Goal: Information Seeking & Learning: Learn about a topic

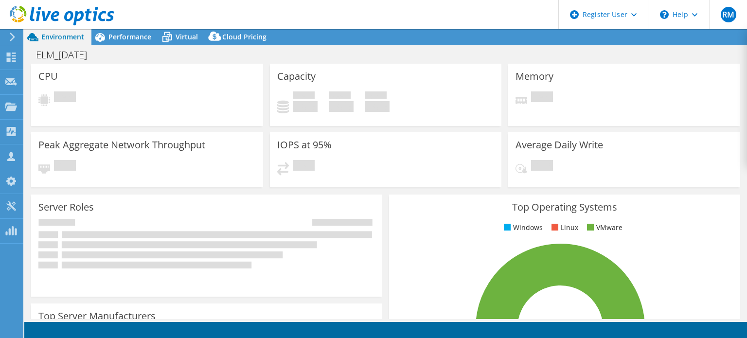
select select "USD"
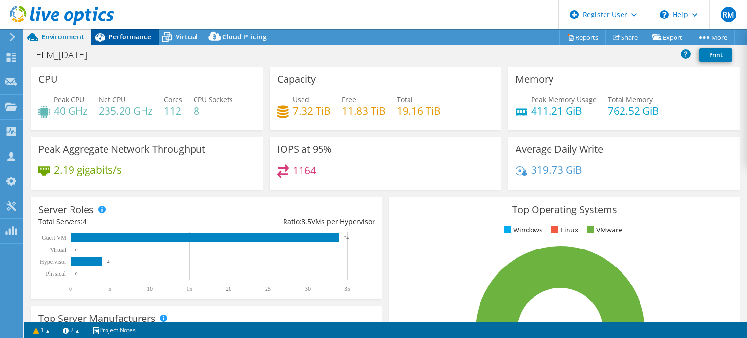
click at [130, 33] on span "Performance" at bounding box center [129, 36] width 43 height 9
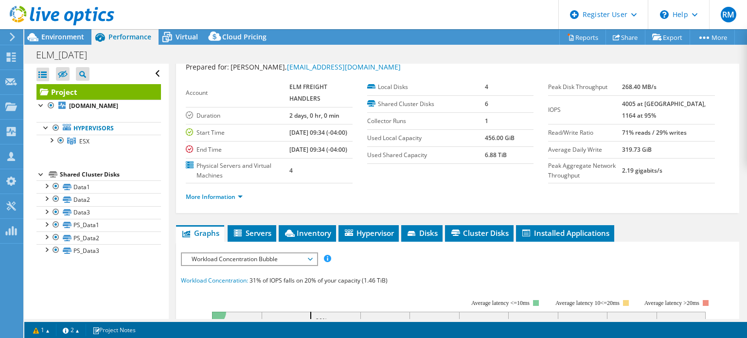
scroll to position [162, 0]
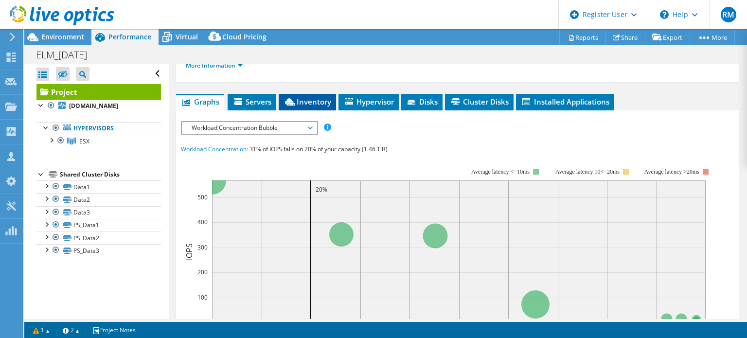
click at [297, 106] on span "Inventory" at bounding box center [307, 102] width 48 height 10
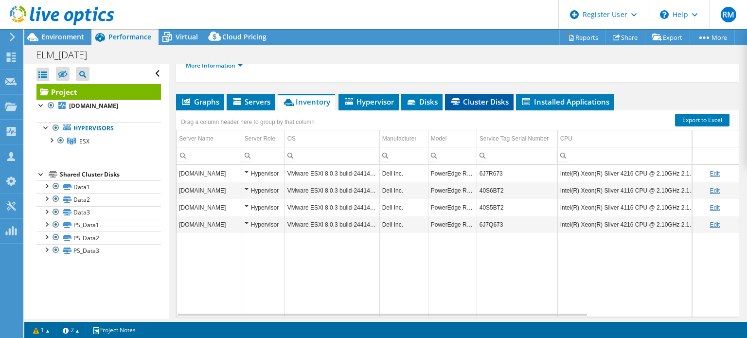
click at [482, 106] on span "Cluster Disks" at bounding box center [479, 102] width 59 height 10
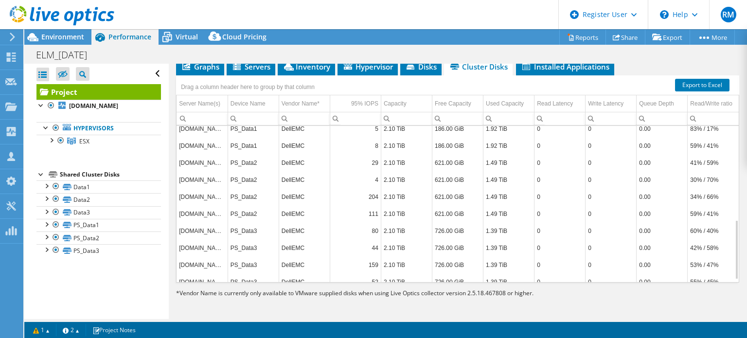
scroll to position [0, 0]
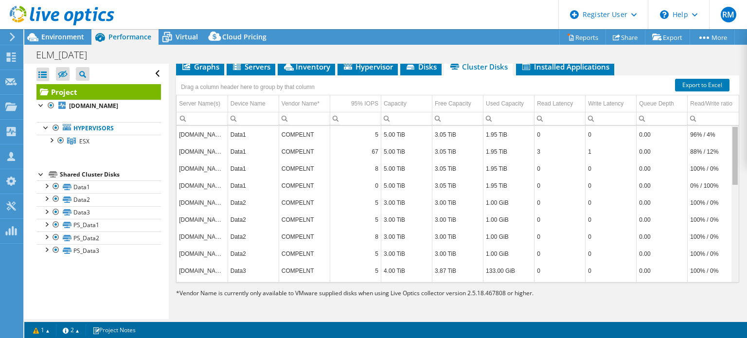
drag, startPoint x: 729, startPoint y: 205, endPoint x: 698, endPoint y: 119, distance: 91.2
click at [698, 119] on body "RM Dell User [PERSON_NAME] [PERSON_NAME][EMAIL_ADDRESS][PERSON_NAME][DOMAIN_NAM…" at bounding box center [373, 169] width 747 height 338
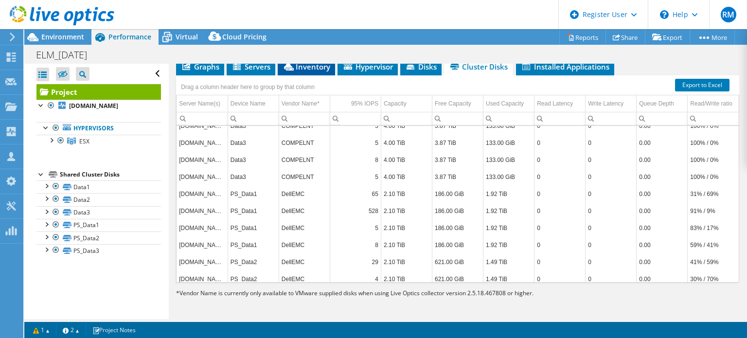
click at [303, 69] on span "Inventory" at bounding box center [307, 67] width 48 height 10
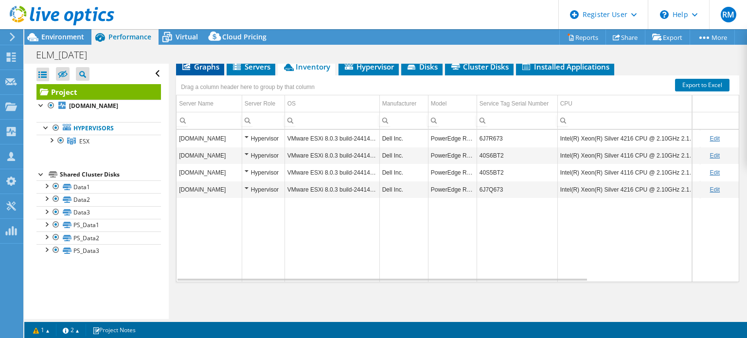
click at [212, 68] on span "Graphs" at bounding box center [200, 67] width 38 height 10
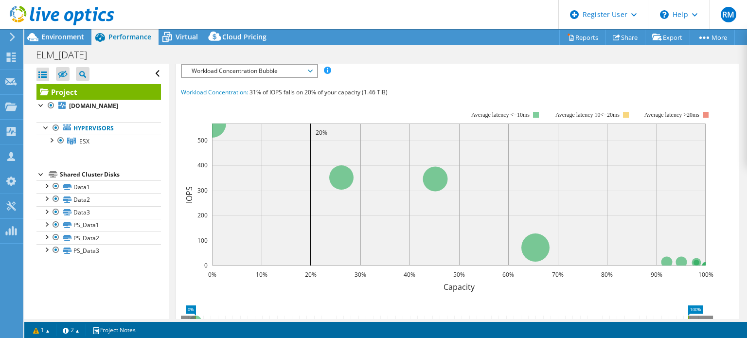
click at [207, 77] on span "Workload Concentration Bubble" at bounding box center [249, 71] width 125 height 12
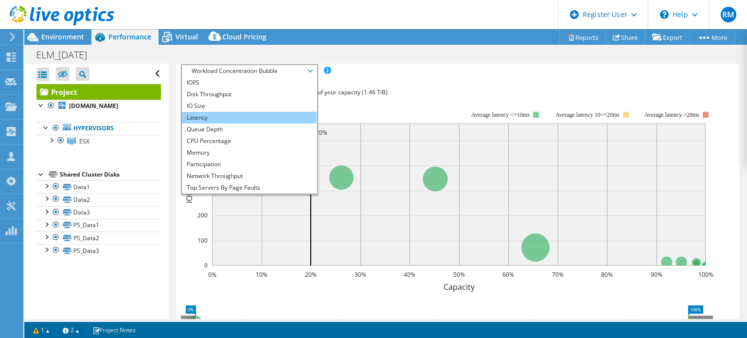
click at [215, 124] on li "Latency" at bounding box center [249, 118] width 135 height 12
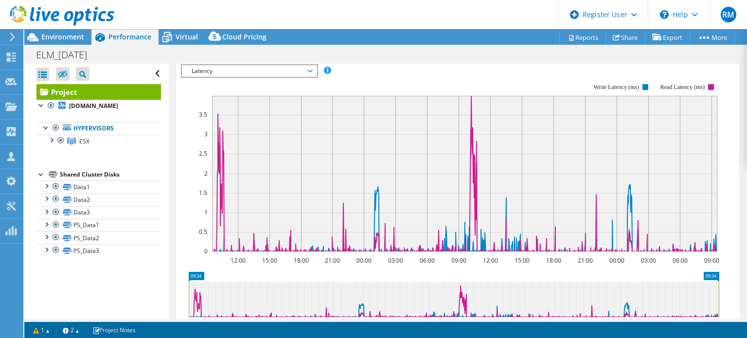
click at [251, 77] on span "Latency" at bounding box center [249, 71] width 125 height 12
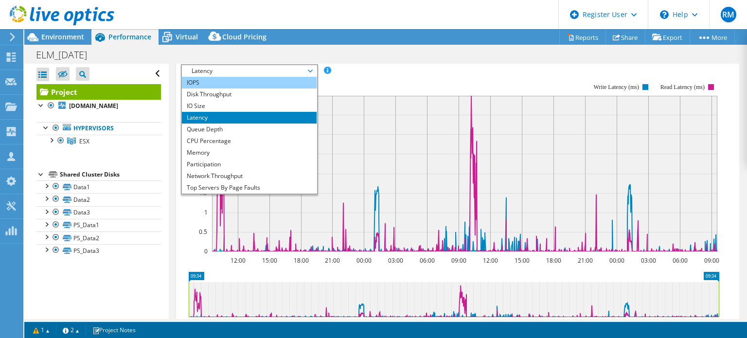
click at [248, 88] on li "IOPS" at bounding box center [249, 83] width 135 height 12
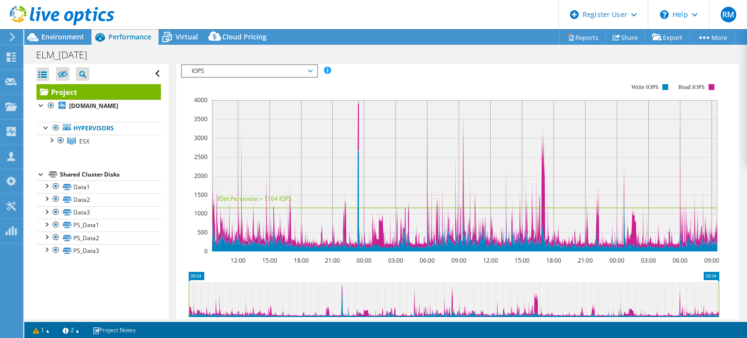
click at [364, 104] on rect at bounding box center [450, 167] width 538 height 194
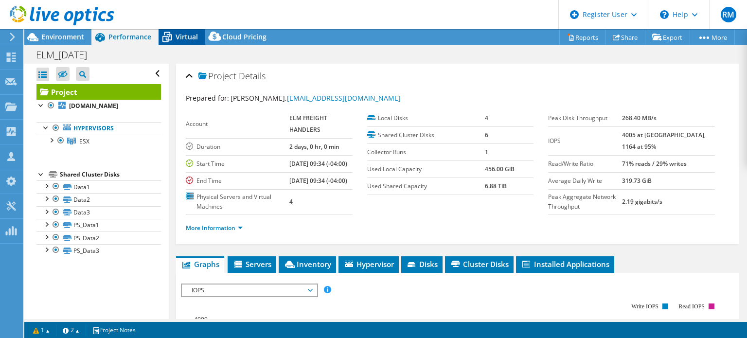
click at [176, 37] on span "Virtual" at bounding box center [187, 36] width 22 height 9
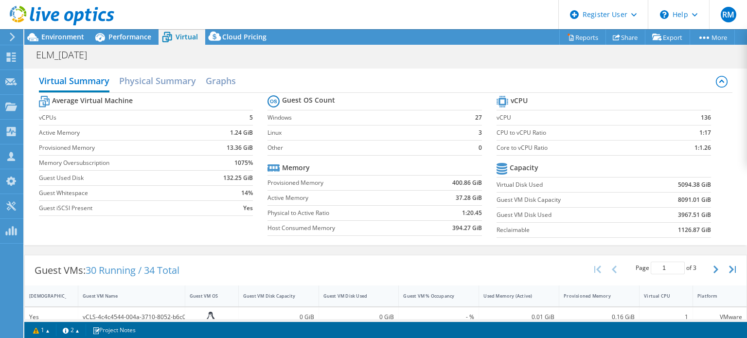
drag, startPoint x: 323, startPoint y: 65, endPoint x: 302, endPoint y: 63, distance: 21.0
click at [302, 63] on div "ELM_09-09-25 Print" at bounding box center [385, 55] width 723 height 18
click at [373, 168] on tr "Memory" at bounding box center [374, 167] width 214 height 15
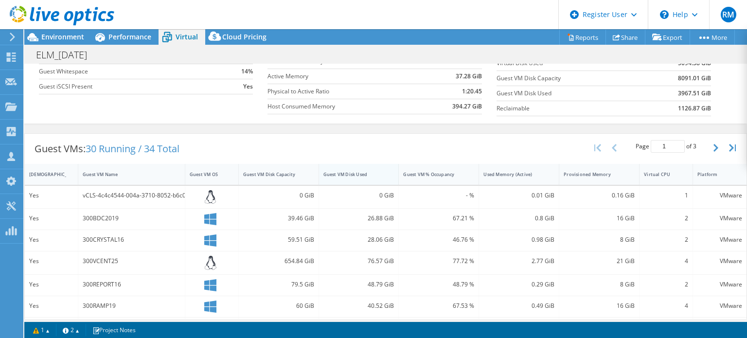
click at [342, 171] on div "Guest VM Disk Used" at bounding box center [352, 174] width 59 height 6
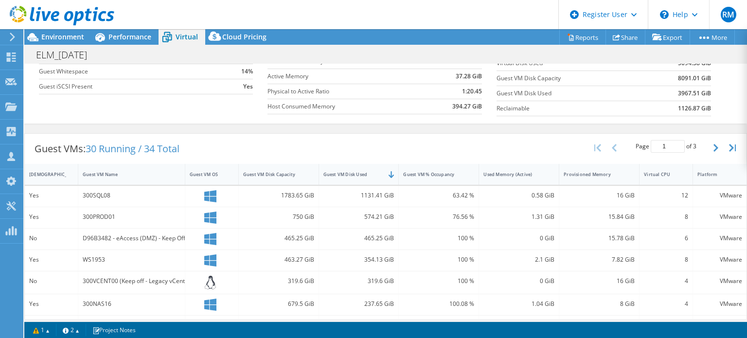
click at [344, 143] on div "Guest VMs: 30 Running / 34 Total Page 1 of 3 5 rows 10 rows 20 rows 25 rows 50 …" at bounding box center [386, 149] width 722 height 30
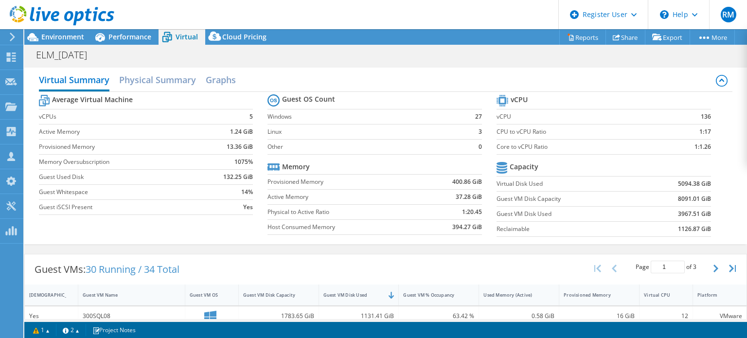
click at [330, 174] on td "Provisioned Memory" at bounding box center [343, 181] width 152 height 15
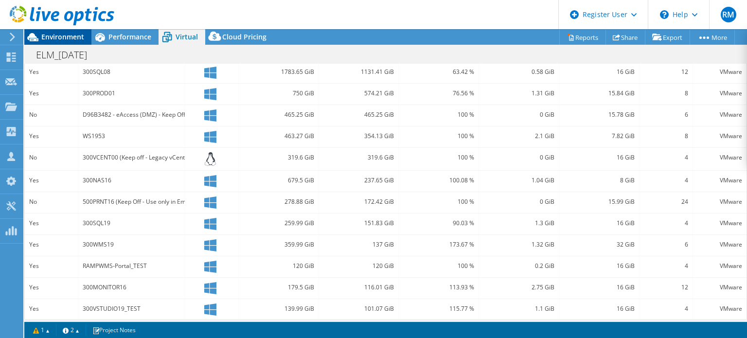
click at [68, 37] on span "Environment" at bounding box center [62, 36] width 43 height 9
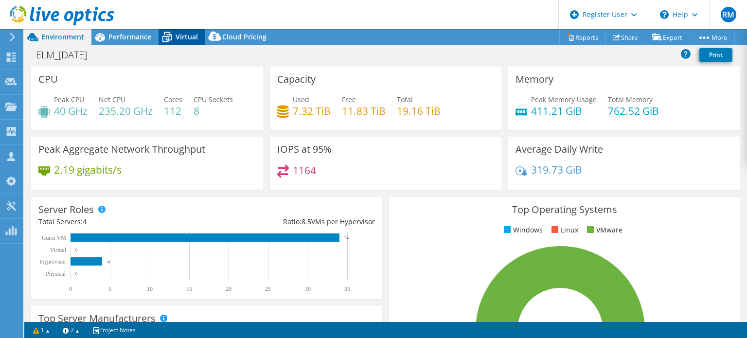
click at [193, 38] on span "Virtual" at bounding box center [187, 36] width 22 height 9
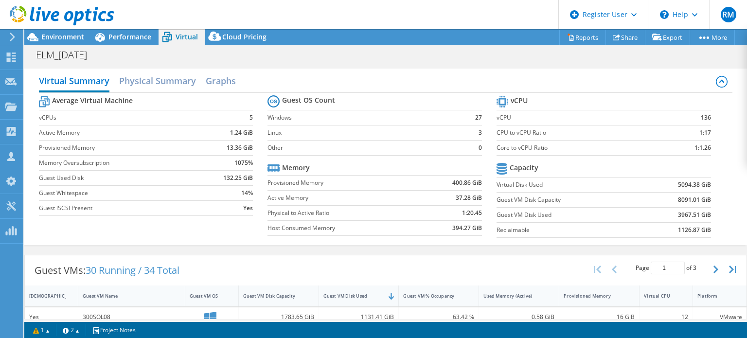
drag, startPoint x: 358, startPoint y: 46, endPoint x: 352, endPoint y: 39, distance: 9.3
drag, startPoint x: 352, startPoint y: 39, endPoint x: 345, endPoint y: 19, distance: 21.5
drag, startPoint x: 345, startPoint y: 19, endPoint x: 320, endPoint y: 29, distance: 26.4
drag, startPoint x: 320, startPoint y: 29, endPoint x: 319, endPoint y: 11, distance: 18.0
click at [319, 11] on header "RM Dell User [PERSON_NAME] [PERSON_NAME][EMAIL_ADDRESS][PERSON_NAME][DOMAIN_NAM…" at bounding box center [373, 14] width 747 height 29
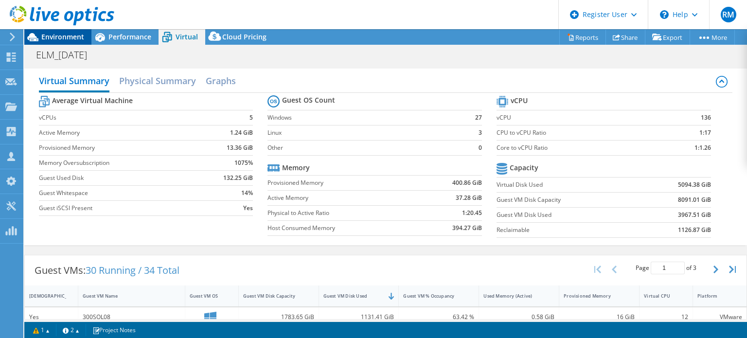
click at [84, 40] on div "Environment" at bounding box center [57, 37] width 67 height 16
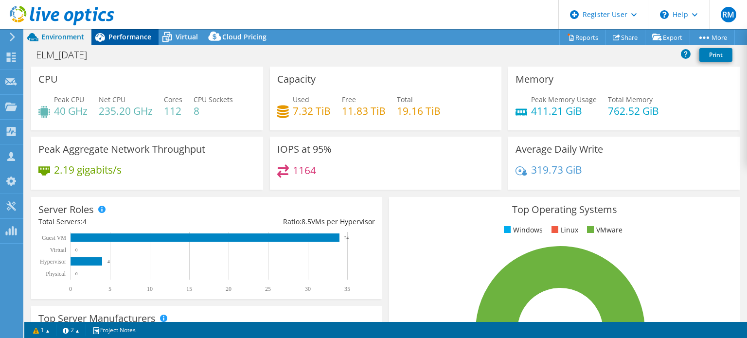
click at [115, 40] on span "Performance" at bounding box center [129, 36] width 43 height 9
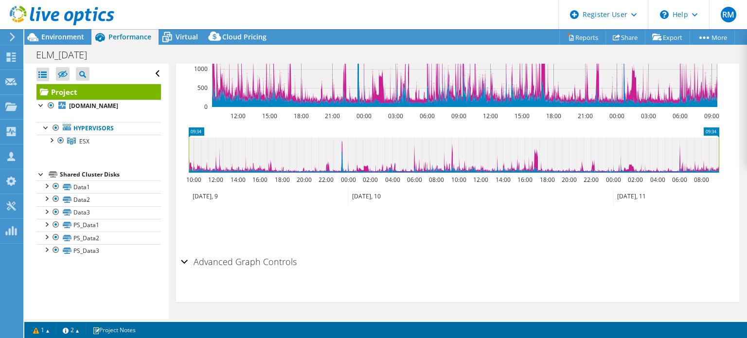
click at [226, 136] on icon "09:34 09:34 10:00 12:00 14:00 16:00 18:00 20:00 22:00 00:00 02:00 04:00 06:00 0…" at bounding box center [454, 166] width 546 height 78
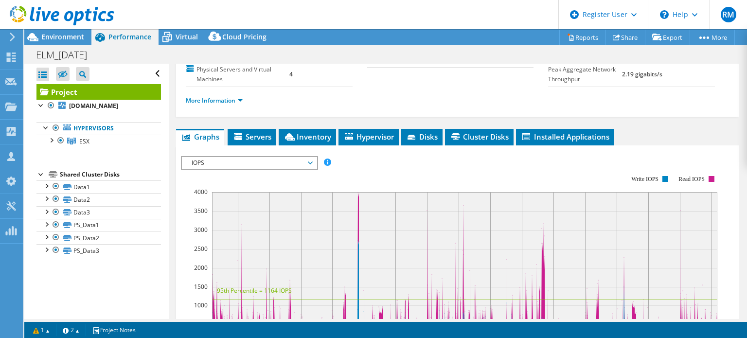
scroll to position [126, 0]
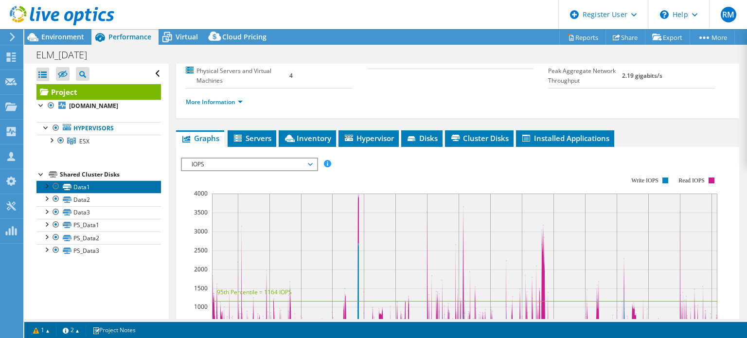
click at [92, 182] on link "Data1" at bounding box center [98, 186] width 124 height 13
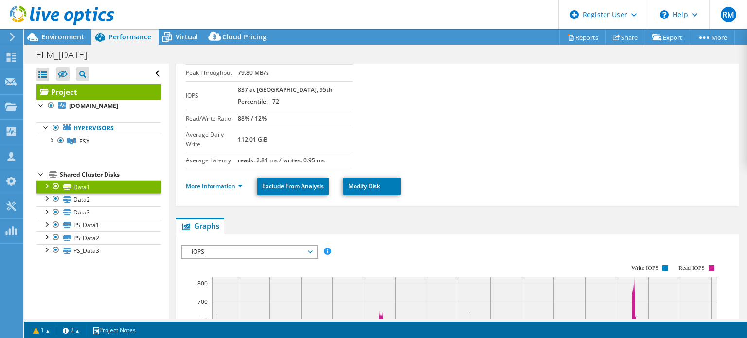
scroll to position [0, 0]
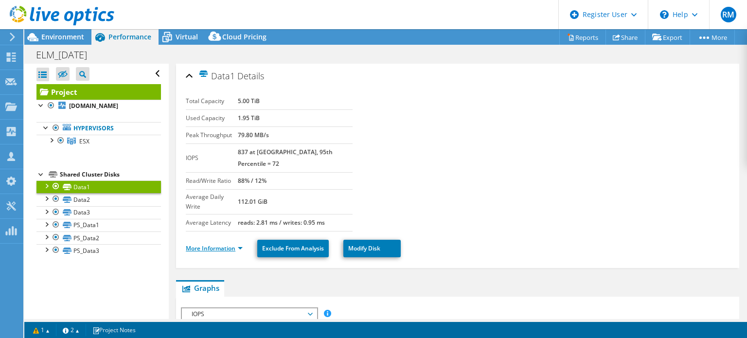
click at [225, 244] on link "More Information" at bounding box center [214, 248] width 57 height 8
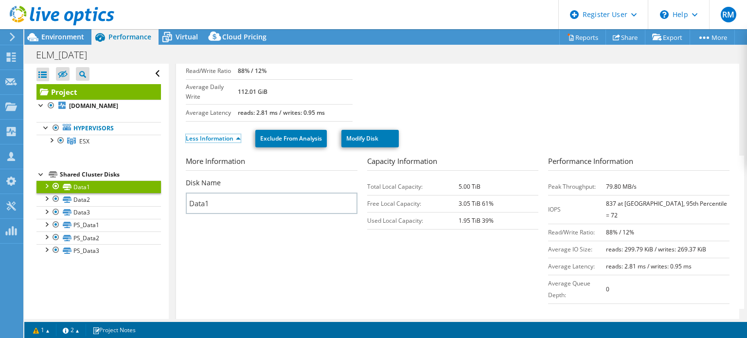
scroll to position [68, 0]
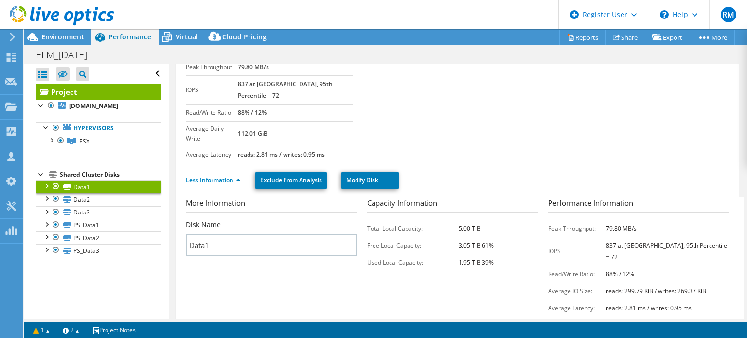
click at [206, 176] on link "Less Information" at bounding box center [213, 180] width 55 height 8
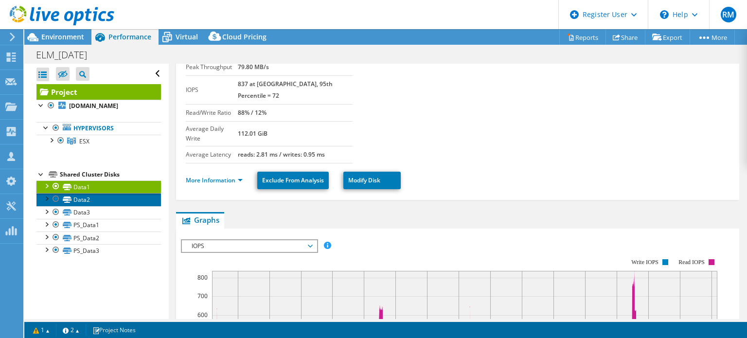
click at [114, 196] on link "Data2" at bounding box center [98, 199] width 124 height 13
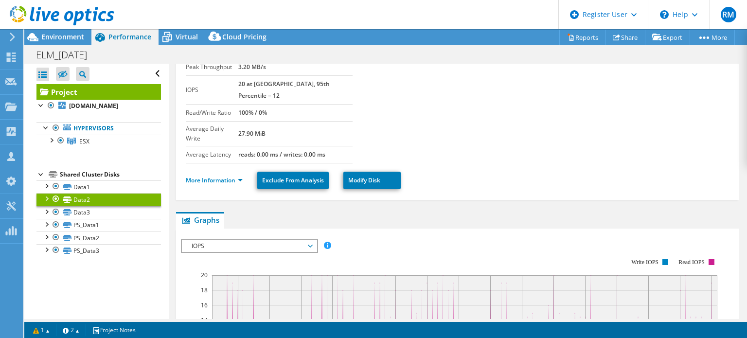
scroll to position [0, 0]
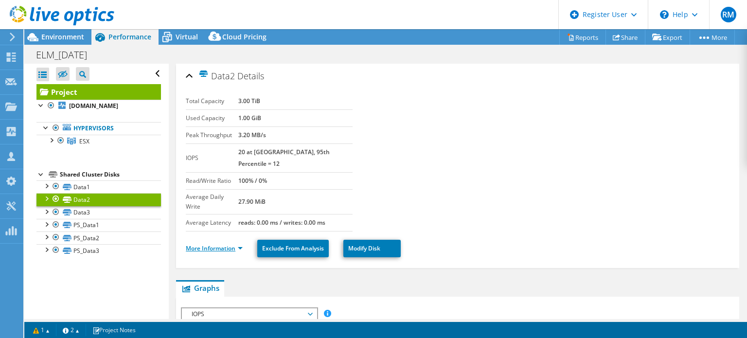
click at [222, 244] on link "More Information" at bounding box center [214, 248] width 57 height 8
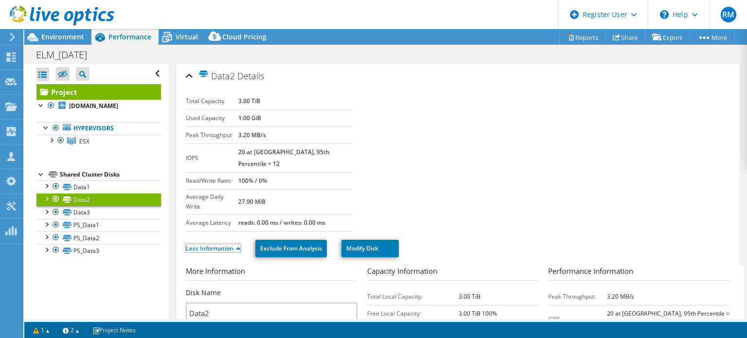
scroll to position [99, 0]
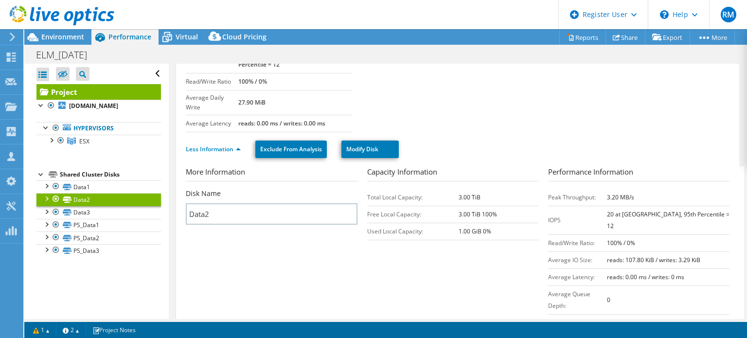
click at [221, 144] on li "Less Information" at bounding box center [216, 149] width 61 height 11
click at [201, 145] on link "Less Information" at bounding box center [213, 149] width 55 height 8
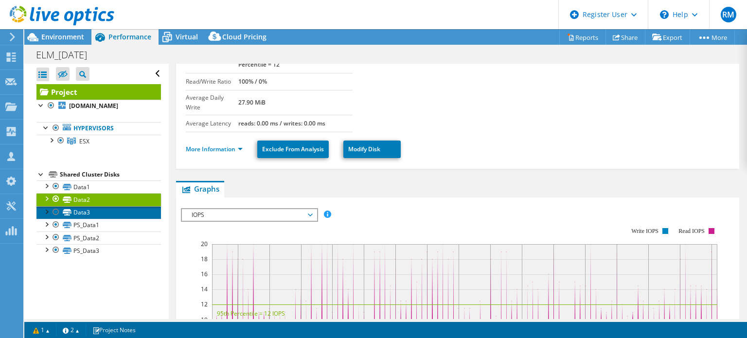
click at [122, 214] on link "Data3" at bounding box center [98, 212] width 124 height 13
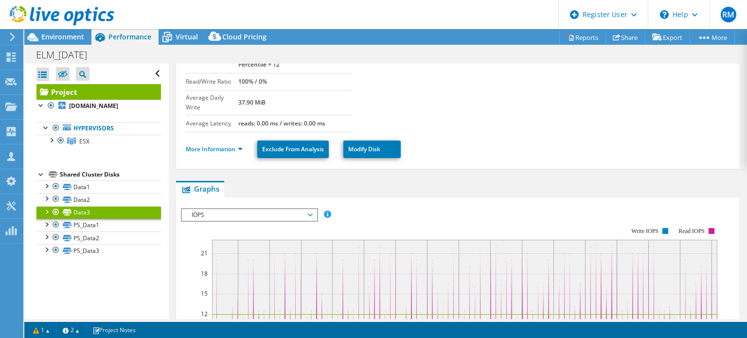
scroll to position [0, 0]
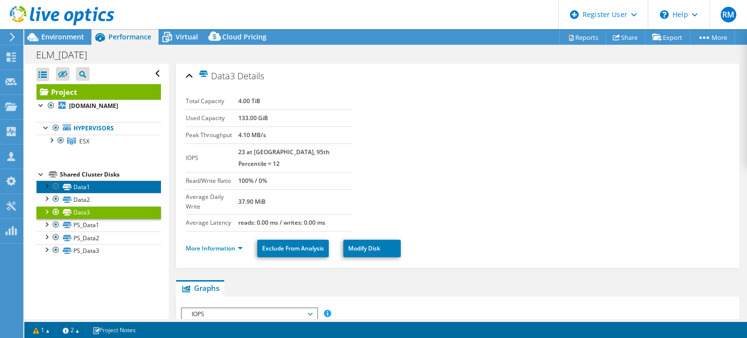
click at [132, 188] on link "Data1" at bounding box center [98, 186] width 124 height 13
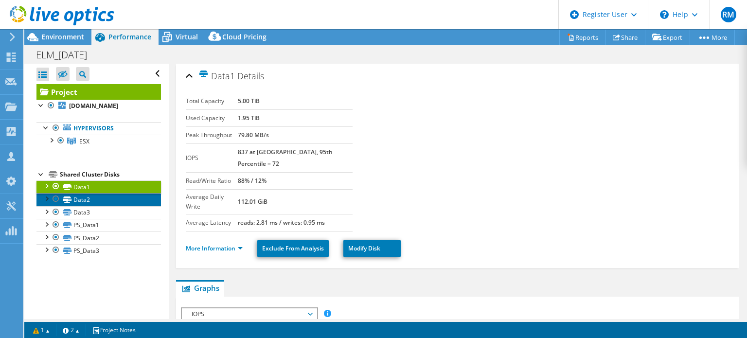
click at [135, 196] on link "Data2" at bounding box center [98, 199] width 124 height 13
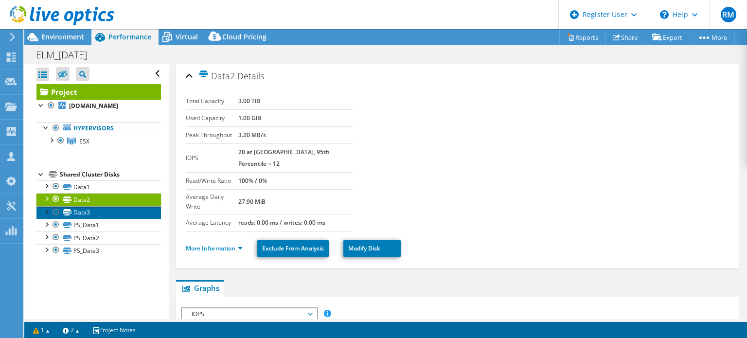
click at [136, 210] on link "Data3" at bounding box center [98, 212] width 124 height 13
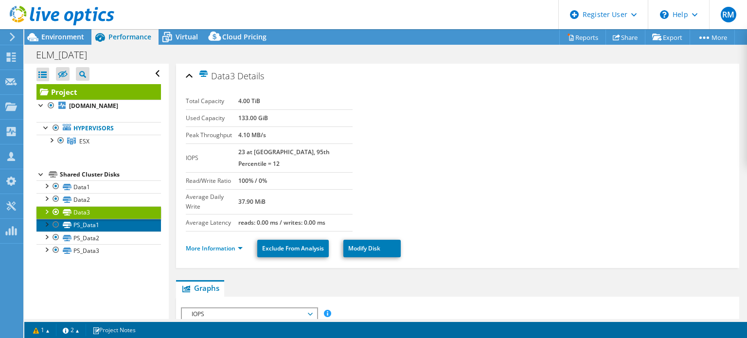
click at [139, 228] on link "PS_Data1" at bounding box center [98, 225] width 124 height 13
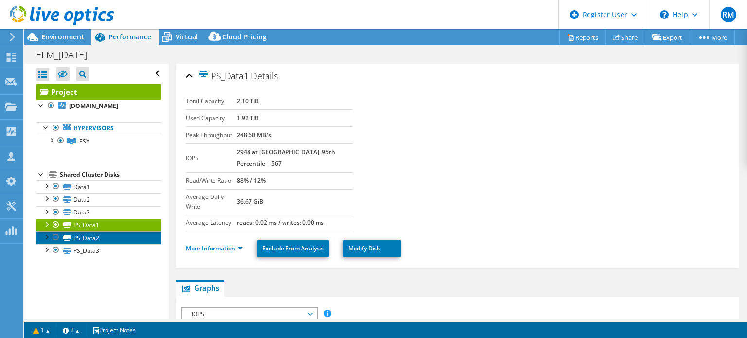
click at [123, 239] on link "PS_Data2" at bounding box center [98, 237] width 124 height 13
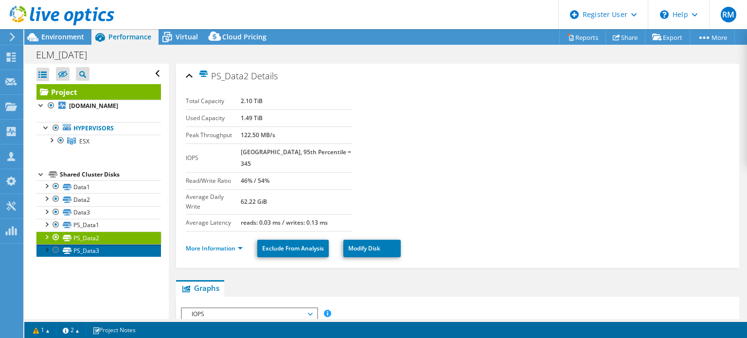
click at [121, 244] on link "PS_Data3" at bounding box center [98, 250] width 124 height 13
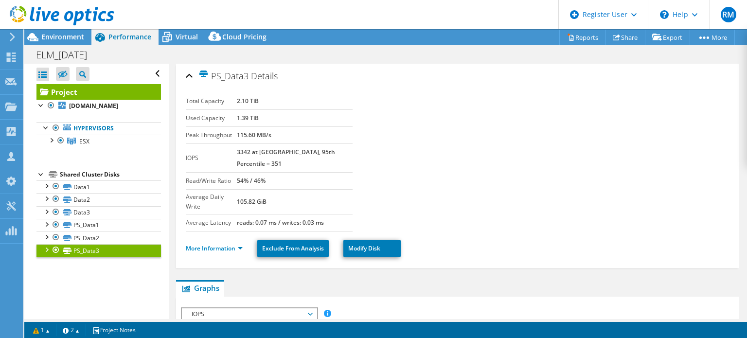
click at [119, 89] on link "Project" at bounding box center [98, 92] width 124 height 16
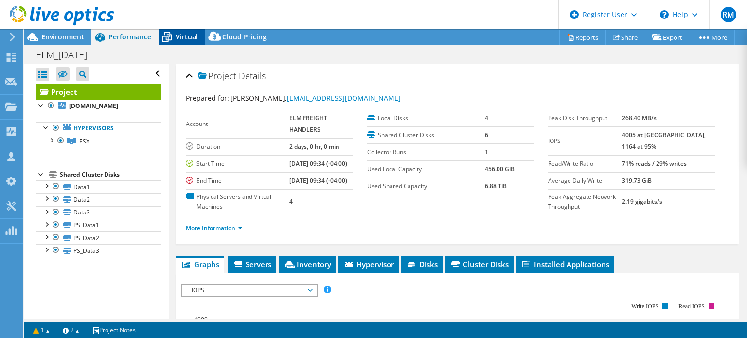
click at [171, 39] on icon at bounding box center [167, 38] width 10 height 8
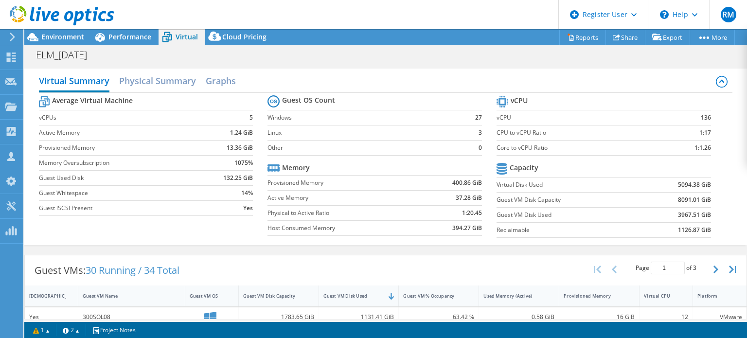
scroll to position [144, 0]
click at [342, 184] on label "Provisioned Memory" at bounding box center [343, 183] width 152 height 10
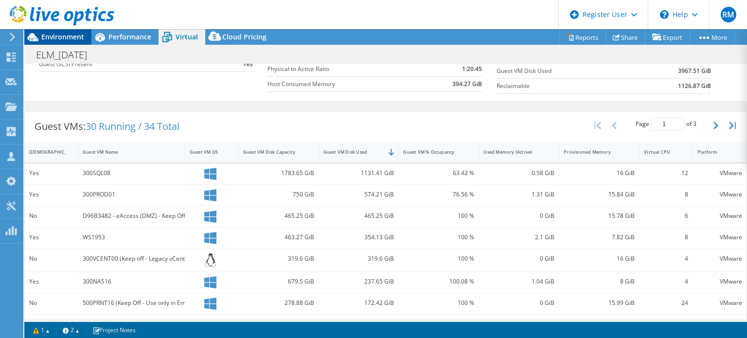
click at [80, 40] on span "Environment" at bounding box center [62, 36] width 43 height 9
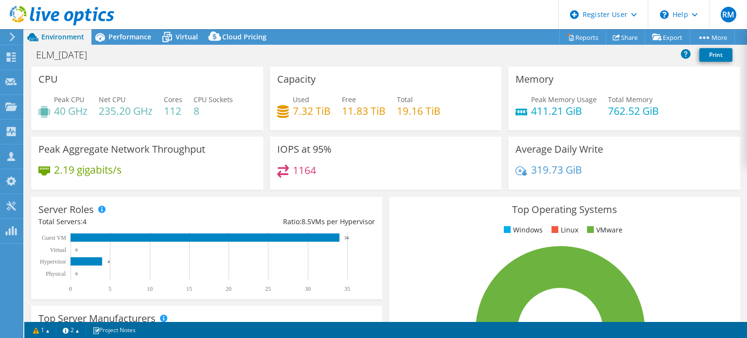
scroll to position [0, 0]
drag, startPoint x: 379, startPoint y: 46, endPoint x: 347, endPoint y: 19, distance: 41.7
drag, startPoint x: 347, startPoint y: 19, endPoint x: 318, endPoint y: 17, distance: 29.2
click at [318, 17] on header "RM Dell User [PERSON_NAME] [PERSON_NAME][EMAIL_ADDRESS][PERSON_NAME][DOMAIN_NAM…" at bounding box center [373, 14] width 747 height 29
click at [118, 44] on div "Performance" at bounding box center [124, 37] width 67 height 16
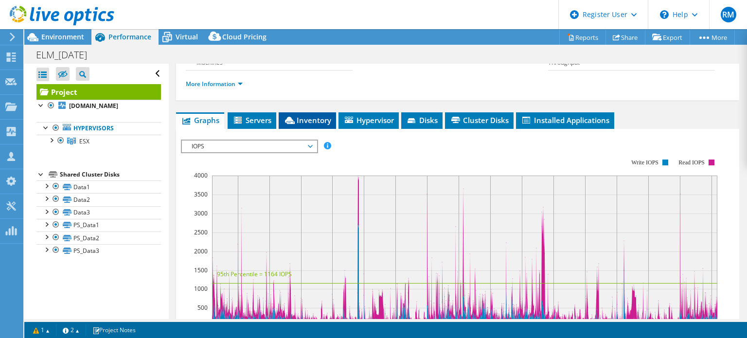
click at [300, 129] on li "Inventory" at bounding box center [307, 120] width 57 height 17
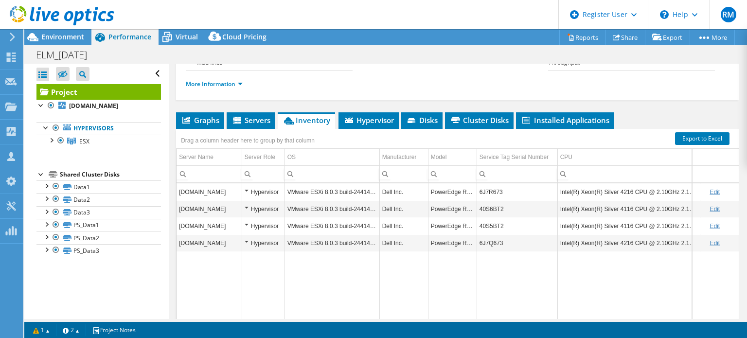
scroll to position [169, 0]
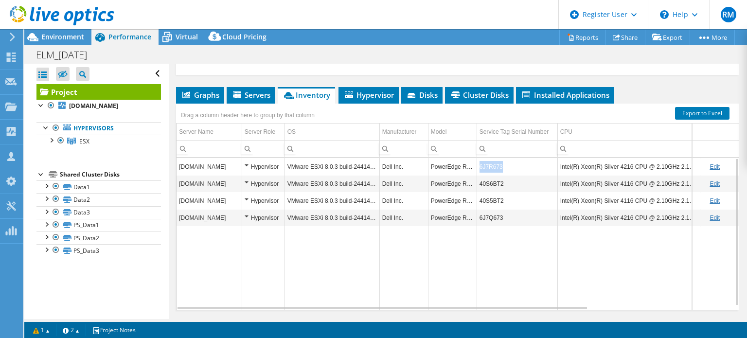
copy td "6J7R673"
drag, startPoint x: 505, startPoint y: 190, endPoint x: 478, endPoint y: 189, distance: 26.8
click at [478, 175] on td "6J7R673" at bounding box center [517, 166] width 81 height 17
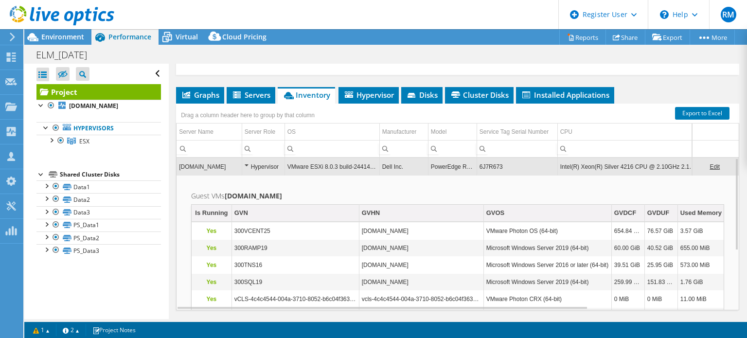
click at [200, 175] on td "esxi10.elmlogistics.com" at bounding box center [209, 166] width 65 height 17
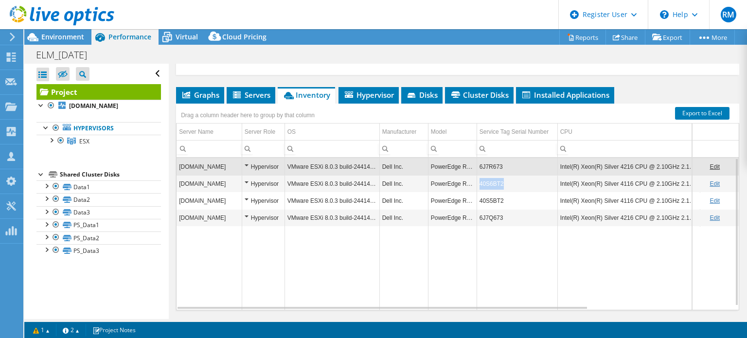
copy tr "40S6BT2"
drag, startPoint x: 509, startPoint y: 202, endPoint x: 475, endPoint y: 202, distance: 34.0
click at [475, 192] on tr "esxi7.elmlogistics.com Hypervisor VMware ESXi 8.0.3 build-24414501 Dell Inc. Po…" at bounding box center [551, 183] width 748 height 17
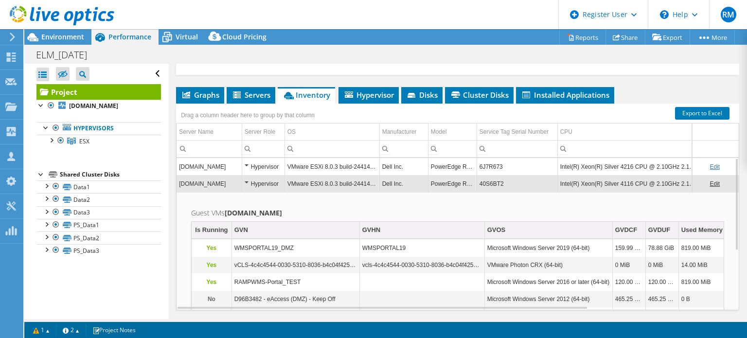
click at [210, 192] on td "esxi7.elmlogistics.com" at bounding box center [209, 183] width 65 height 17
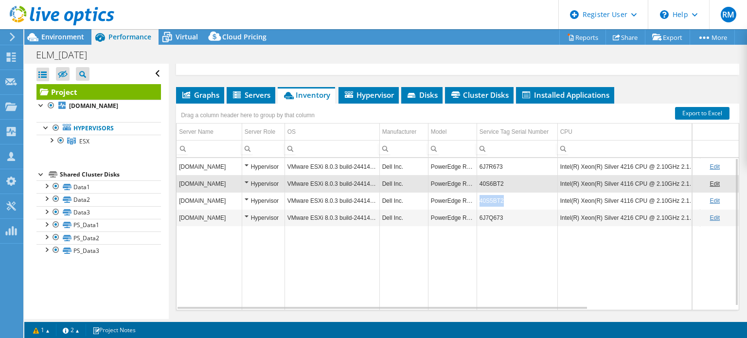
copy td "40S5BT2"
drag, startPoint x: 508, startPoint y: 223, endPoint x: 480, endPoint y: 221, distance: 27.8
click at [480, 209] on td "40S5BT2" at bounding box center [517, 200] width 81 height 17
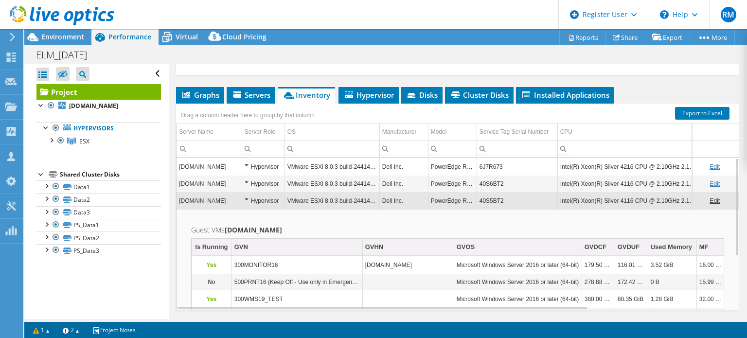
click at [202, 209] on td "esxi8.elmlogistics.com" at bounding box center [209, 200] width 65 height 17
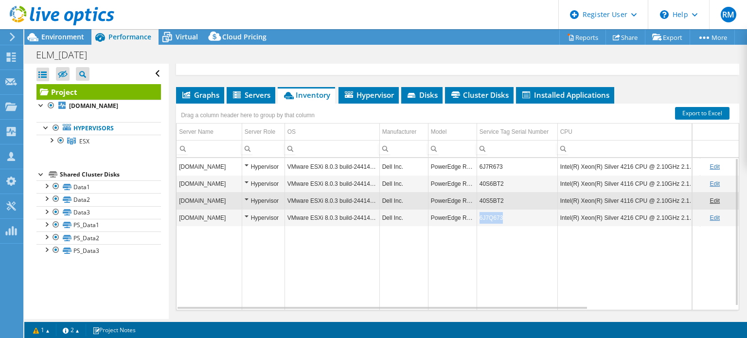
copy td "6J7Q673"
drag, startPoint x: 507, startPoint y: 237, endPoint x: 477, endPoint y: 238, distance: 30.2
click at [477, 226] on td "6J7Q673" at bounding box center [517, 217] width 81 height 17
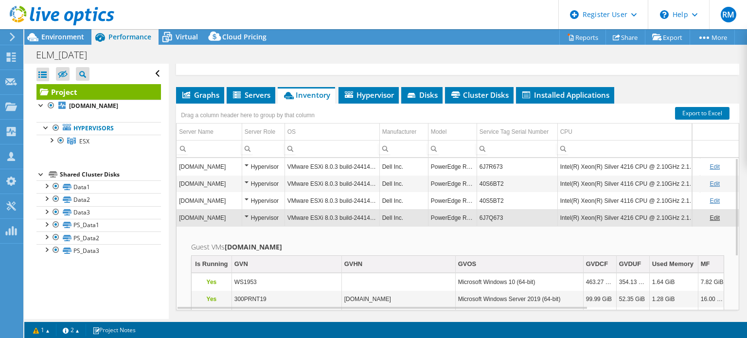
click at [224, 226] on td "esxi9.elmlogistics.com" at bounding box center [209, 217] width 65 height 17
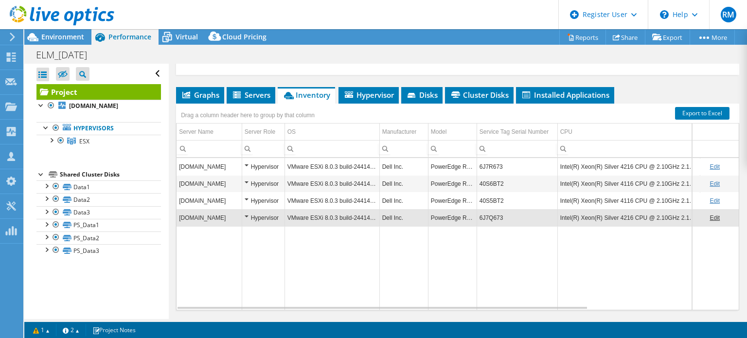
drag, startPoint x: 339, startPoint y: 78, endPoint x: 302, endPoint y: 111, distance: 49.9
click at [302, 104] on li "Inventory" at bounding box center [306, 95] width 57 height 17
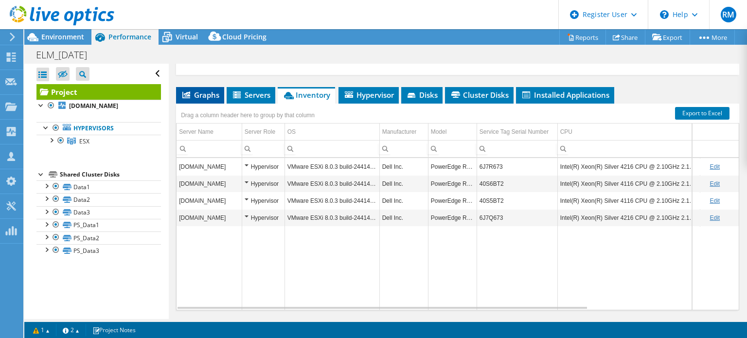
click at [198, 100] on span "Graphs" at bounding box center [200, 95] width 38 height 10
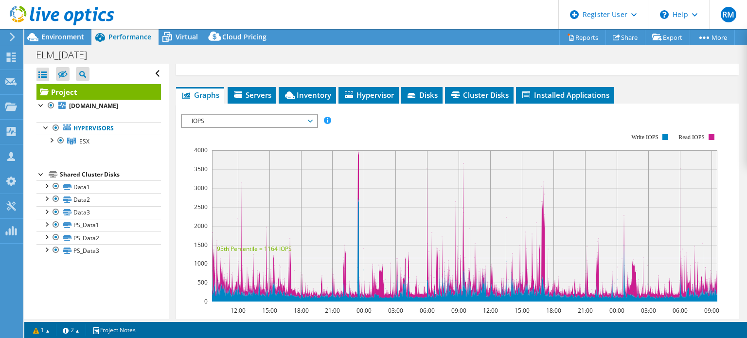
click at [301, 107] on div "Project Details Prepared for: Jonathan Decatur, jdecatur@elmlogistics.com Accou…" at bounding box center [458, 203] width 578 height 619
click at [315, 104] on li "Inventory" at bounding box center [307, 95] width 57 height 17
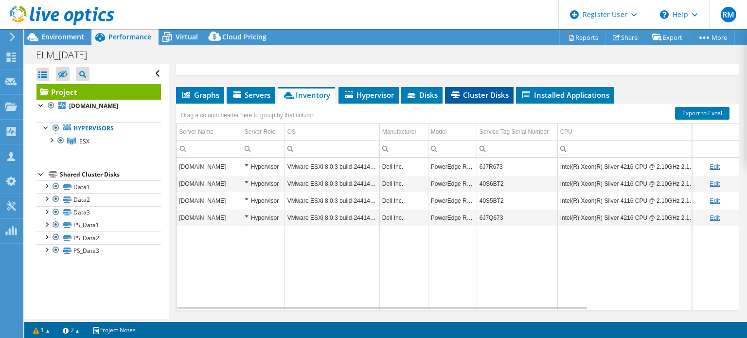
click at [504, 104] on li "Cluster Disks" at bounding box center [479, 95] width 69 height 17
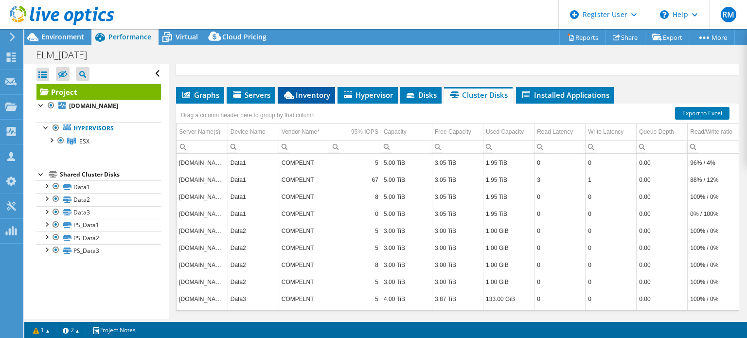
click at [307, 100] on span "Inventory" at bounding box center [307, 95] width 48 height 10
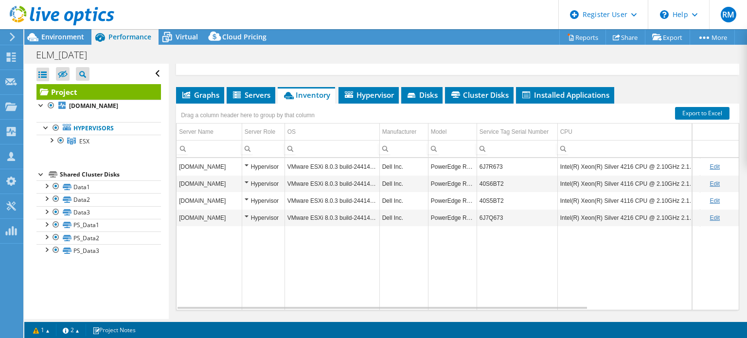
drag, startPoint x: 397, startPoint y: 76, endPoint x: 369, endPoint y: 76, distance: 28.2
click at [369, 64] on ul "More Information" at bounding box center [458, 57] width 544 height 13
click at [250, 100] on span "Servers" at bounding box center [250, 95] width 39 height 10
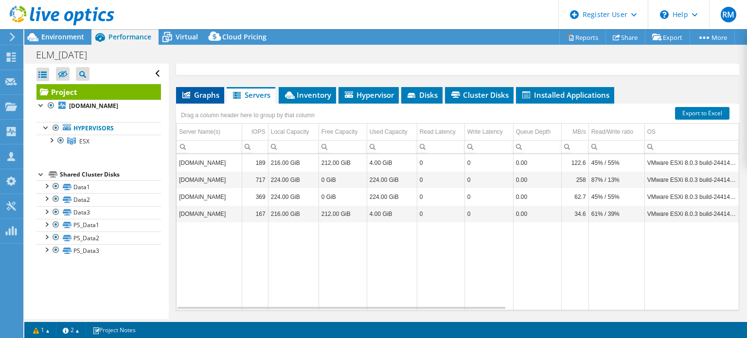
click at [208, 100] on span "Graphs" at bounding box center [200, 95] width 38 height 10
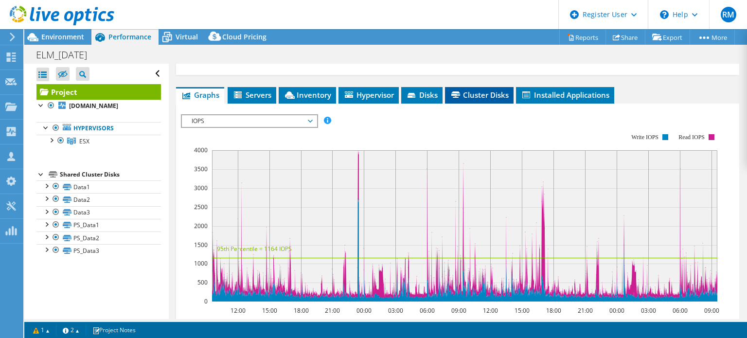
click at [456, 98] on icon at bounding box center [455, 94] width 9 height 6
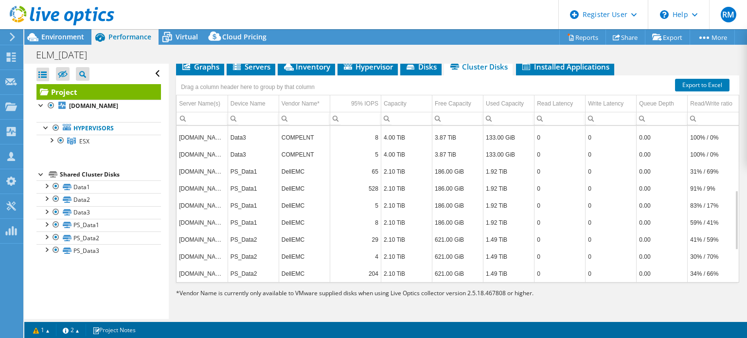
scroll to position [169, 0]
drag, startPoint x: 331, startPoint y: 2, endPoint x: 311, endPoint y: 17, distance: 25.0
drag, startPoint x: 311, startPoint y: 17, endPoint x: 290, endPoint y: 18, distance: 21.4
click at [290, 18] on header "RM Dell User Ryann Mannan Ryann.Mannan@dell.com Dell My Profile Log Out \n Help…" at bounding box center [373, 14] width 747 height 29
drag, startPoint x: 300, startPoint y: 18, endPoint x: 259, endPoint y: 15, distance: 40.9
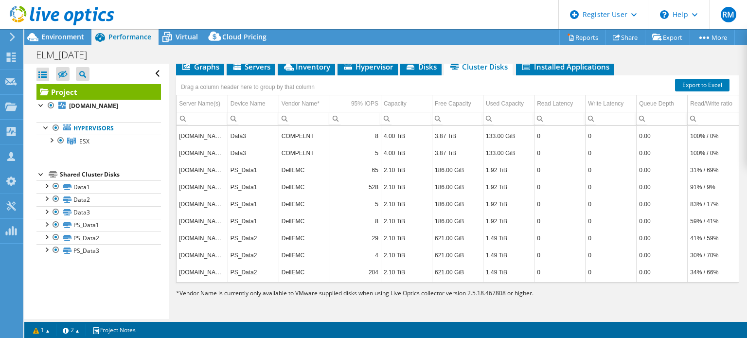
click at [259, 15] on header "RM Dell User Ryann Mannan Ryann.Mannan@dell.com Dell My Profile Log Out \n Help…" at bounding box center [373, 14] width 747 height 29
drag, startPoint x: 334, startPoint y: 38, endPoint x: 336, endPoint y: 19, distance: 19.1
click at [336, 19] on header "RM Dell User Ryann Mannan Ryann.Mannan@dell.com Dell My Profile Log Out \n Help…" at bounding box center [373, 14] width 747 height 29
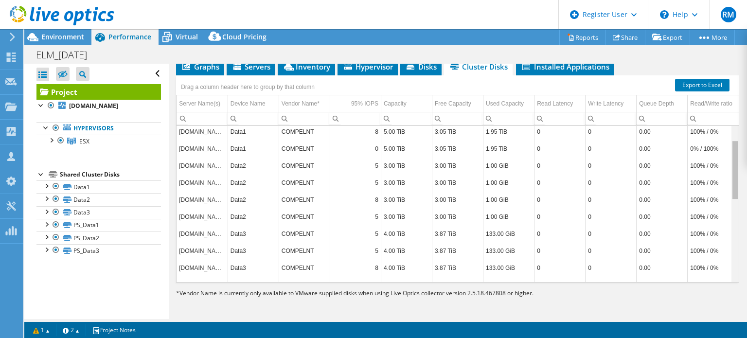
scroll to position [0, 0]
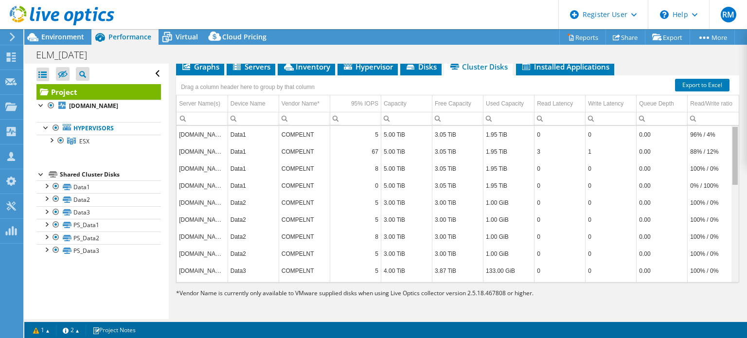
drag, startPoint x: 728, startPoint y: 185, endPoint x: 718, endPoint y: 137, distance: 49.3
click at [718, 137] on body "RM Dell User Ryann Mannan Ryann.Mannan@dell.com Dell My Profile Log Out \n Help…" at bounding box center [373, 169] width 747 height 338
drag, startPoint x: 381, startPoint y: 24, endPoint x: 361, endPoint y: 19, distance: 20.5
drag, startPoint x: 361, startPoint y: 19, endPoint x: 330, endPoint y: 9, distance: 32.3
drag, startPoint x: 330, startPoint y: 9, endPoint x: 321, endPoint y: 9, distance: 9.3
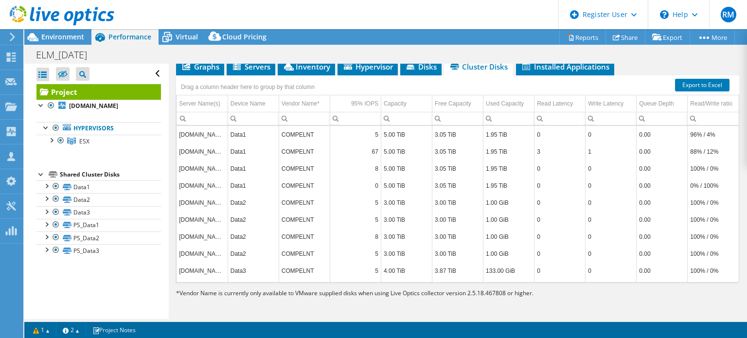
click at [321, 9] on header "RM Dell User Ryann Mannan Ryann.Mannan@dell.com Dell My Profile Log Out \n Help…" at bounding box center [373, 14] width 747 height 29
drag, startPoint x: 367, startPoint y: 20, endPoint x: 358, endPoint y: 18, distance: 8.6
click at [358, 18] on header "RM Dell User Ryann Mannan Ryann.Mannan@dell.com Dell My Profile Log Out \n Help…" at bounding box center [373, 14] width 747 height 29
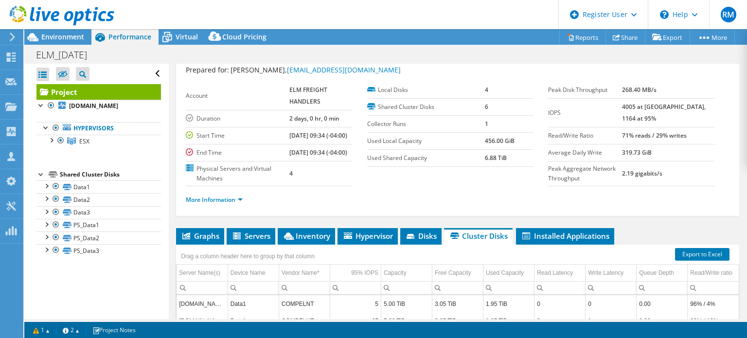
scroll to position [0, 0]
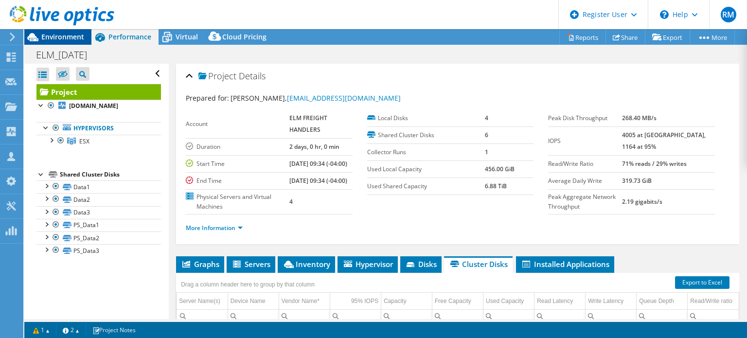
click at [81, 40] on span "Environment" at bounding box center [62, 36] width 43 height 9
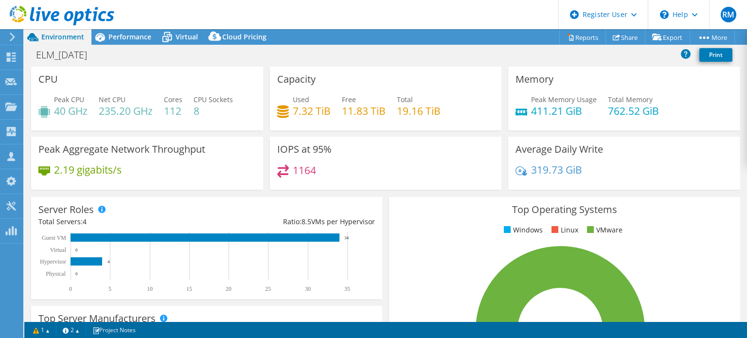
click at [356, 35] on div "Project Actions Project Actions Reports Share Export vSAN ReadyNode Sizer" at bounding box center [385, 37] width 723 height 16
drag, startPoint x: 356, startPoint y: 35, endPoint x: 329, endPoint y: 26, distance: 28.1
click at [329, 26] on header "RM Dell User Ryann Mannan Ryann.Mannan@dell.com Dell My Profile Log Out \n Help…" at bounding box center [373, 14] width 747 height 29
click at [137, 34] on span "Performance" at bounding box center [129, 36] width 43 height 9
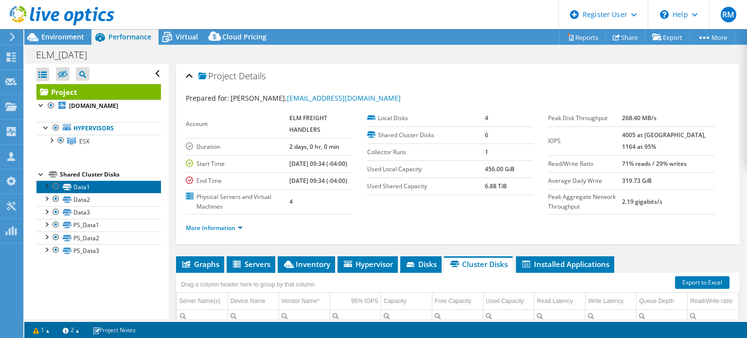
click at [117, 182] on link "Data1" at bounding box center [98, 186] width 124 height 13
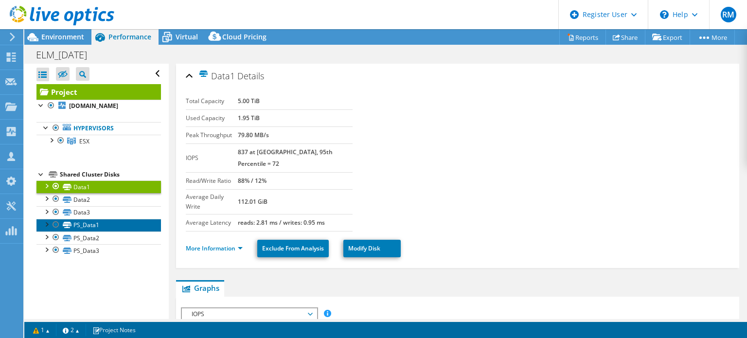
click at [121, 225] on link "PS_Data1" at bounding box center [98, 225] width 124 height 13
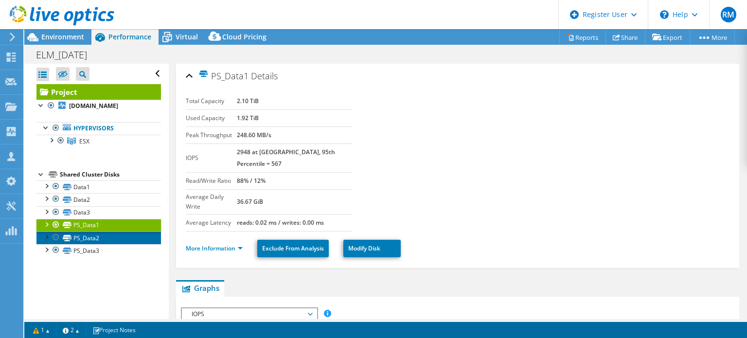
click at [133, 236] on link "PS_Data2" at bounding box center [98, 237] width 124 height 13
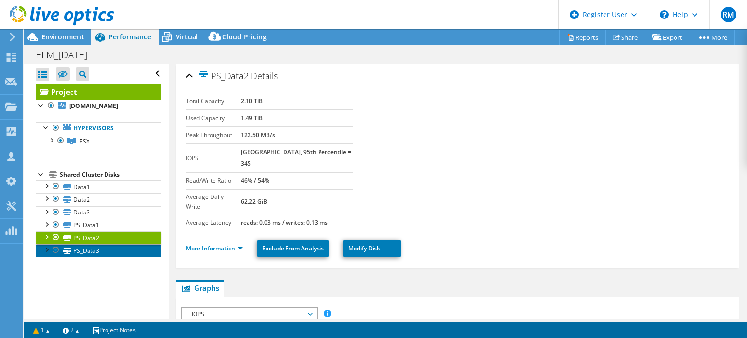
click at [135, 245] on link "PS_Data3" at bounding box center [98, 250] width 124 height 13
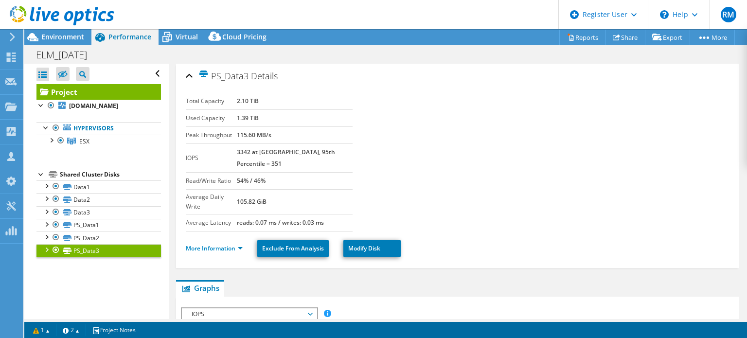
click at [115, 90] on link "Project" at bounding box center [98, 92] width 124 height 16
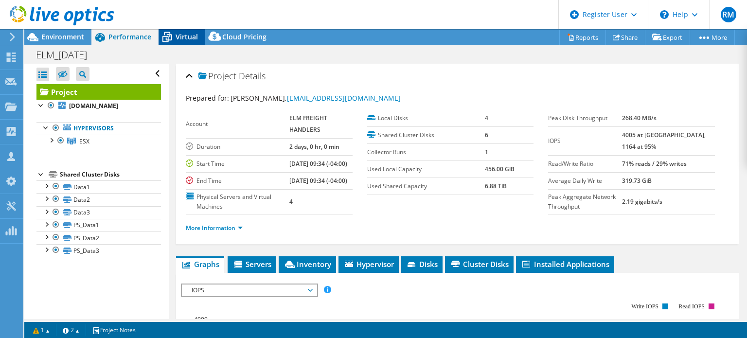
click at [180, 33] on span "Virtual" at bounding box center [187, 36] width 22 height 9
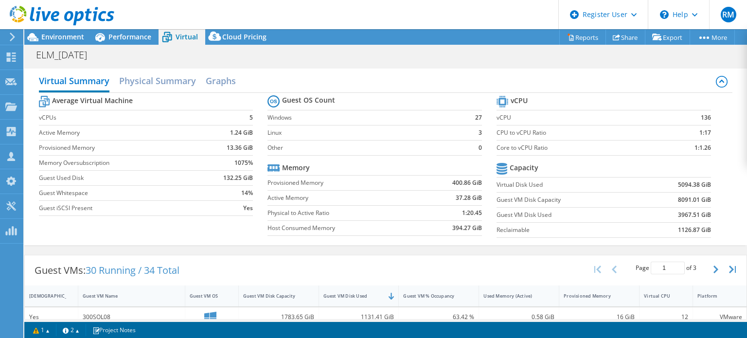
click at [335, 155] on section "Guest OS Count Windows 27 Linux 3 Other 0 Memory Provisioned Memory 400.86 GiB …" at bounding box center [381, 167] width 229 height 148
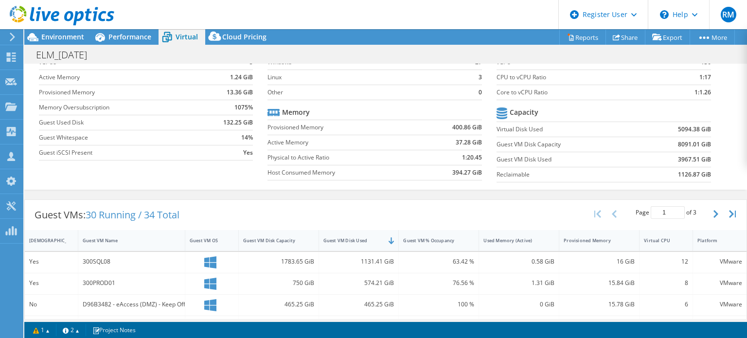
scroll to position [133, 0]
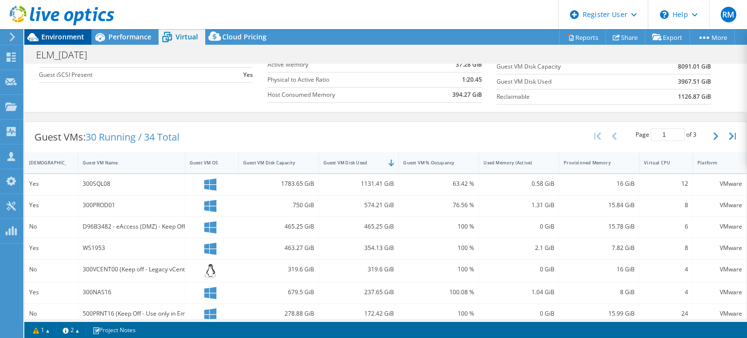
click at [60, 36] on span "Environment" at bounding box center [62, 36] width 43 height 9
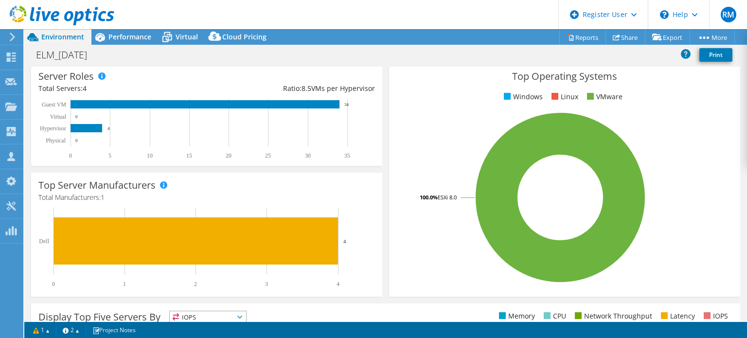
click at [294, 40] on div "Project Actions Project Actions Reports Share Export vSAN ReadyNode Sizer" at bounding box center [385, 37] width 723 height 16
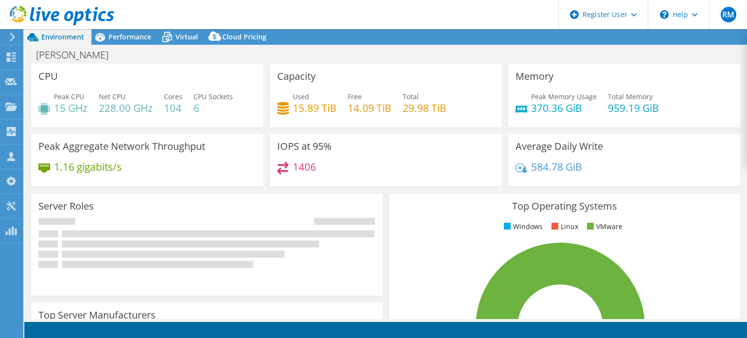
select select "USD"
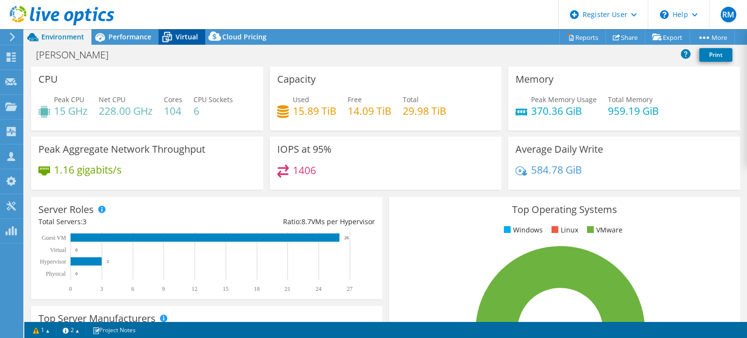
click at [198, 37] on div "Virtual" at bounding box center [182, 37] width 47 height 16
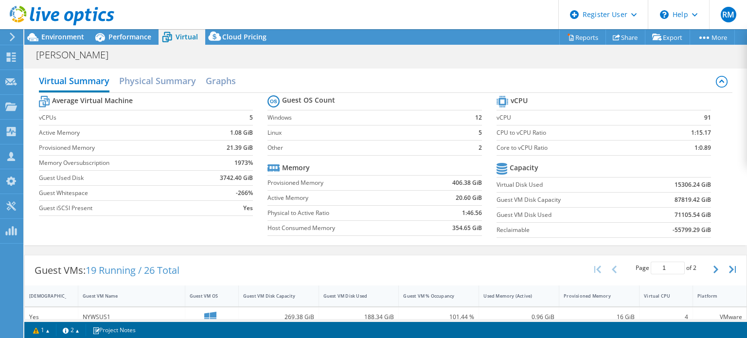
scroll to position [52, 0]
click at [394, 175] on td "Provisioned Memory" at bounding box center [343, 182] width 152 height 15
click at [82, 38] on span "Environment" at bounding box center [62, 36] width 43 height 9
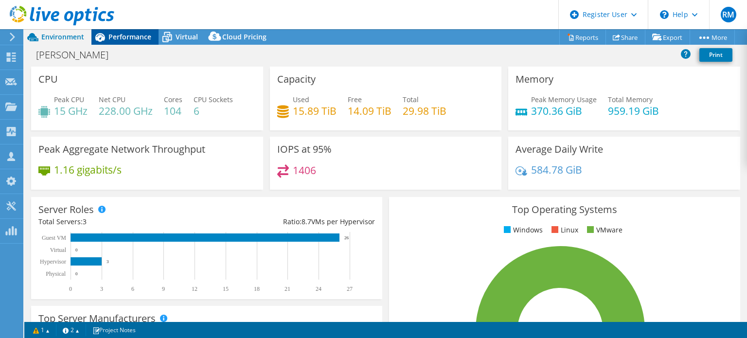
click at [122, 42] on div "Performance" at bounding box center [124, 37] width 67 height 16
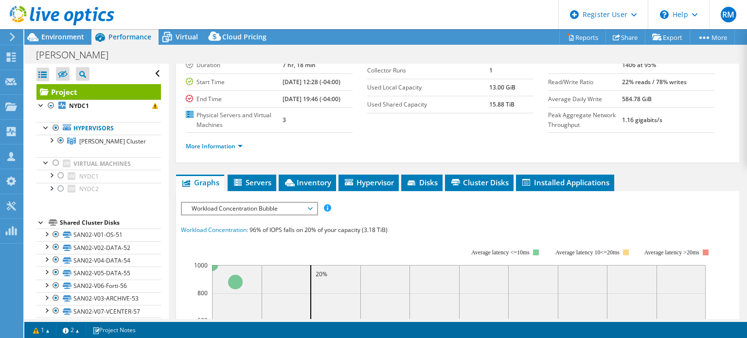
scroll to position [0, 0]
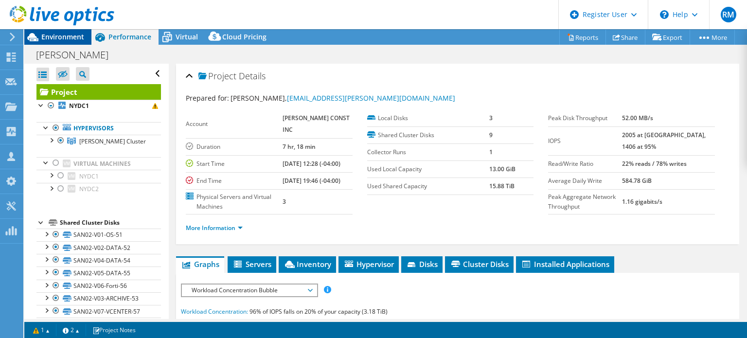
click at [82, 33] on span "Environment" at bounding box center [62, 36] width 43 height 9
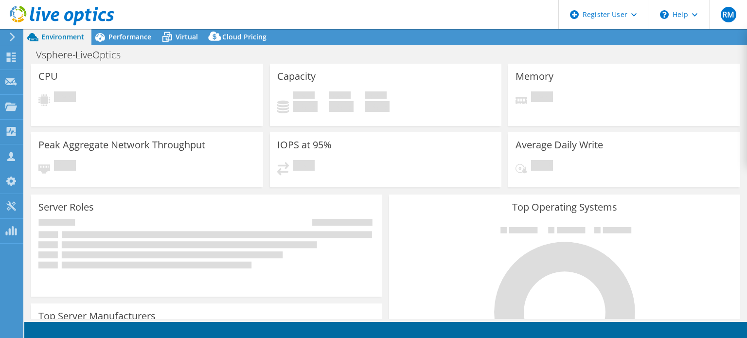
select select "USEast"
select select "USD"
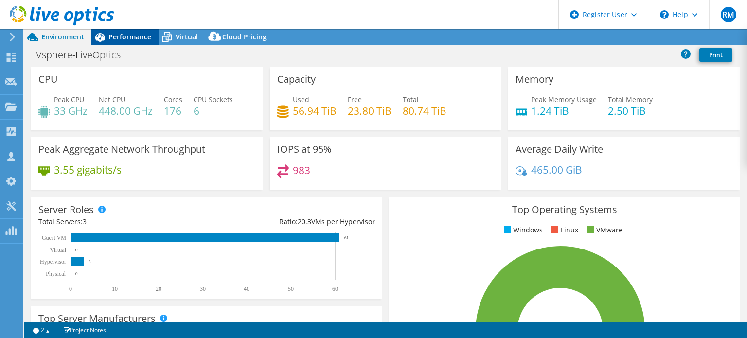
click at [137, 35] on span "Performance" at bounding box center [129, 36] width 43 height 9
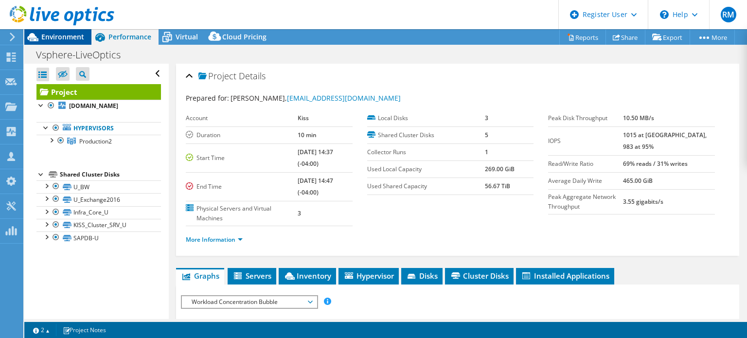
click at [77, 36] on span "Environment" at bounding box center [62, 36] width 43 height 9
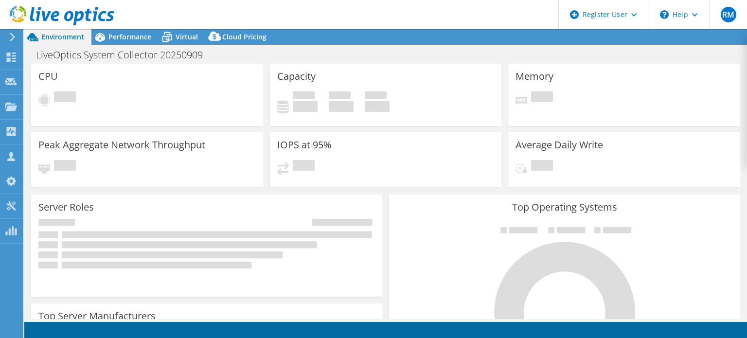
select select "USD"
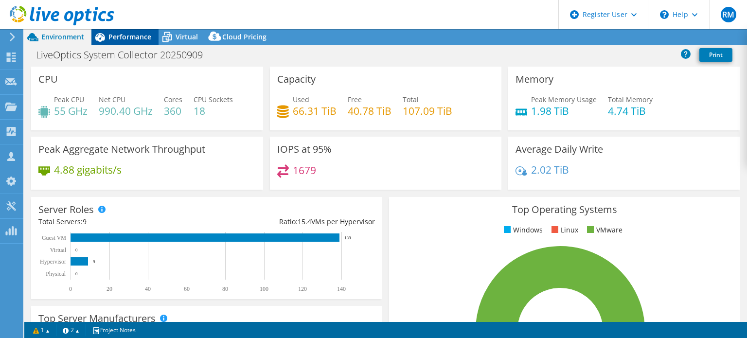
click at [128, 35] on span "Performance" at bounding box center [129, 36] width 43 height 9
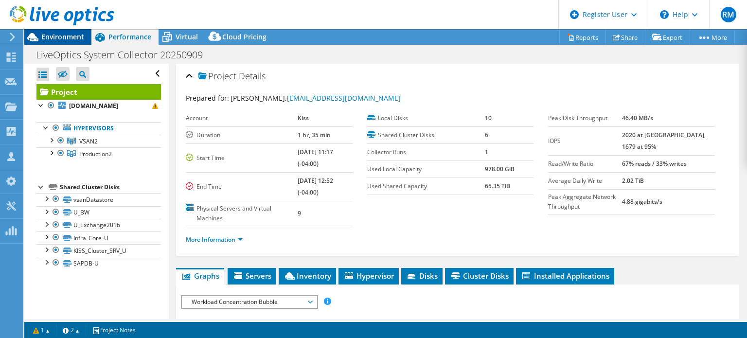
click at [64, 40] on span "Environment" at bounding box center [62, 36] width 43 height 9
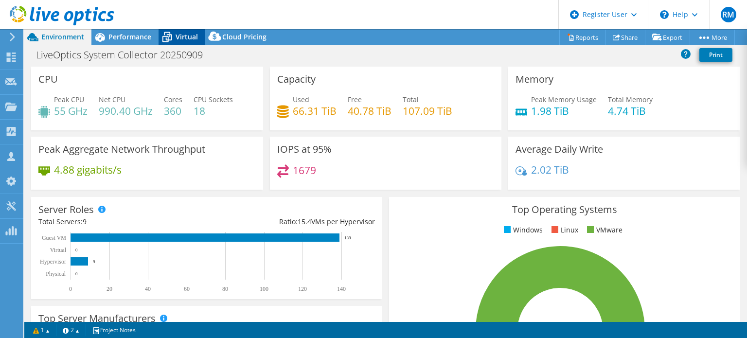
click at [175, 35] on icon at bounding box center [167, 37] width 17 height 17
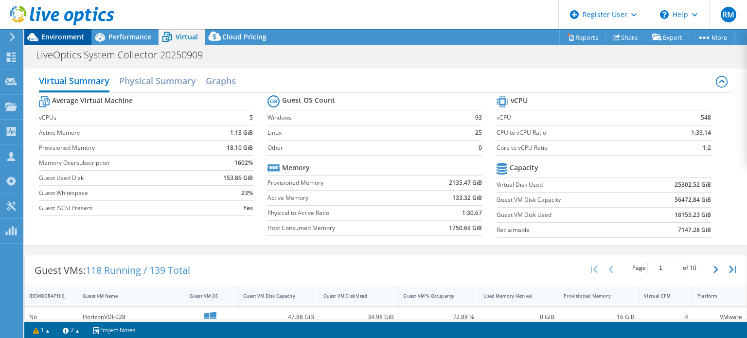
click at [66, 36] on span "Environment" at bounding box center [62, 36] width 43 height 9
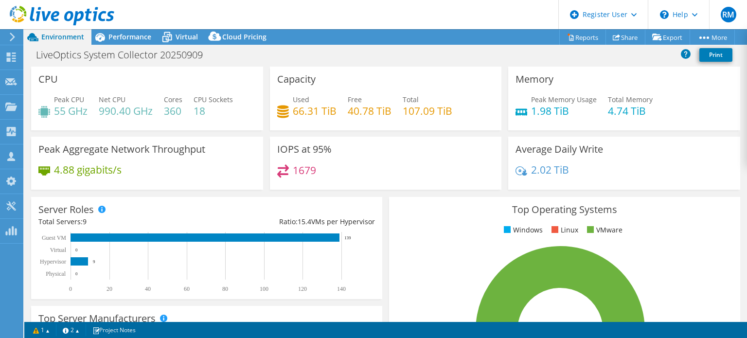
drag, startPoint x: 338, startPoint y: 40, endPoint x: 319, endPoint y: 18, distance: 29.3
drag, startPoint x: 319, startPoint y: 18, endPoint x: 303, endPoint y: 19, distance: 15.6
click at [303, 19] on header "RM Dell User [PERSON_NAME] [PERSON_NAME][EMAIL_ADDRESS][PERSON_NAME][DOMAIN_NAM…" at bounding box center [373, 14] width 747 height 29
click at [337, 32] on div "Project Actions Project Actions Reports Share Export vSAN ReadyNode Sizer" at bounding box center [385, 37] width 723 height 16
drag, startPoint x: 337, startPoint y: 32, endPoint x: 315, endPoint y: 26, distance: 23.1
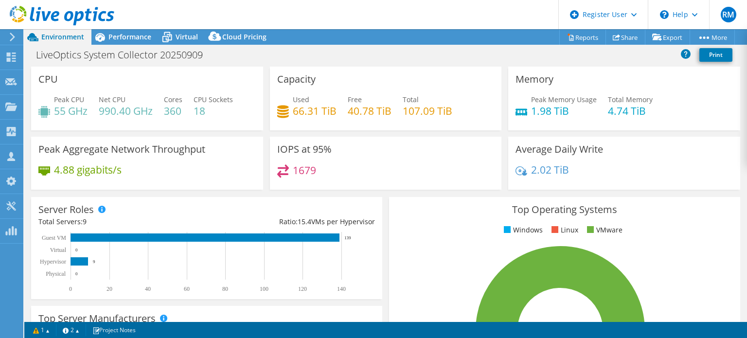
click at [315, 26] on header "RM Dell User [PERSON_NAME] [PERSON_NAME][EMAIL_ADDRESS][PERSON_NAME][DOMAIN_NAM…" at bounding box center [373, 14] width 747 height 29
click at [195, 36] on span "Virtual" at bounding box center [187, 36] width 22 height 9
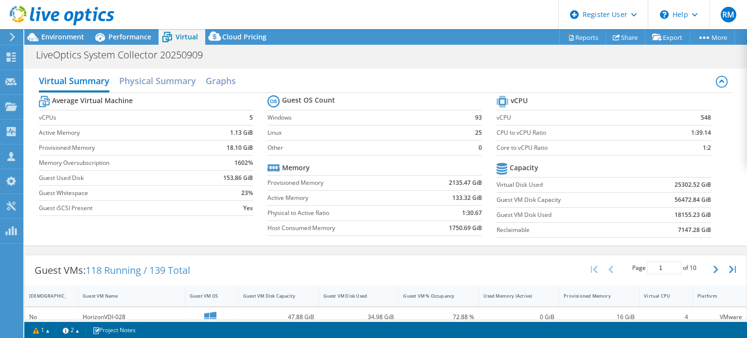
click at [384, 137] on td "Linux" at bounding box center [364, 132] width 194 height 15
drag, startPoint x: 341, startPoint y: 23, endPoint x: 313, endPoint y: 20, distance: 28.4
click at [313, 20] on header "RM Dell User [PERSON_NAME] [PERSON_NAME][EMAIL_ADDRESS][PERSON_NAME][DOMAIN_NAM…" at bounding box center [373, 14] width 747 height 29
click at [124, 42] on div "Performance" at bounding box center [124, 37] width 67 height 16
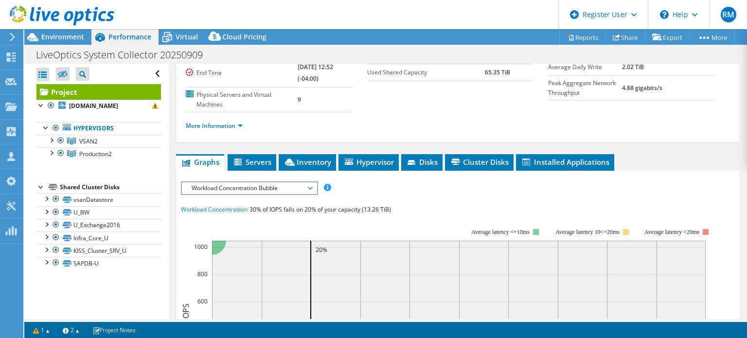
scroll to position [150, 0]
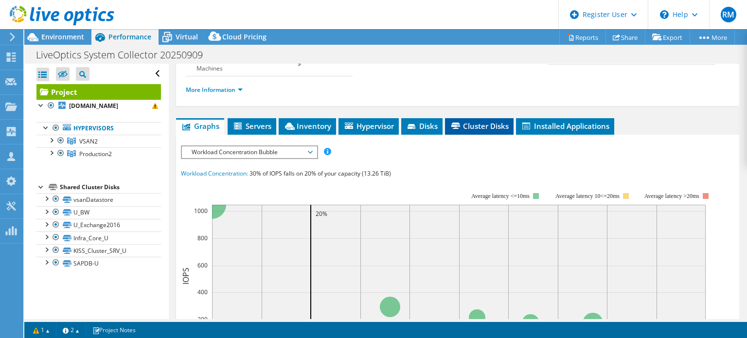
click at [483, 122] on span "Cluster Disks" at bounding box center [479, 126] width 59 height 10
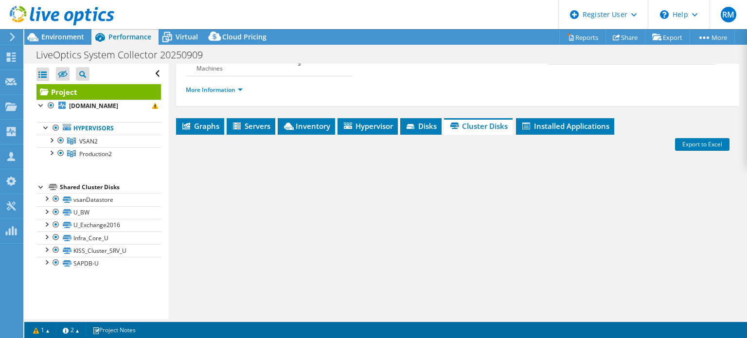
click at [413, 103] on div "Project Details Prepared for: Mirza Baig, mibaig@kissusa.com Account Kiss Durat…" at bounding box center [457, 10] width 563 height 192
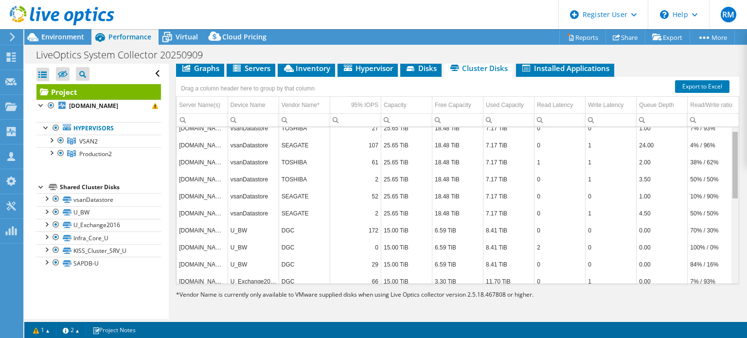
scroll to position [0, 0]
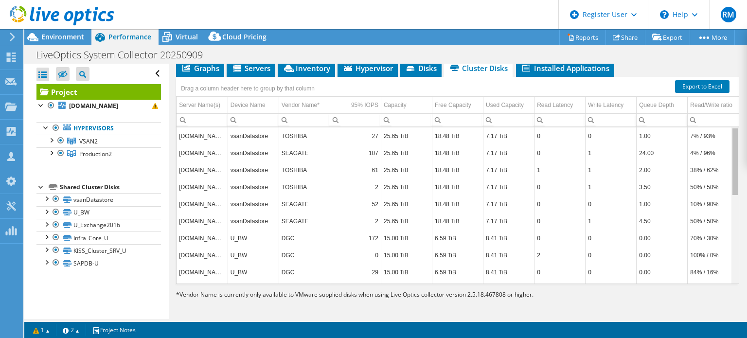
drag, startPoint x: 727, startPoint y: 247, endPoint x: 714, endPoint y: 115, distance: 133.0
click at [714, 115] on body "RM Dell User [PERSON_NAME] [PERSON_NAME][EMAIL_ADDRESS][PERSON_NAME][DOMAIN_NAM…" at bounding box center [373, 169] width 747 height 338
click at [182, 39] on span "Virtual" at bounding box center [187, 36] width 22 height 9
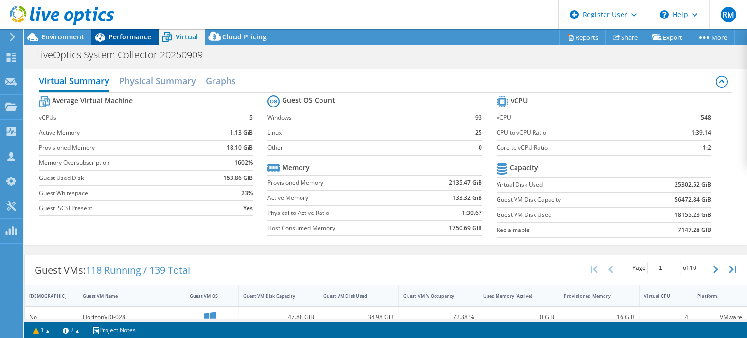
click at [139, 40] on span "Performance" at bounding box center [129, 36] width 43 height 9
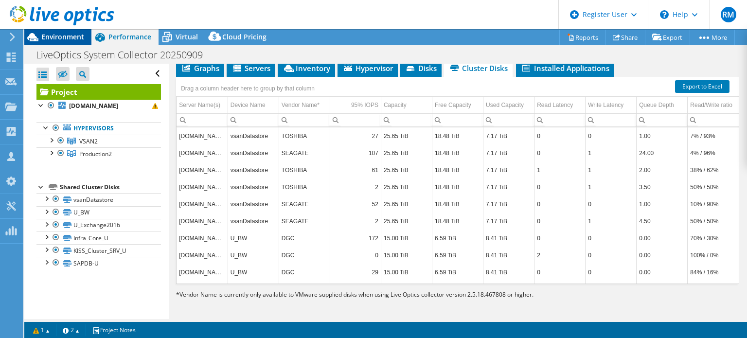
click at [81, 39] on span "Environment" at bounding box center [62, 36] width 43 height 9
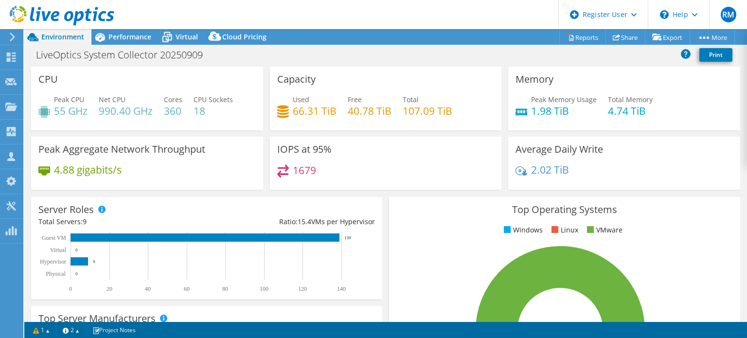
click at [286, 63] on div "LiveOptics System Collector 20250909 Print" at bounding box center [385, 55] width 723 height 18
click at [148, 37] on span "Performance" at bounding box center [129, 36] width 43 height 9
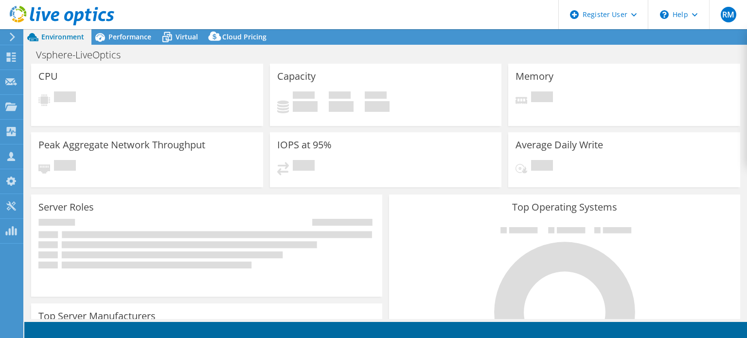
select select "USEast"
select select "USD"
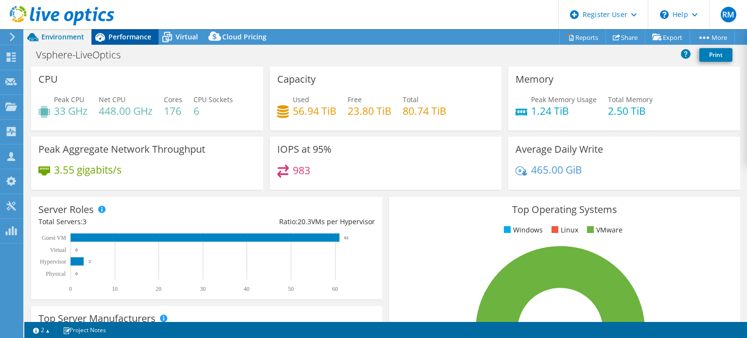
click at [146, 33] on span "Performance" at bounding box center [129, 36] width 43 height 9
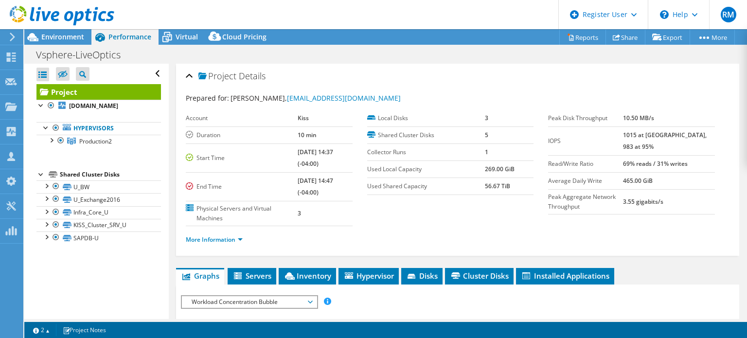
scroll to position [128, 0]
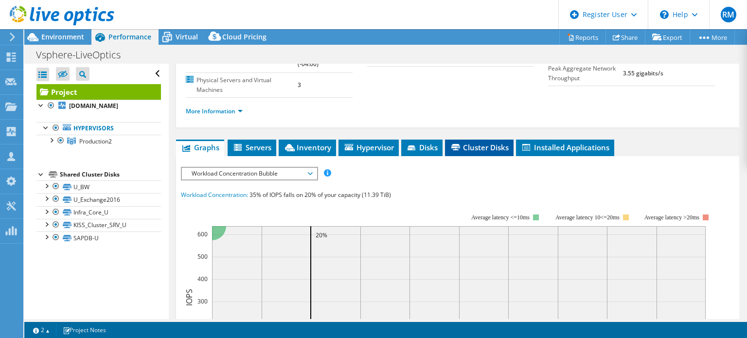
click at [460, 147] on icon at bounding box center [455, 147] width 9 height 6
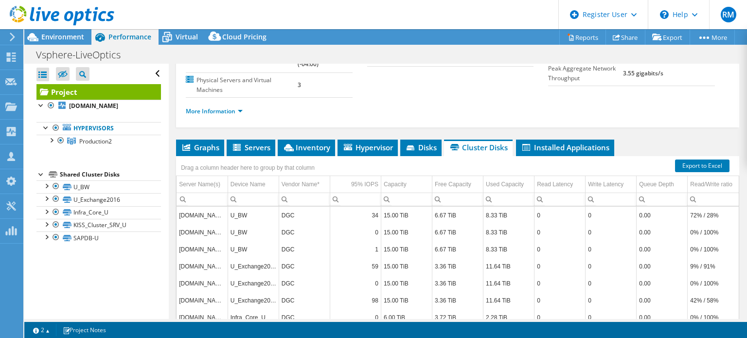
click at [407, 122] on div "More Information" at bounding box center [458, 111] width 544 height 27
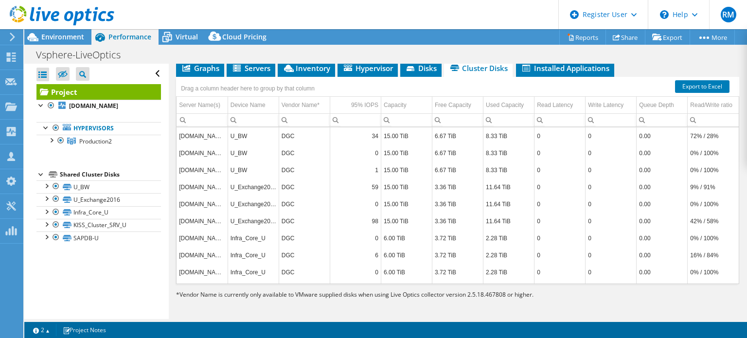
scroll to position [208, 0]
click at [204, 64] on span "Graphs" at bounding box center [200, 68] width 38 height 10
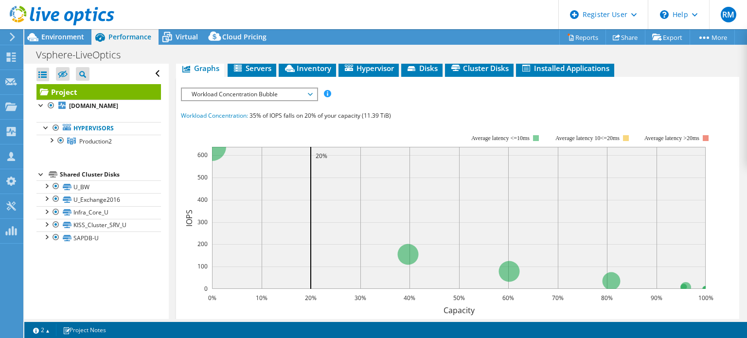
click at [348, 27] on header "RM Dell User [PERSON_NAME] [PERSON_NAME][EMAIL_ADDRESS][PERSON_NAME][DOMAIN_NAM…" at bounding box center [373, 14] width 747 height 29
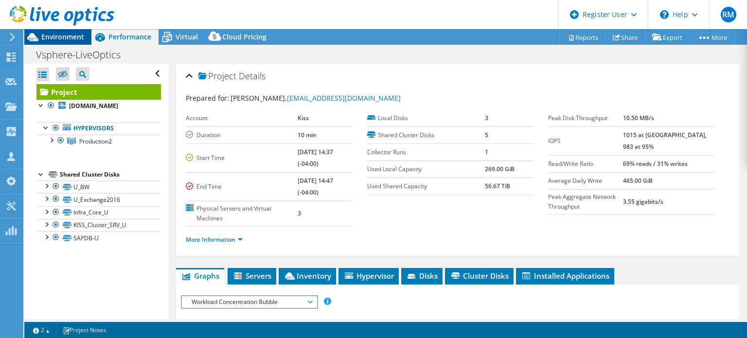
click at [87, 37] on div "Environment" at bounding box center [57, 37] width 67 height 16
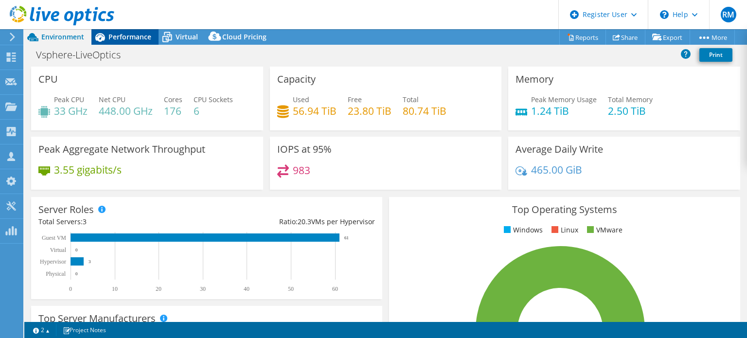
click at [130, 41] on span "Performance" at bounding box center [129, 36] width 43 height 9
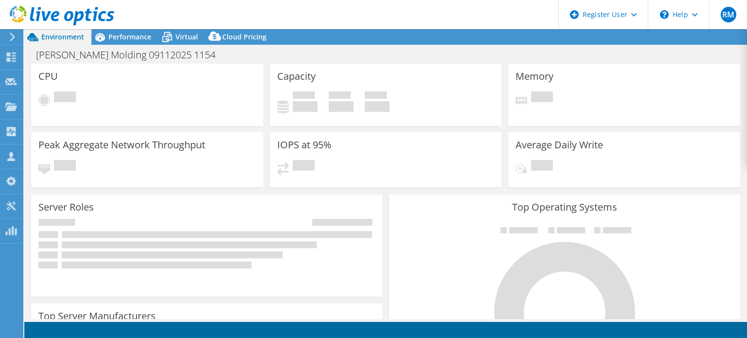
select select "USD"
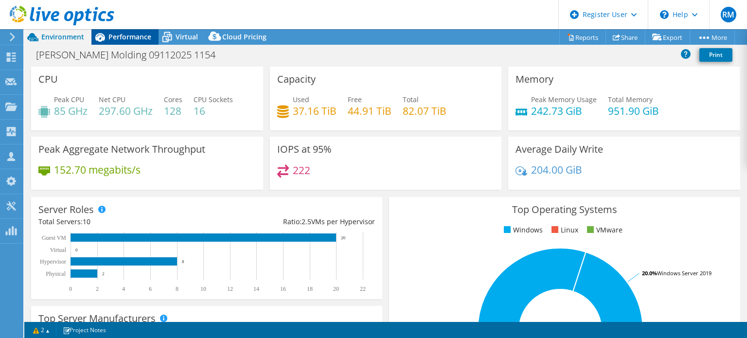
click at [115, 35] on span "Performance" at bounding box center [129, 36] width 43 height 9
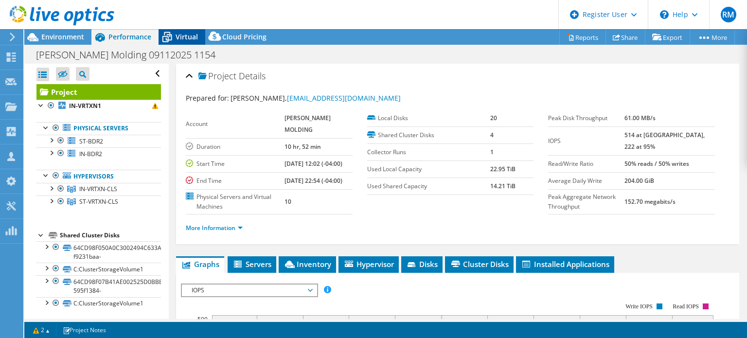
click at [190, 42] on div "Virtual" at bounding box center [182, 37] width 47 height 16
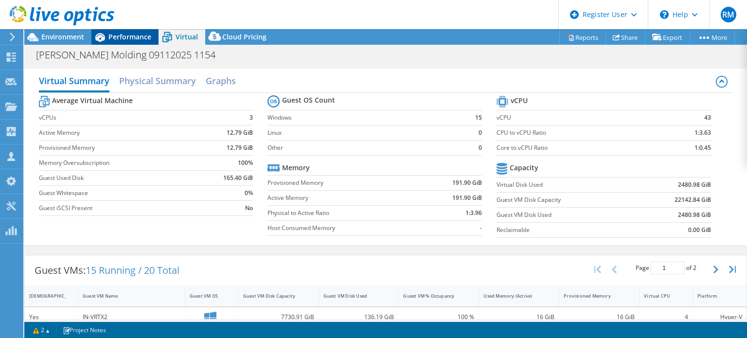
click at [143, 43] on div "Performance" at bounding box center [124, 37] width 67 height 16
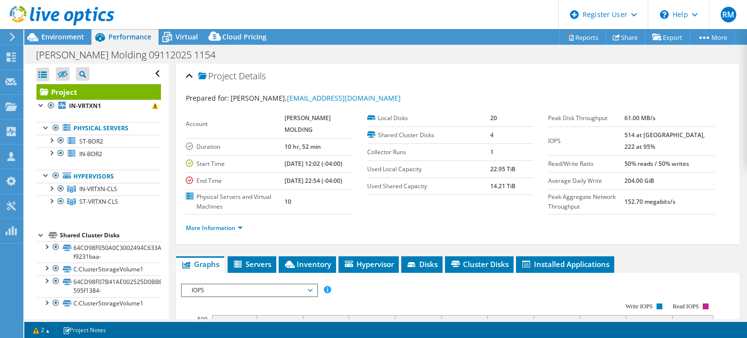
scroll to position [1, 0]
click at [422, 269] on span "Disks" at bounding box center [422, 264] width 32 height 10
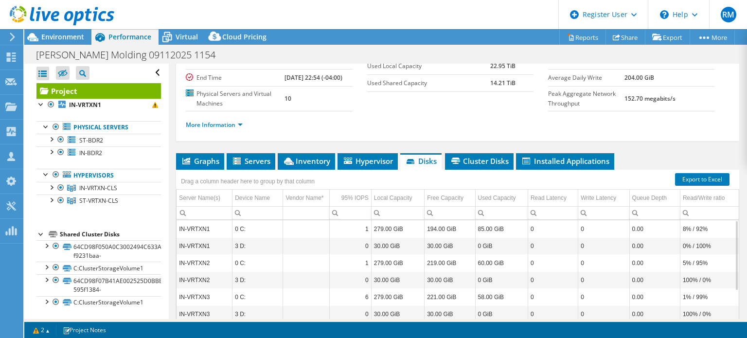
scroll to position [0, 0]
click at [475, 166] on span "Cluster Disks" at bounding box center [479, 161] width 59 height 10
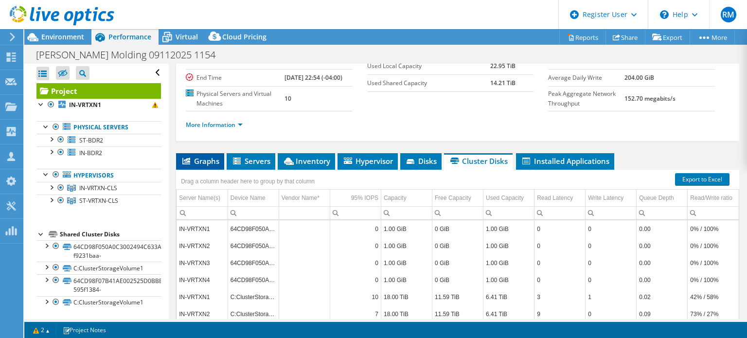
click at [210, 166] on span "Graphs" at bounding box center [200, 161] width 38 height 10
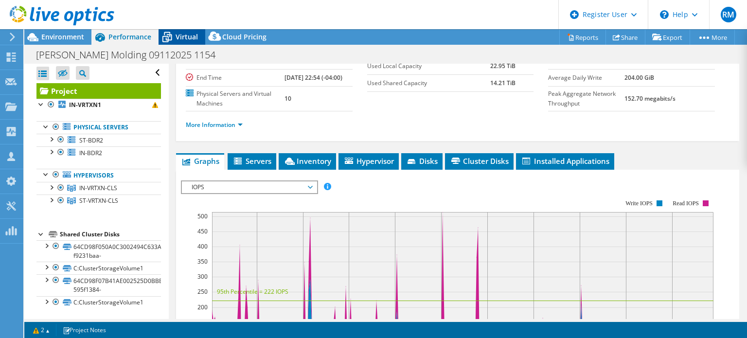
click at [187, 39] on span "Virtual" at bounding box center [187, 36] width 22 height 9
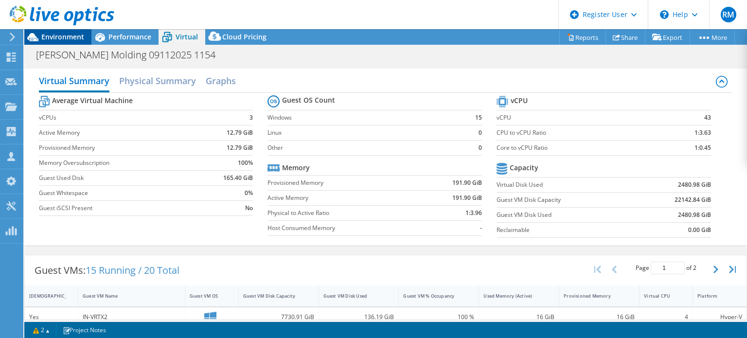
click at [87, 39] on div "Environment" at bounding box center [57, 37] width 67 height 16
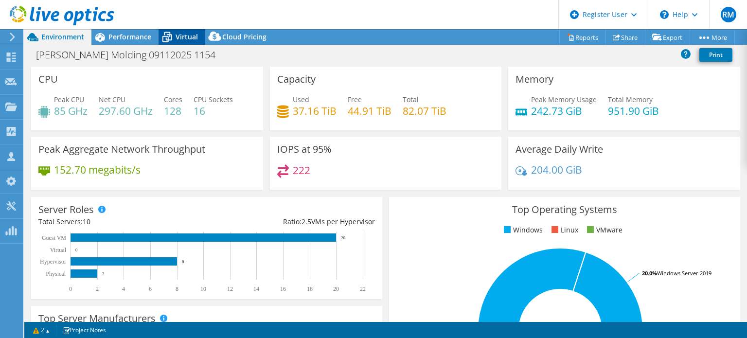
click at [193, 32] on span "Virtual" at bounding box center [187, 36] width 22 height 9
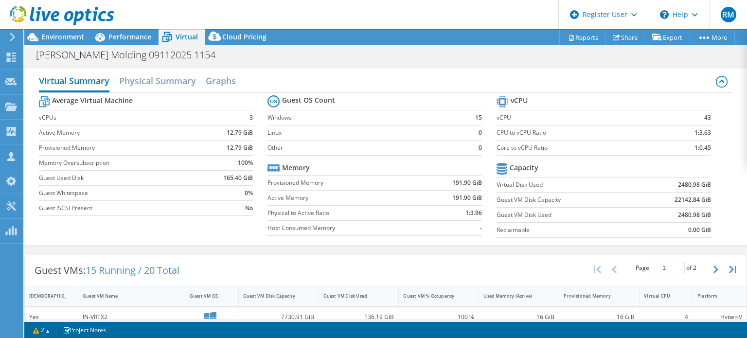
click at [334, 77] on div "Virtual Summary Physical Summary Graphs" at bounding box center [386, 82] width 694 height 22
click at [411, 172] on tr "Memory" at bounding box center [374, 167] width 214 height 15
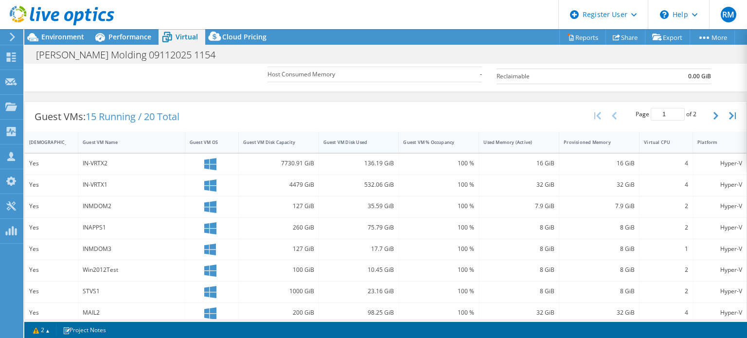
click at [356, 141] on div "Guest VM Disk Used" at bounding box center [352, 142] width 59 height 6
click at [341, 112] on div "Guest VMs: 15 Running / 20 Total Page 1 of 2 5 rows 10 rows 20 rows 25 rows 50 …" at bounding box center [386, 117] width 722 height 30
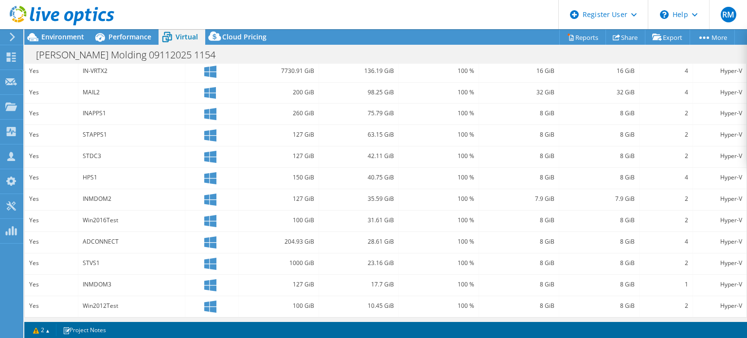
scroll to position [0, 0]
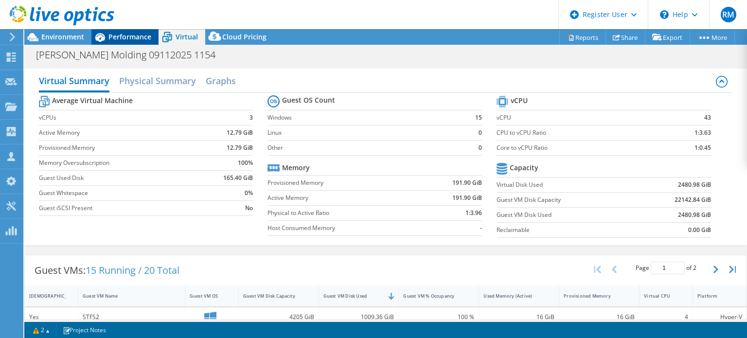
click at [126, 39] on span "Performance" at bounding box center [129, 36] width 43 height 9
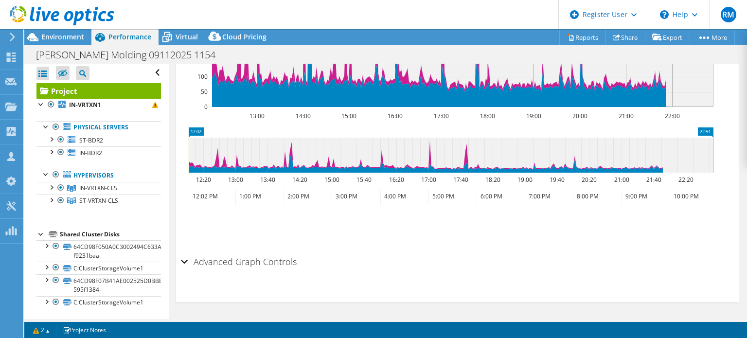
click at [196, 107] on rect at bounding box center [447, 23] width 532 height 194
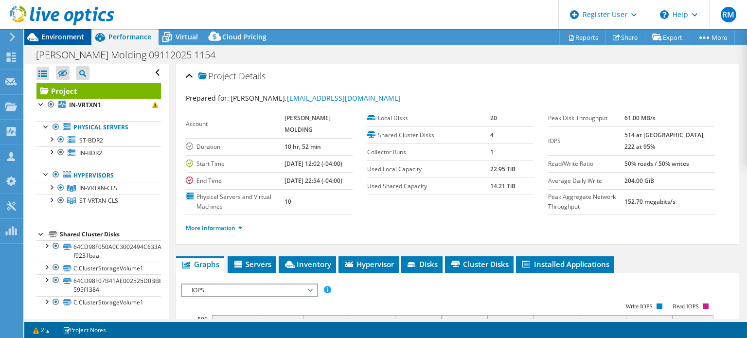
click at [75, 38] on span "Environment" at bounding box center [62, 36] width 43 height 9
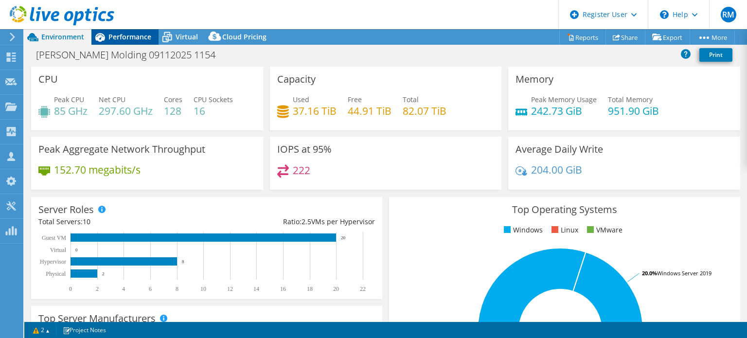
click at [121, 32] on span "Performance" at bounding box center [129, 36] width 43 height 9
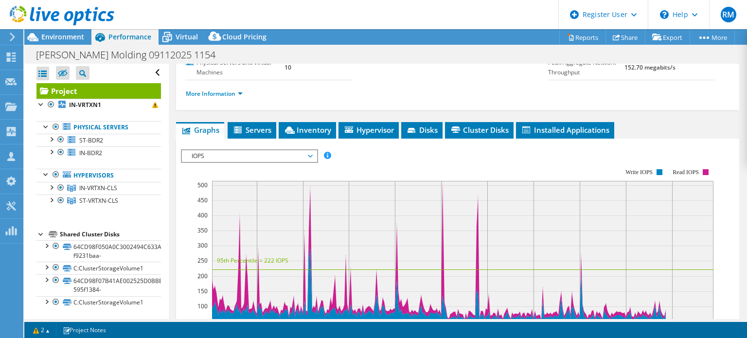
scroll to position [134, 0]
click at [469, 139] on li "Cluster Disks" at bounding box center [479, 130] width 69 height 17
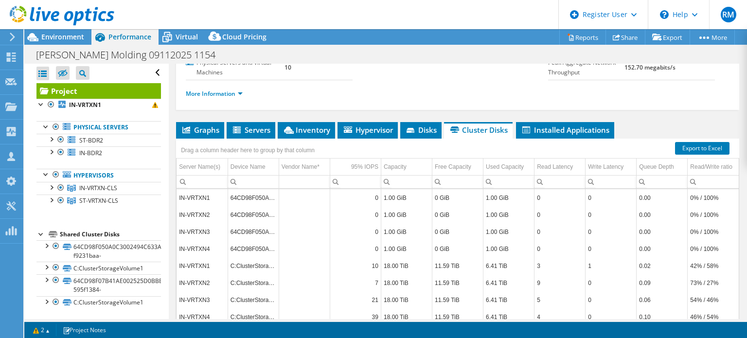
click at [216, 149] on div "Drag a column header here to group by that column" at bounding box center [247, 149] width 143 height 21
click at [200, 135] on span "Graphs" at bounding box center [200, 130] width 38 height 10
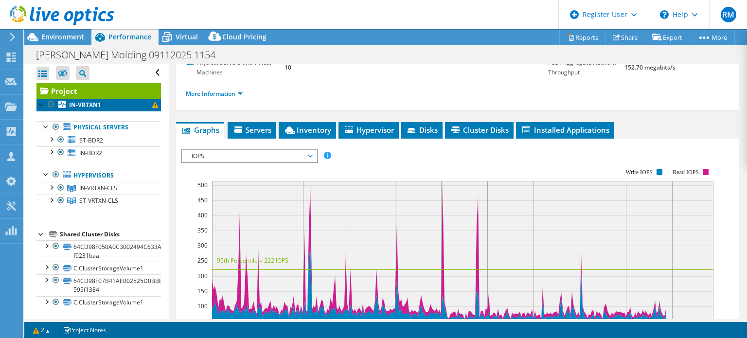
click at [130, 108] on link "IN-VRTXN1" at bounding box center [98, 105] width 124 height 13
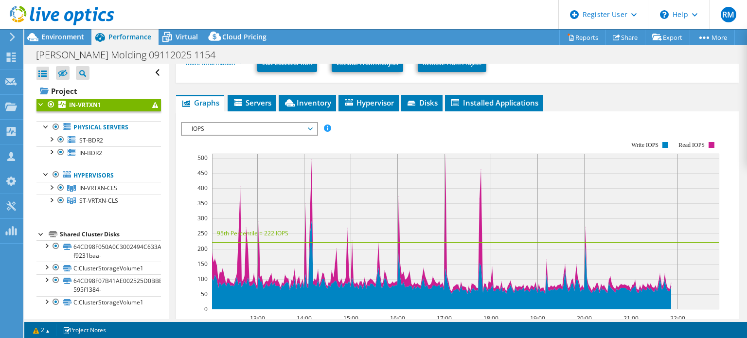
click at [260, 131] on span "IOPS" at bounding box center [249, 129] width 125 height 12
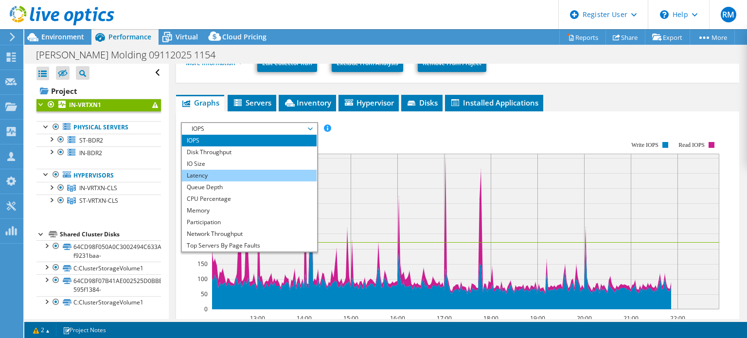
scroll to position [35, 0]
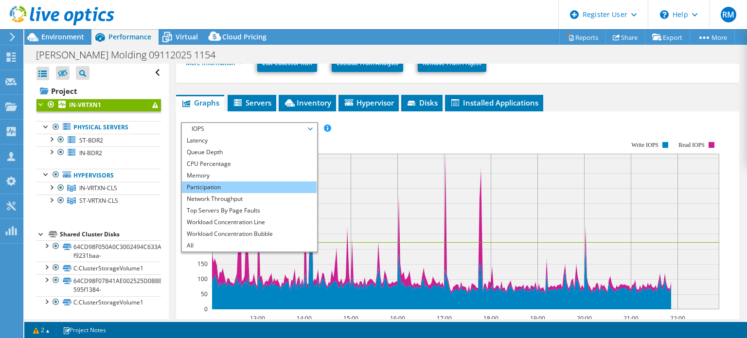
click at [231, 186] on li "Participation" at bounding box center [249, 187] width 135 height 12
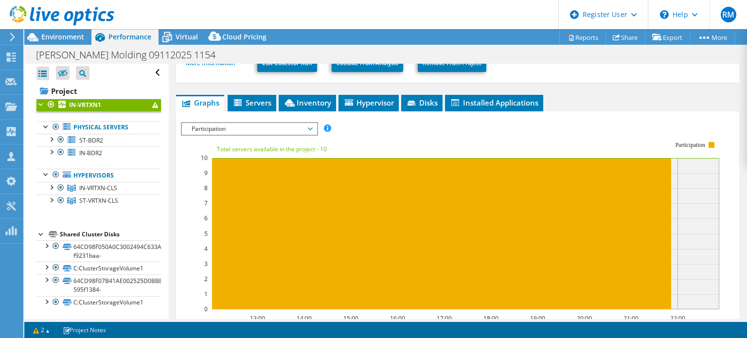
click at [207, 124] on span "Participation" at bounding box center [249, 129] width 125 height 12
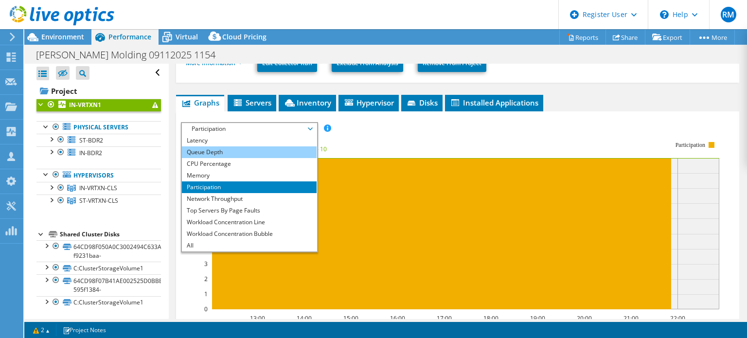
scroll to position [0, 0]
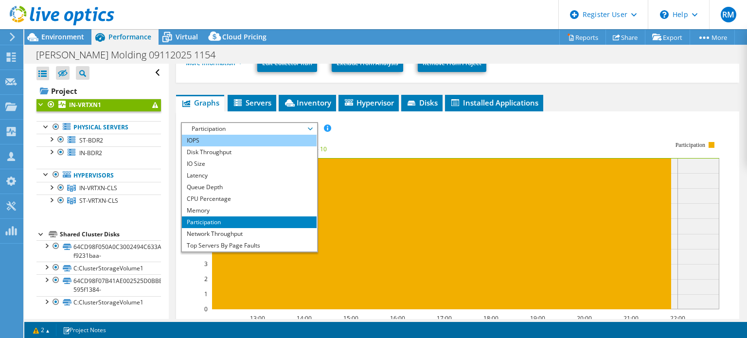
click at [198, 135] on li "IOPS" at bounding box center [249, 141] width 135 height 12
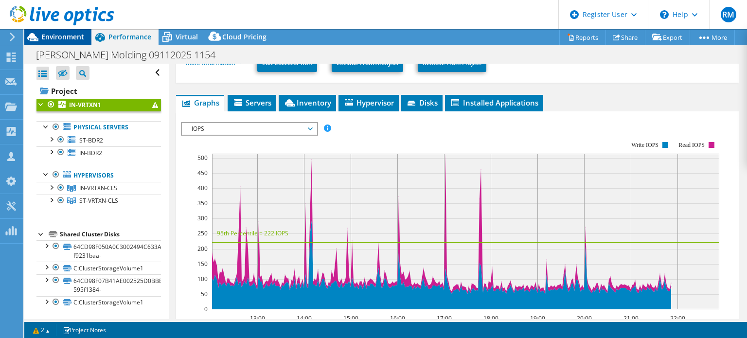
click at [81, 39] on span "Environment" at bounding box center [62, 36] width 43 height 9
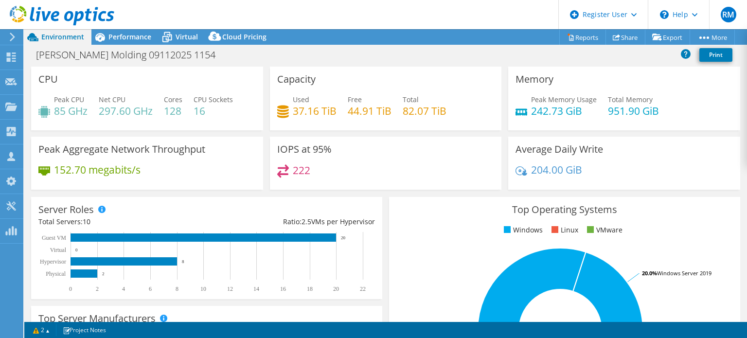
drag, startPoint x: 314, startPoint y: 23, endPoint x: 286, endPoint y: 15, distance: 28.8
click at [286, 15] on header "RM Dell User [PERSON_NAME] [PERSON_NAME][EMAIL_ADDRESS][PERSON_NAME][DOMAIN_NAM…" at bounding box center [373, 14] width 747 height 29
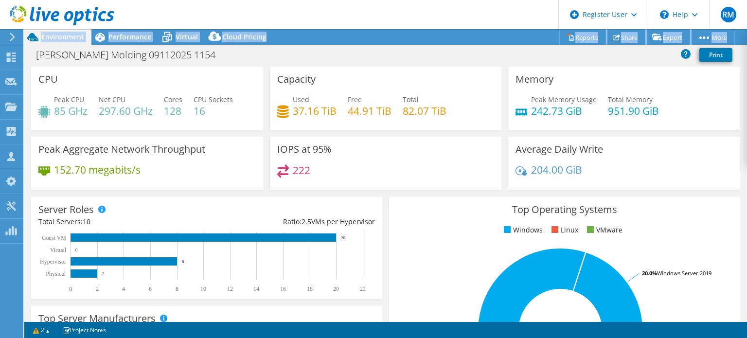
drag, startPoint x: 378, startPoint y: 50, endPoint x: 345, endPoint y: 37, distance: 36.0
click at [345, 37] on div "Project Actions Project Actions Reports Share Export vSAN ReadyNode Sizer" at bounding box center [385, 37] width 723 height 16
click at [165, 13] on header "RM Dell User [PERSON_NAME] [PERSON_NAME][EMAIL_ADDRESS][PERSON_NAME][DOMAIN_NAM…" at bounding box center [373, 14] width 747 height 29
click at [127, 37] on span "Performance" at bounding box center [129, 36] width 43 height 9
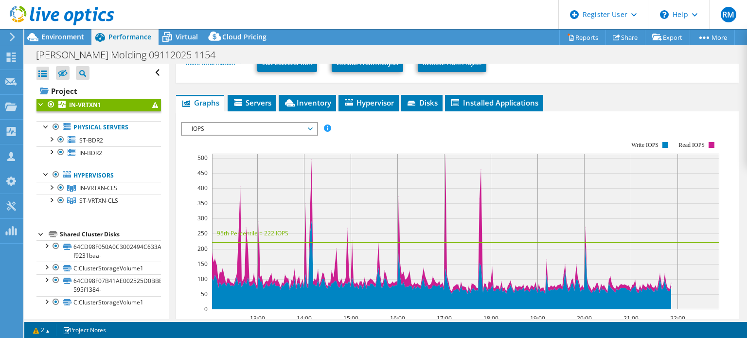
click at [248, 127] on span "IOPS" at bounding box center [249, 129] width 125 height 12
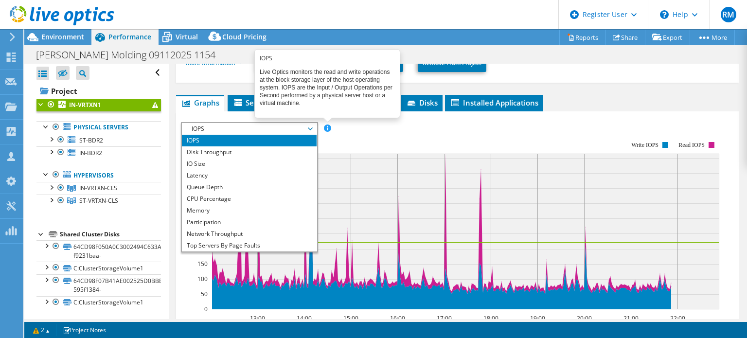
click at [328, 128] on span at bounding box center [327, 127] width 7 height 7
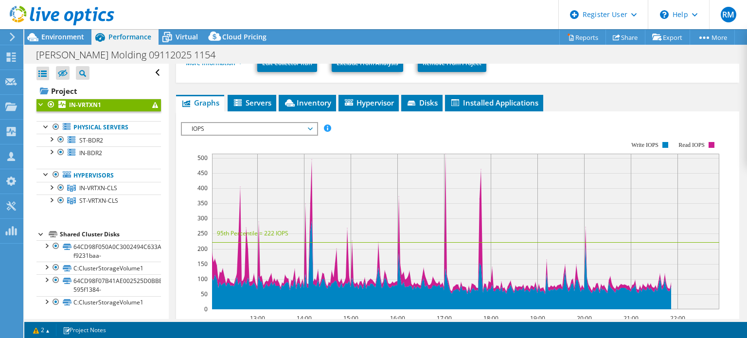
click at [251, 129] on span "IOPS" at bounding box center [249, 129] width 125 height 12
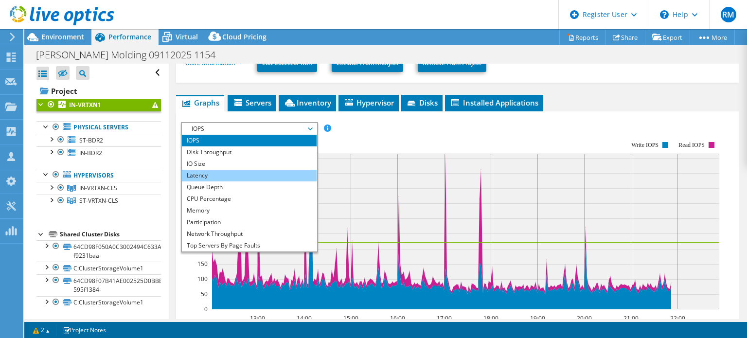
click at [243, 170] on li "Latency" at bounding box center [249, 176] width 135 height 12
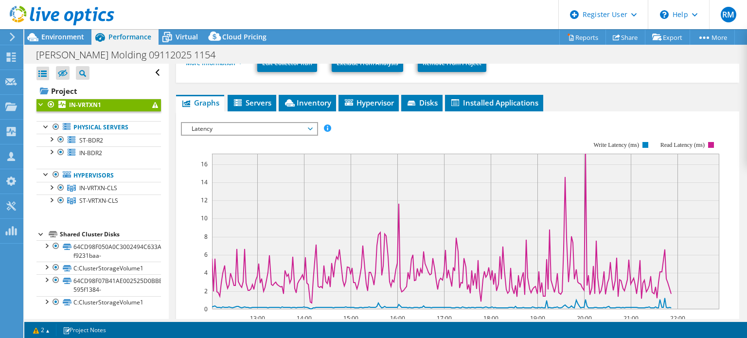
click at [246, 129] on span "Latency" at bounding box center [249, 129] width 125 height 12
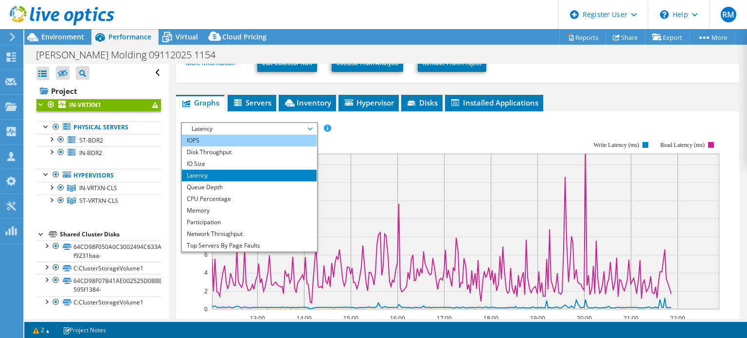
click at [243, 137] on li "IOPS" at bounding box center [249, 141] width 135 height 12
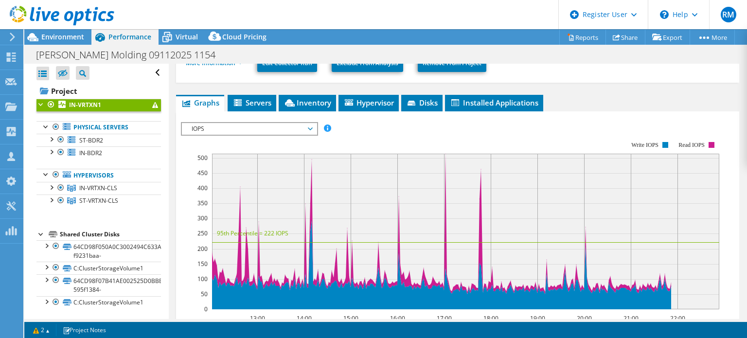
click at [362, 124] on div "IOPS Disk Throughput IO Size Latency Queue Depth CPU Percentage Memory Page Fau…" at bounding box center [457, 128] width 553 height 13
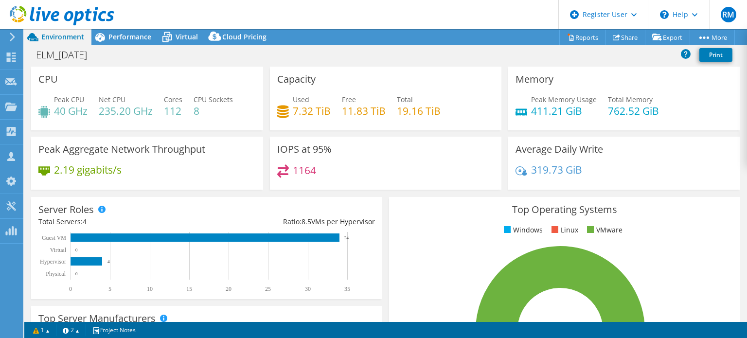
select select "USD"
click at [179, 30] on div "Virtual" at bounding box center [182, 37] width 47 height 16
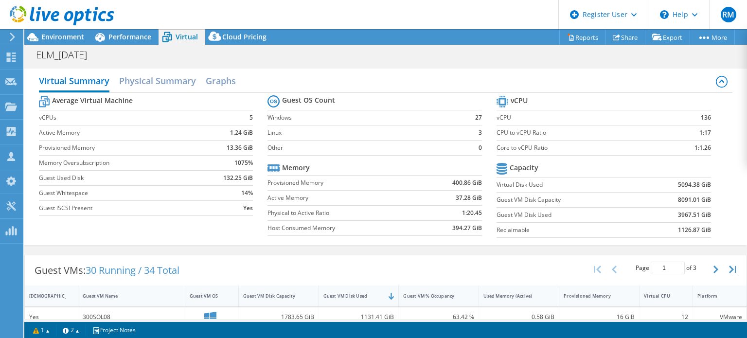
click at [357, 72] on div "Virtual Summary Physical Summary Graphs" at bounding box center [386, 82] width 694 height 22
click at [206, 93] on div "Average Virtual Machine vCPUs 5 Active Memory 1.24 GiB Provisioned Memory 13.36…" at bounding box center [386, 168] width 694 height 150
click at [221, 87] on h2 "Graphs" at bounding box center [221, 81] width 30 height 21
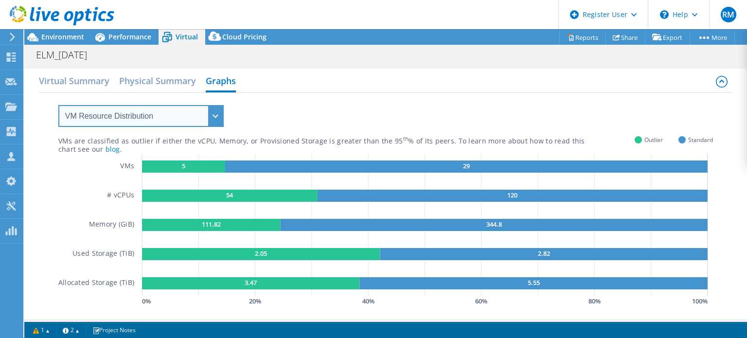
click at [216, 118] on select "VM Resource Distribution Provisioning Contrast Over Provisioning" at bounding box center [140, 116] width 165 height 22
select select "Over Provisioning"
click at [58, 105] on select "VM Resource Distribution Provisioning Contrast Over Provisioning" at bounding box center [140, 116] width 165 height 22
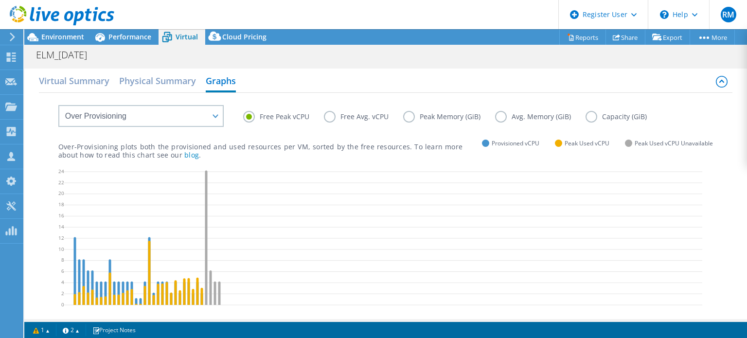
click at [582, 118] on label "Avg. Memory (GiB)" at bounding box center [540, 117] width 90 height 12
click at [0, 0] on input "Avg. Memory (GiB)" at bounding box center [0, 0] width 0 height 0
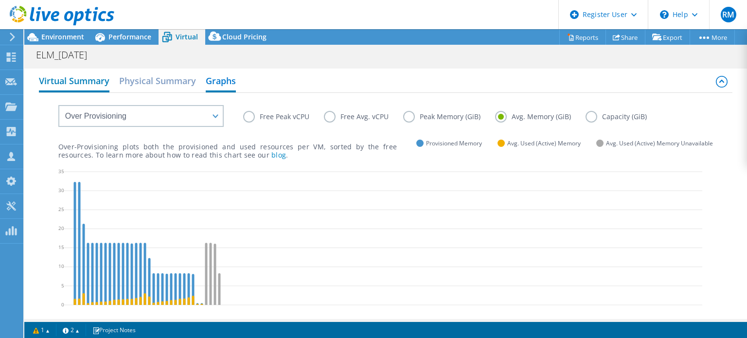
click at [96, 78] on h2 "Virtual Summary" at bounding box center [74, 81] width 71 height 21
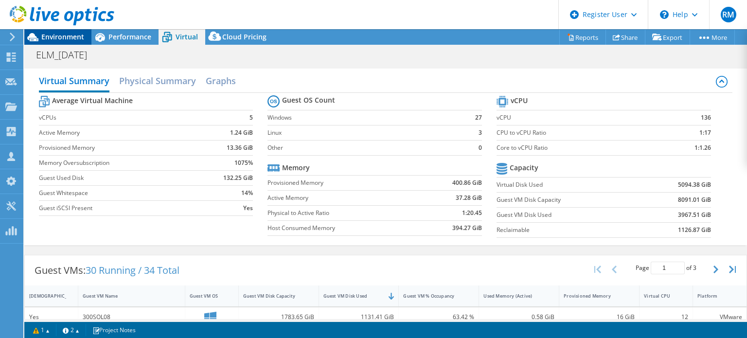
click at [71, 40] on span "Environment" at bounding box center [62, 36] width 43 height 9
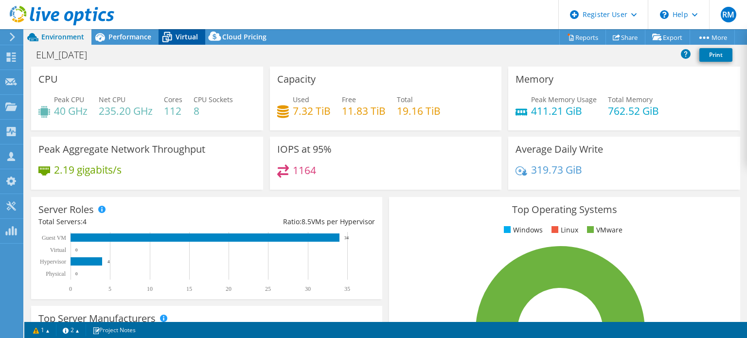
click at [187, 42] on div "Virtual" at bounding box center [182, 37] width 47 height 16
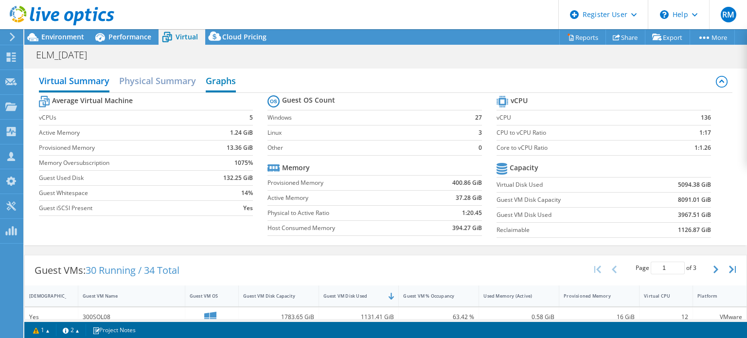
click at [216, 73] on h2 "Graphs" at bounding box center [221, 81] width 30 height 21
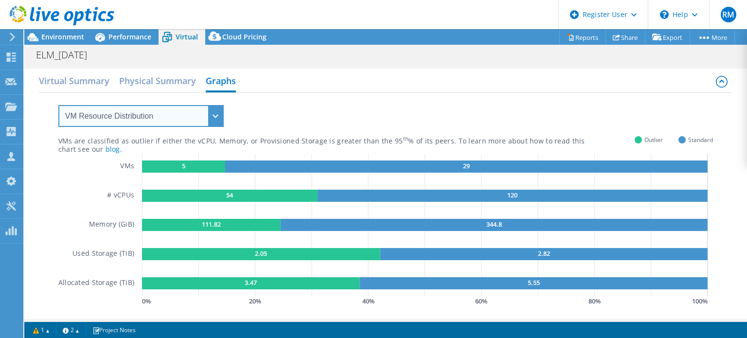
click at [210, 106] on select "VM Resource Distribution Provisioning Contrast Over Provisioning" at bounding box center [140, 116] width 165 height 22
select select "Over Provisioning"
click at [58, 105] on select "VM Resource Distribution Provisioning Contrast Over Provisioning" at bounding box center [140, 116] width 165 height 22
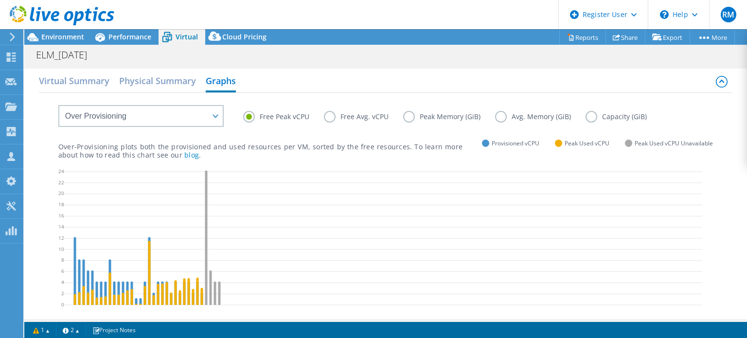
click at [585, 120] on label "Capacity (GiB)" at bounding box center [623, 117] width 76 height 12
click at [0, 0] on input "Capacity (GiB)" at bounding box center [0, 0] width 0 height 0
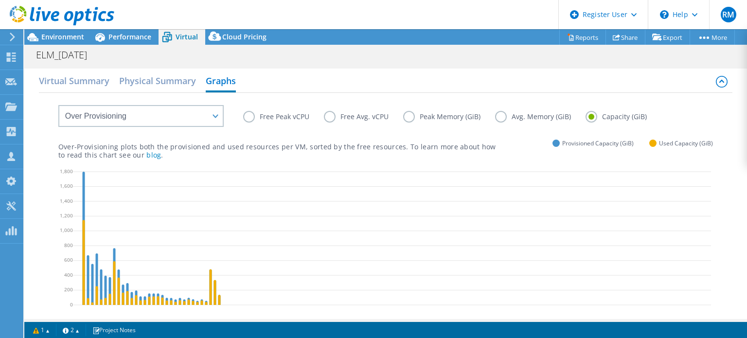
click at [383, 85] on div "Virtual Summary Physical Summary Graphs" at bounding box center [386, 82] width 694 height 22
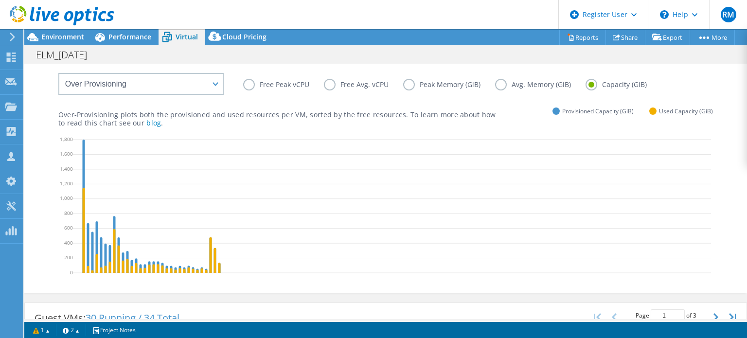
scroll to position [33, 0]
click at [249, 85] on label "Free Peak vCPU" at bounding box center [283, 84] width 81 height 12
click at [0, 0] on input "Free Peak vCPU" at bounding box center [0, 0] width 0 height 0
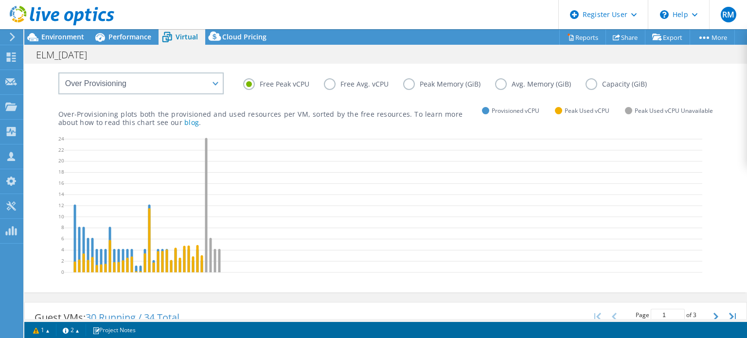
click at [579, 86] on label "Avg. Memory (GiB)" at bounding box center [540, 84] width 90 height 12
click at [0, 0] on input "Avg. Memory (GiB)" at bounding box center [0, 0] width 0 height 0
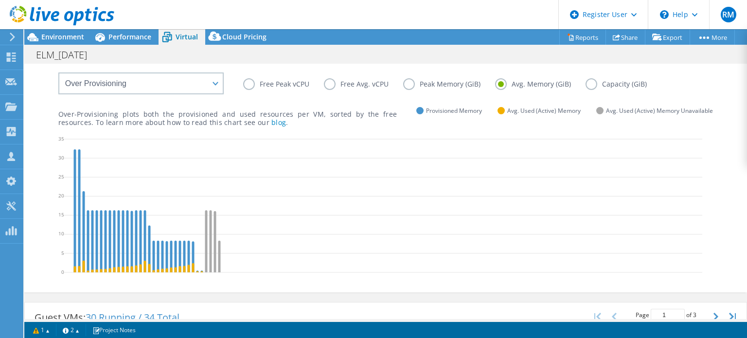
click at [589, 86] on label "Capacity (GiB)" at bounding box center [623, 84] width 76 height 12
click at [0, 0] on input "Capacity (GiB)" at bounding box center [0, 0] width 0 height 0
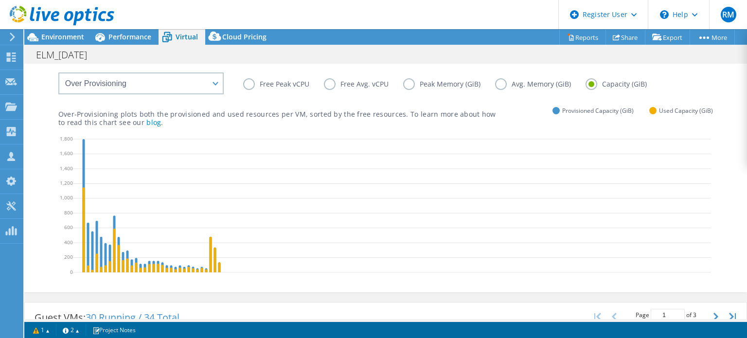
click at [359, 53] on div "ELM_09-09-25 Print" at bounding box center [385, 55] width 723 height 18
click at [505, 80] on label "Avg. Memory (GiB)" at bounding box center [540, 84] width 90 height 12
click at [0, 0] on input "Avg. Memory (GiB)" at bounding box center [0, 0] width 0 height 0
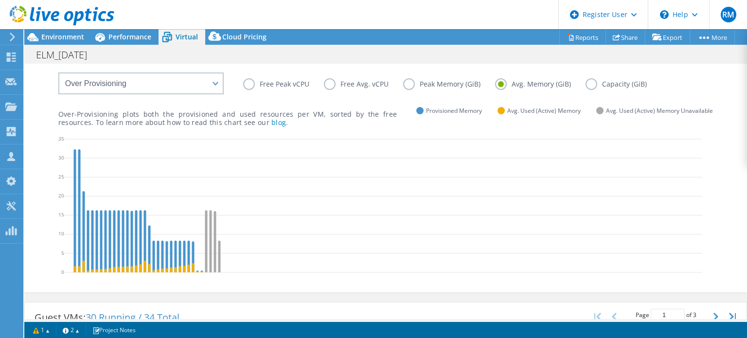
click at [587, 87] on label "Capacity (GiB)" at bounding box center [623, 84] width 76 height 12
click at [0, 0] on input "Capacity (GiB)" at bounding box center [0, 0] width 0 height 0
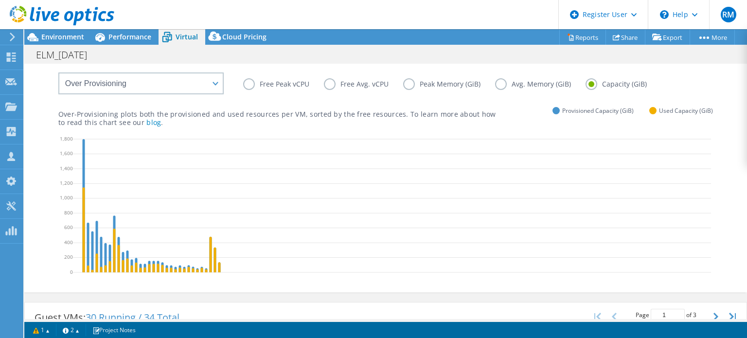
click at [375, 65] on div "Free Peak vCPU Free Avg. vCPU Peak Memory (GiB) Avg. Memory (GiB) Capacity (GiB)" at bounding box center [385, 76] width 655 height 33
click at [142, 39] on span "Performance" at bounding box center [129, 36] width 43 height 9
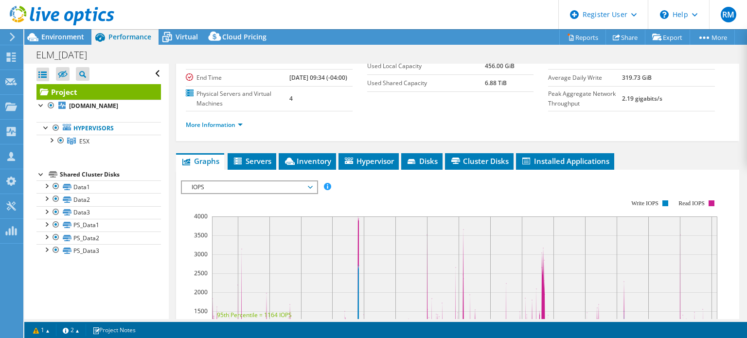
scroll to position [0, 0]
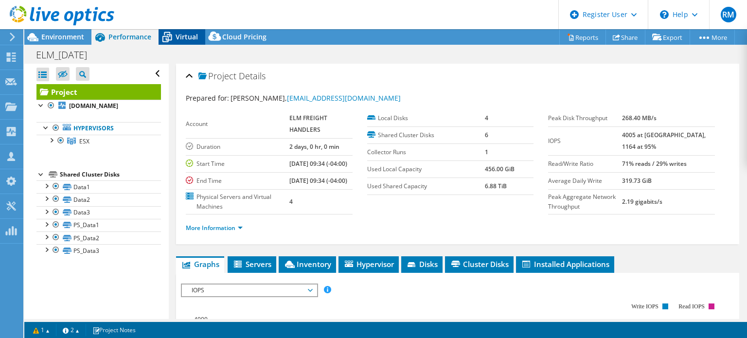
click at [186, 32] on span "Virtual" at bounding box center [187, 36] width 22 height 9
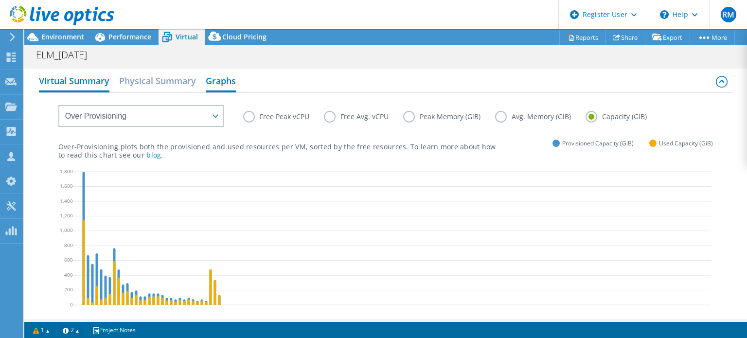
click at [100, 83] on h2 "Virtual Summary" at bounding box center [74, 81] width 71 height 21
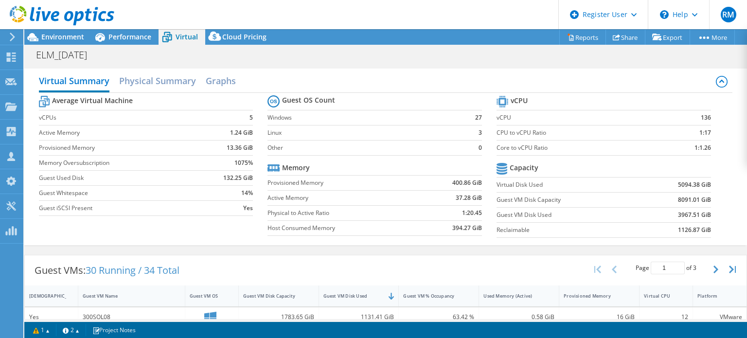
click at [583, 239] on section "vCPU vCPU 136 CPU to vCPU Ratio 1:17 Core to vCPU Ratio 1:1.26 Capacity Virtual…" at bounding box center [610, 167] width 229 height 149
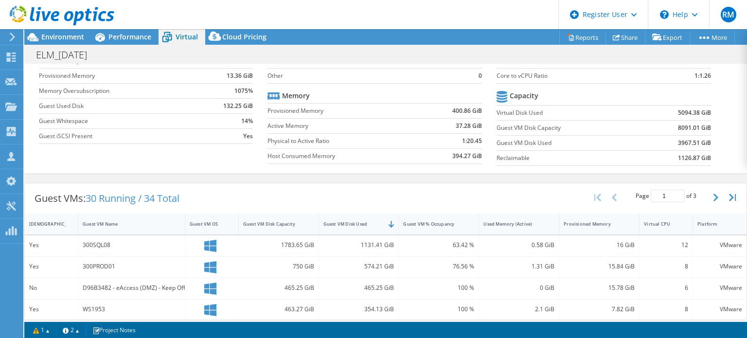
scroll to position [72, 0]
drag, startPoint x: 352, startPoint y: 35, endPoint x: 322, endPoint y: 18, distance: 34.3
drag, startPoint x: 322, startPoint y: 18, endPoint x: 294, endPoint y: 20, distance: 28.8
click at [294, 20] on header "RM Dell User Ryann Mannan Ryann.Mannan@dell.com Dell My Profile Log Out \n Help…" at bounding box center [373, 14] width 747 height 29
click at [336, 23] on header "RM Dell User Ryann Mannan Ryann.Mannan@dell.com Dell My Profile Log Out \n Help…" at bounding box center [373, 14] width 747 height 29
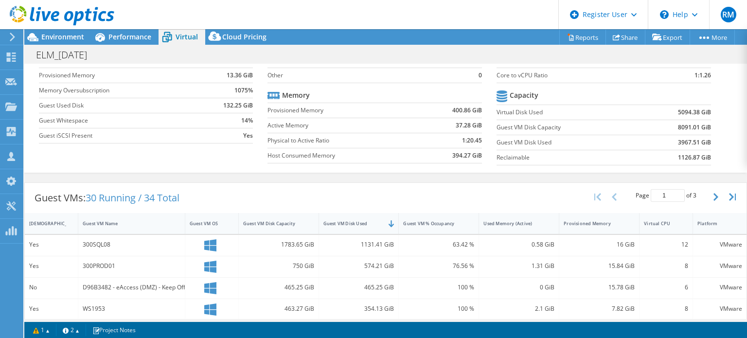
drag, startPoint x: 336, startPoint y: 23, endPoint x: 313, endPoint y: 19, distance: 23.7
click at [313, 19] on header "RM Dell User Ryann Mannan Ryann.Mannan@dell.com Dell My Profile Log Out \n Help…" at bounding box center [373, 14] width 747 height 29
click at [323, 21] on header "RM Dell User Ryann Mannan Ryann.Mannan@dell.com Dell My Profile Log Out \n Help…" at bounding box center [373, 14] width 747 height 29
click at [53, 42] on div "Environment" at bounding box center [57, 37] width 67 height 16
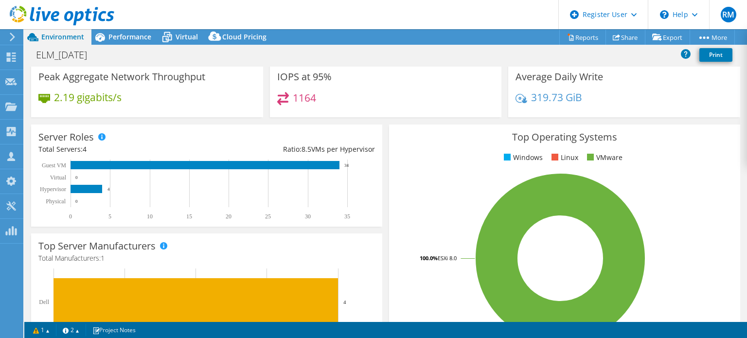
scroll to position [0, 0]
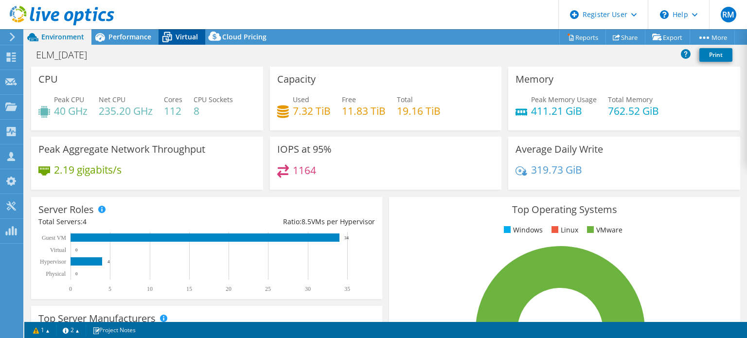
click at [181, 36] on span "Virtual" at bounding box center [187, 36] width 22 height 9
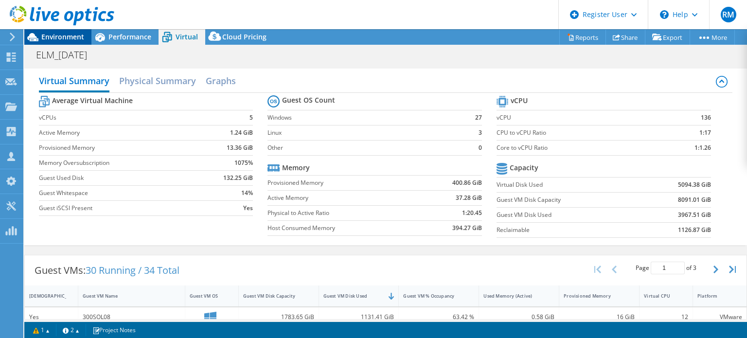
click at [84, 37] on span "Environment" at bounding box center [62, 36] width 43 height 9
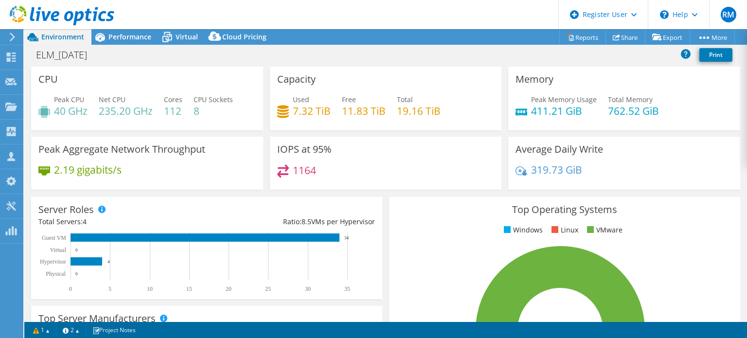
drag, startPoint x: 313, startPoint y: 43, endPoint x: 285, endPoint y: 60, distance: 32.9
click at [285, 60] on div "ELM_09-09-25 Print" at bounding box center [385, 55] width 723 height 18
click at [135, 42] on div "Performance" at bounding box center [124, 37] width 67 height 16
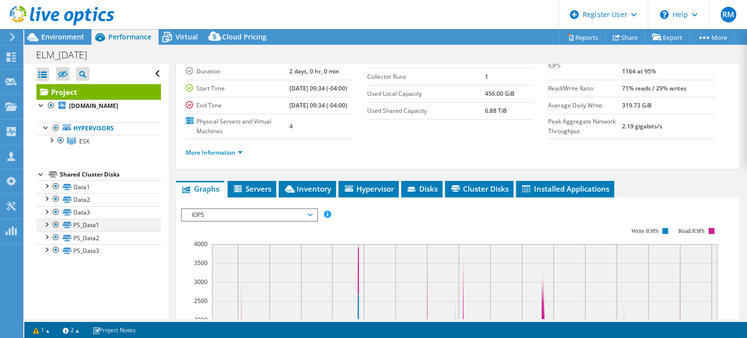
click at [56, 223] on div at bounding box center [56, 225] width 10 height 12
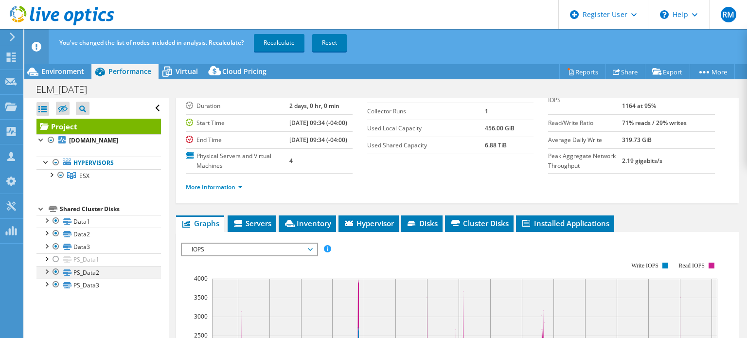
click at [55, 272] on div at bounding box center [56, 272] width 10 height 12
click at [56, 282] on div at bounding box center [56, 285] width 10 height 12
click at [286, 46] on link "Recalculate" at bounding box center [279, 43] width 51 height 18
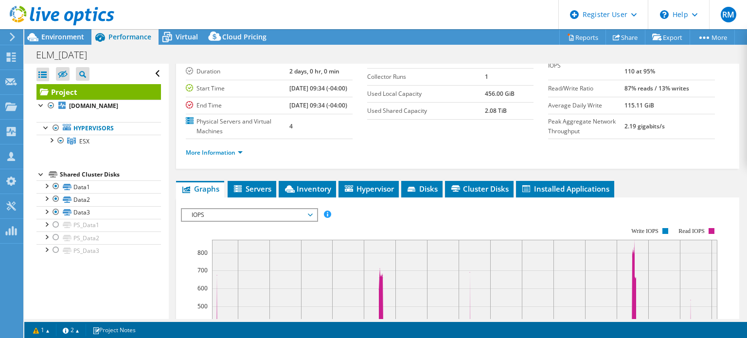
click at [371, 139] on section "Account ELM FREIGHT HANDLERS Duration 2 days, 0 hr, 0 min Start Time 09/09/2025…" at bounding box center [367, 87] width 362 height 105
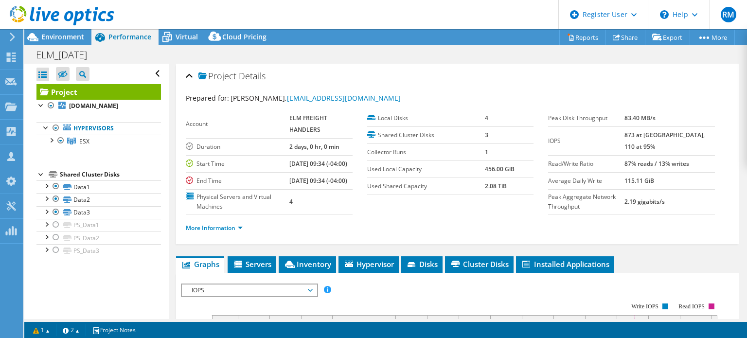
scroll to position [99, 0]
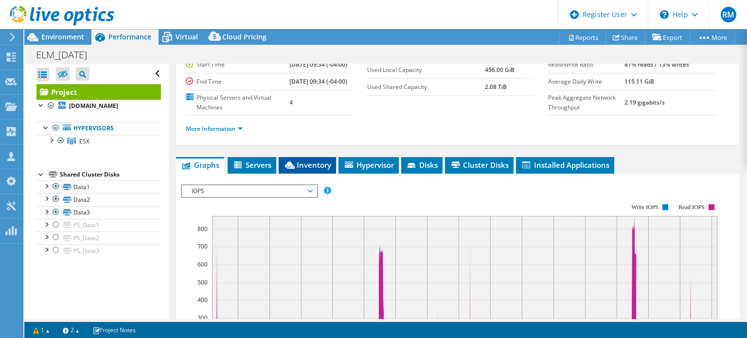
click at [311, 170] on span "Inventory" at bounding box center [307, 165] width 48 height 10
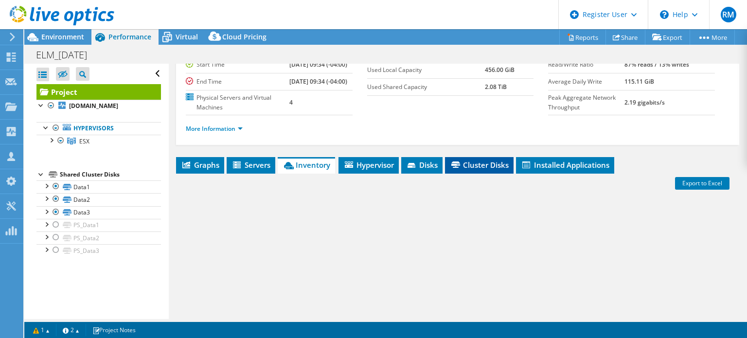
click at [467, 174] on li "Cluster Disks" at bounding box center [479, 165] width 69 height 17
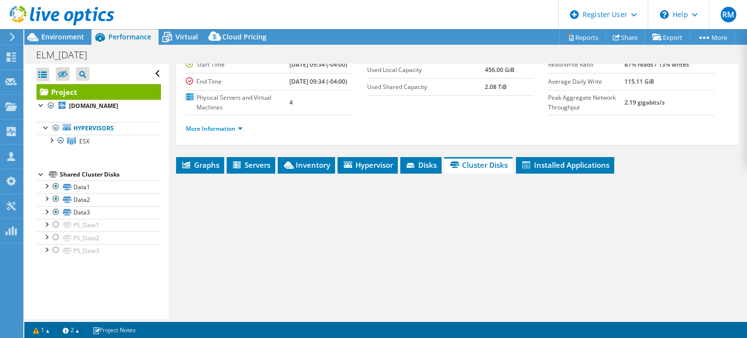
click at [433, 134] on ul "More Information" at bounding box center [458, 127] width 544 height 13
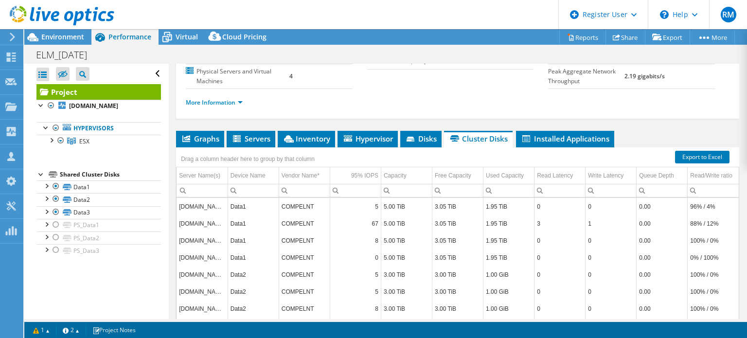
scroll to position [125, 0]
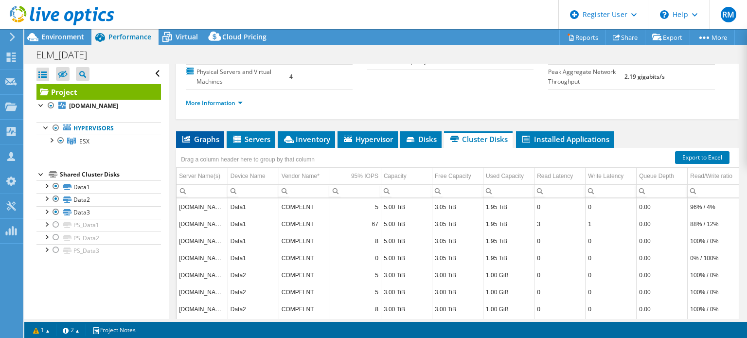
click at [212, 148] on li "Graphs" at bounding box center [200, 139] width 48 height 17
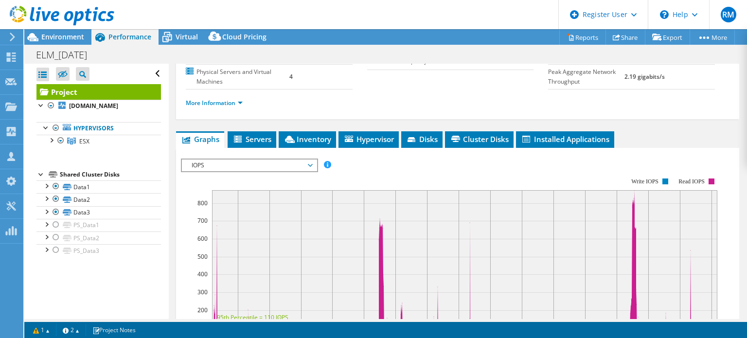
click at [348, 111] on div "More Information" at bounding box center [458, 102] width 544 height 27
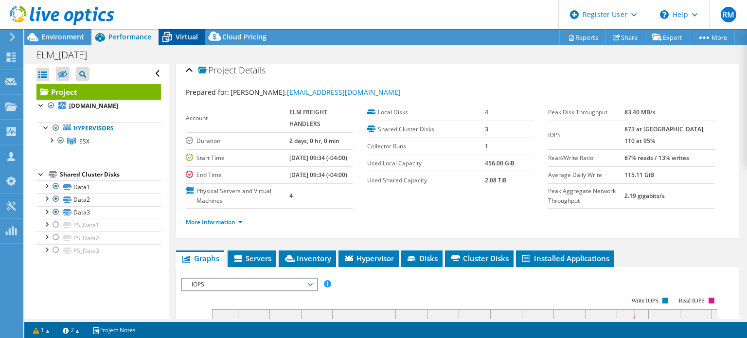
click at [193, 39] on span "Virtual" at bounding box center [187, 36] width 22 height 9
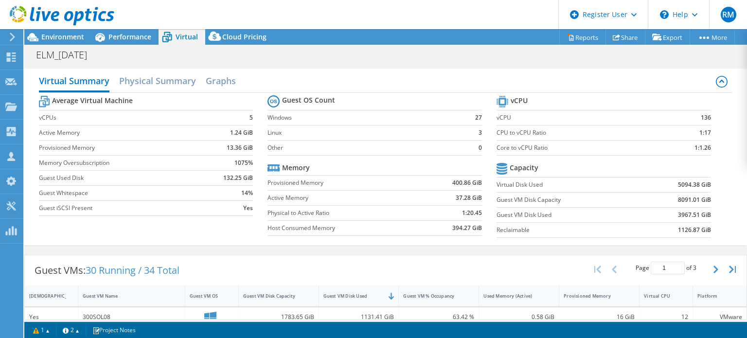
scroll to position [112, 0]
click at [393, 265] on div "Guest VMs: 30 Running / 34 Total Page 1 of 3 5 rows 10 rows 20 rows 25 rows 50 …" at bounding box center [386, 270] width 722 height 30
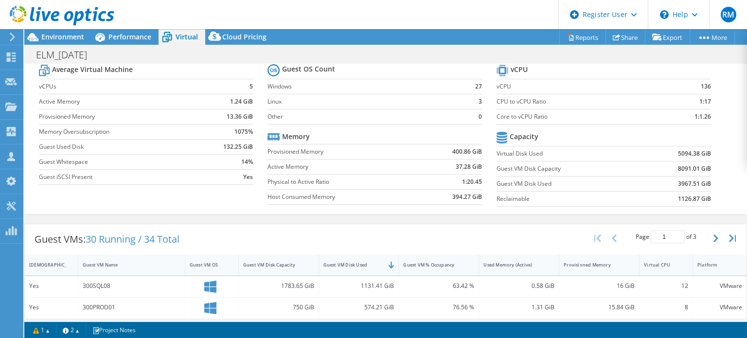
scroll to position [18, 0]
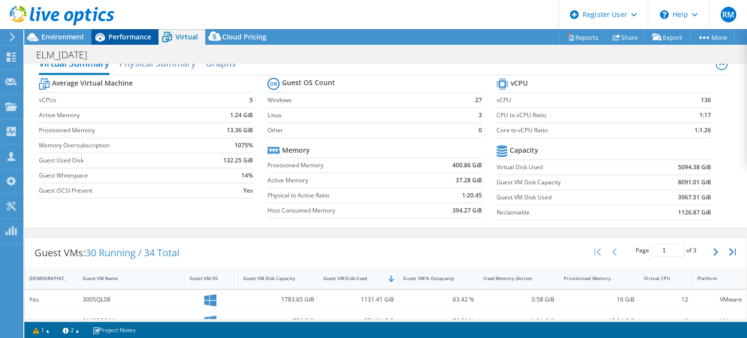
click at [133, 39] on span "Performance" at bounding box center [129, 36] width 43 height 9
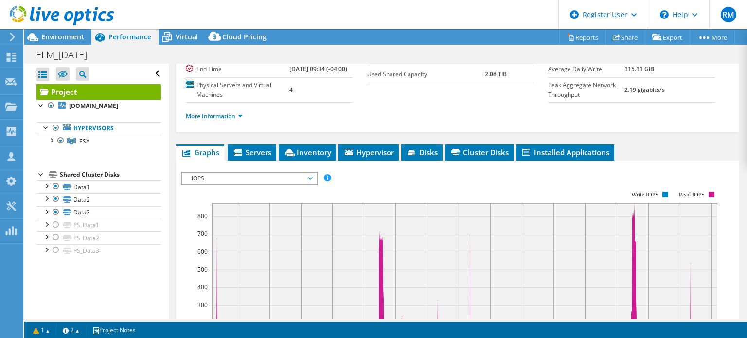
scroll to position [0, 0]
click at [309, 130] on div "More Information" at bounding box center [458, 116] width 544 height 27
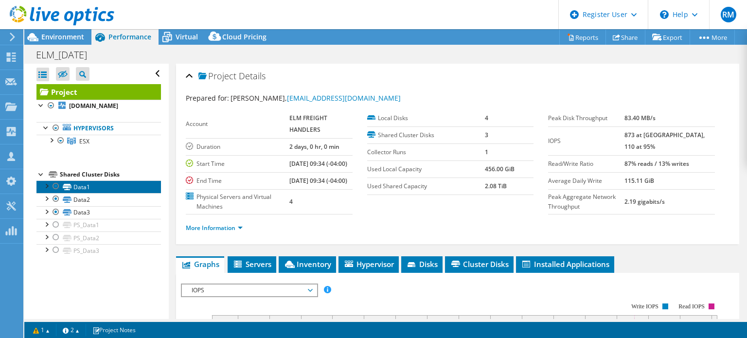
click at [126, 186] on link "Data1" at bounding box center [98, 186] width 124 height 13
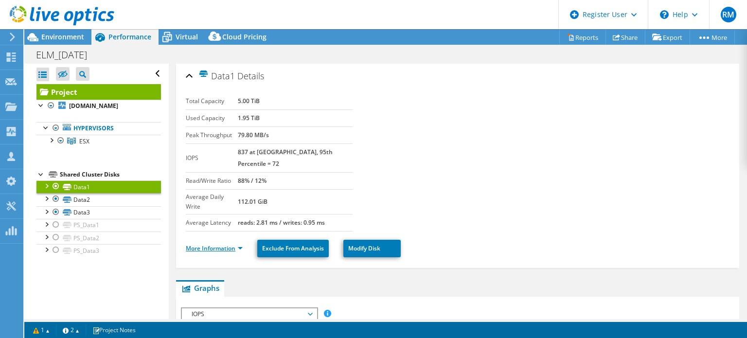
click at [216, 244] on link "More Information" at bounding box center [214, 248] width 57 height 8
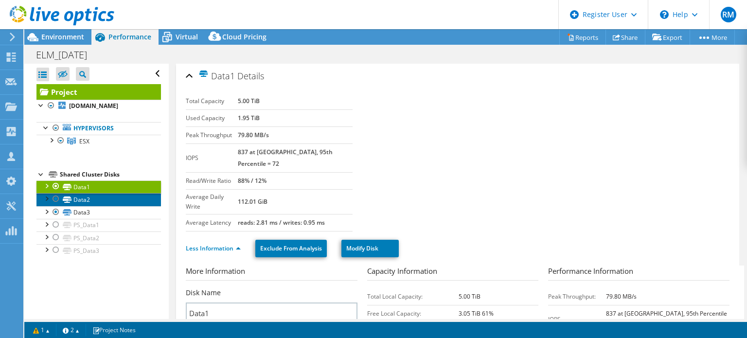
click at [114, 198] on link "Data2" at bounding box center [98, 199] width 124 height 13
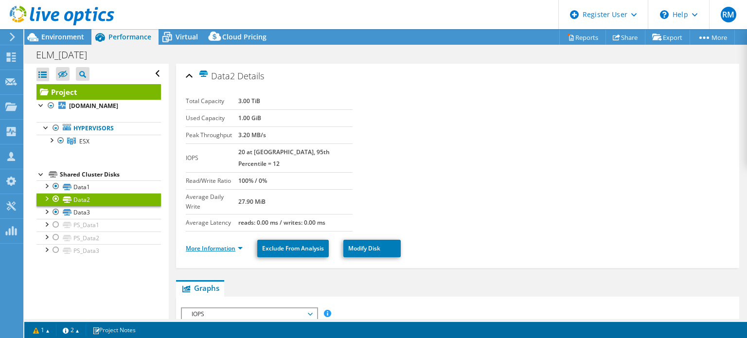
click at [221, 244] on link "More Information" at bounding box center [214, 248] width 57 height 8
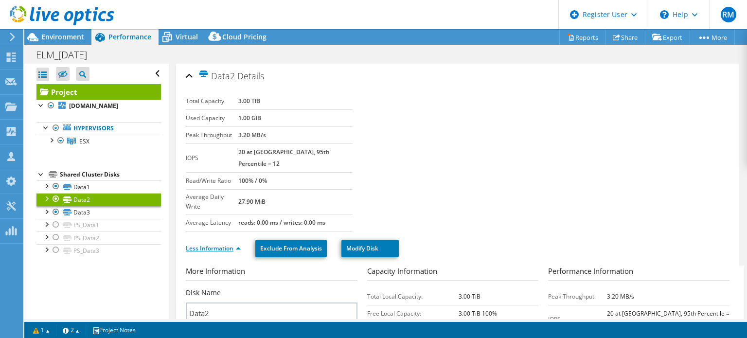
click at [221, 244] on link "Less Information" at bounding box center [213, 248] width 55 height 8
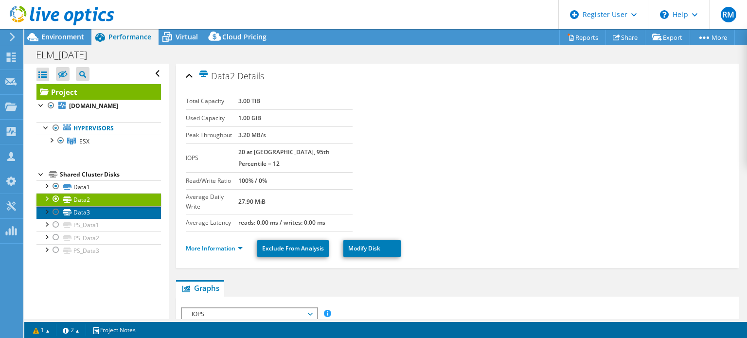
click at [124, 212] on link "Data3" at bounding box center [98, 212] width 124 height 13
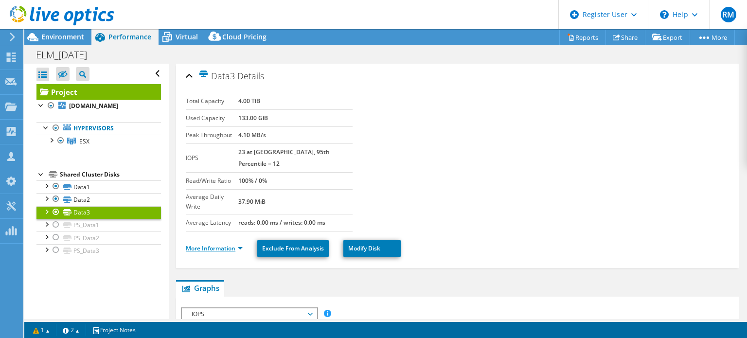
click at [219, 244] on link "More Information" at bounding box center [214, 248] width 57 height 8
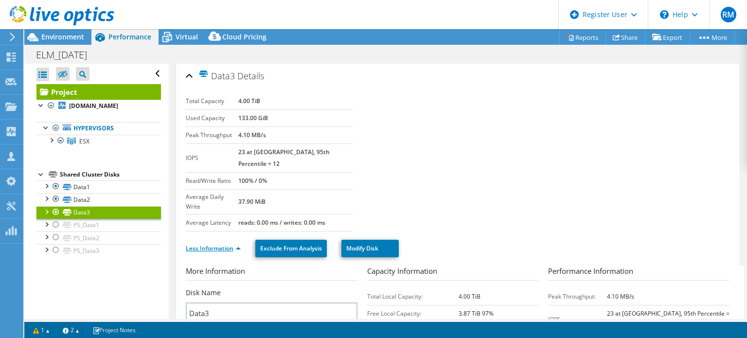
click at [219, 244] on link "Less Information" at bounding box center [213, 248] width 55 height 8
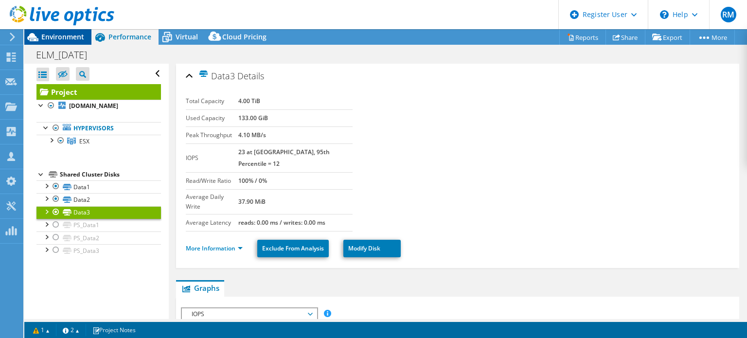
click at [77, 38] on span "Environment" at bounding box center [62, 36] width 43 height 9
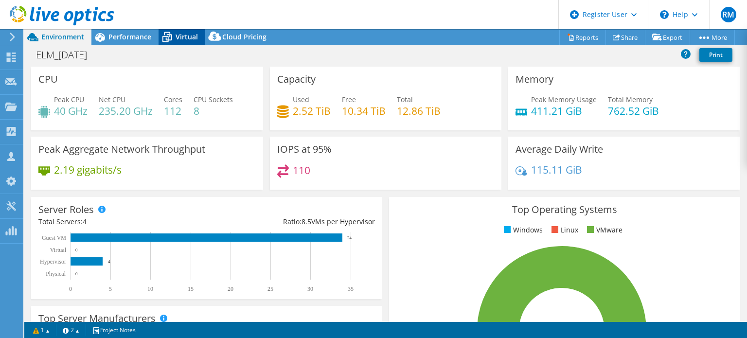
click at [189, 38] on span "Virtual" at bounding box center [187, 36] width 22 height 9
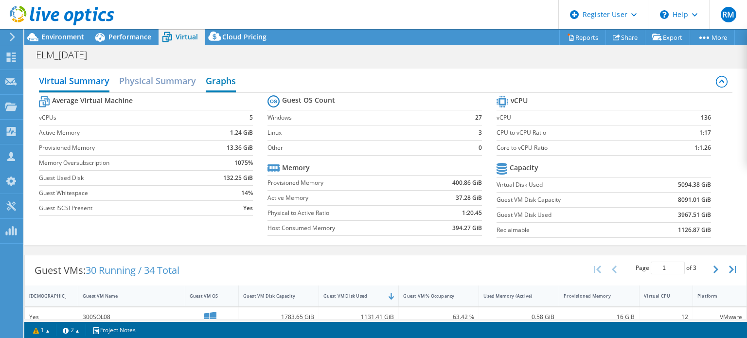
click at [227, 88] on h2 "Graphs" at bounding box center [221, 81] width 30 height 21
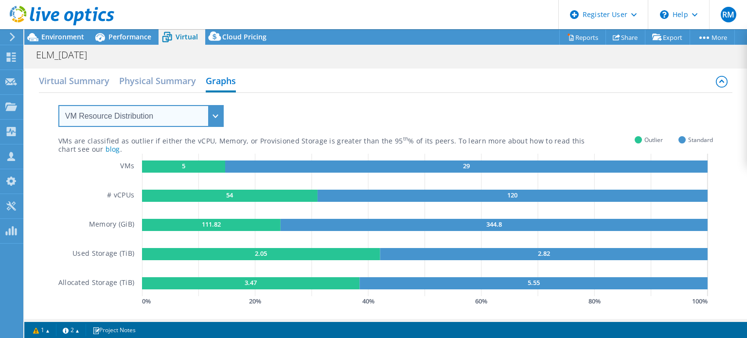
click at [201, 117] on select "VM Resource Distribution Provisioning Contrast Over Provisioning" at bounding box center [140, 116] width 165 height 22
select select "Over Provisioning"
click at [58, 105] on select "VM Resource Distribution Provisioning Contrast Over Provisioning" at bounding box center [140, 116] width 165 height 22
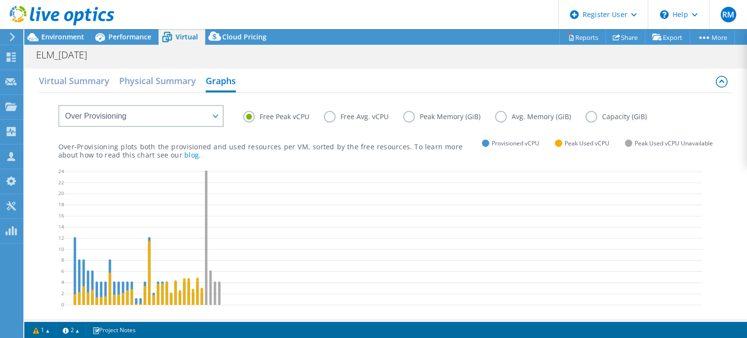
click at [586, 115] on label "Capacity (GiB)" at bounding box center [623, 117] width 76 height 12
click at [0, 0] on input "Capacity (GiB)" at bounding box center [0, 0] width 0 height 0
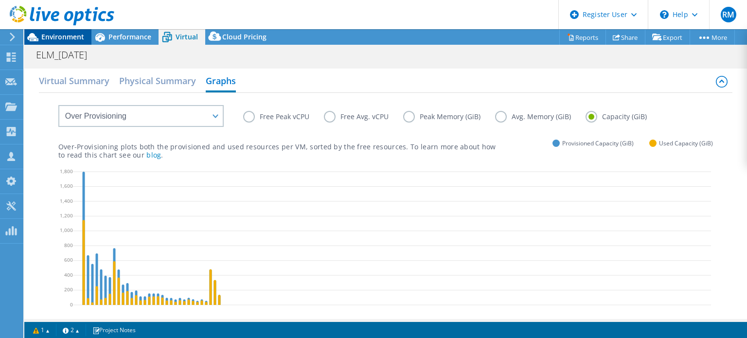
click at [75, 33] on span "Environment" at bounding box center [62, 36] width 43 height 9
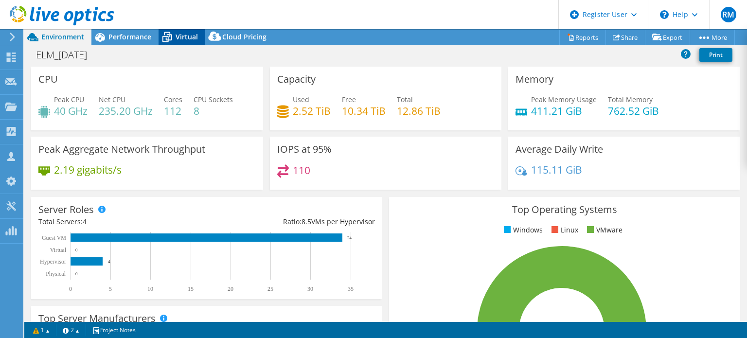
click at [189, 34] on span "Virtual" at bounding box center [187, 36] width 22 height 9
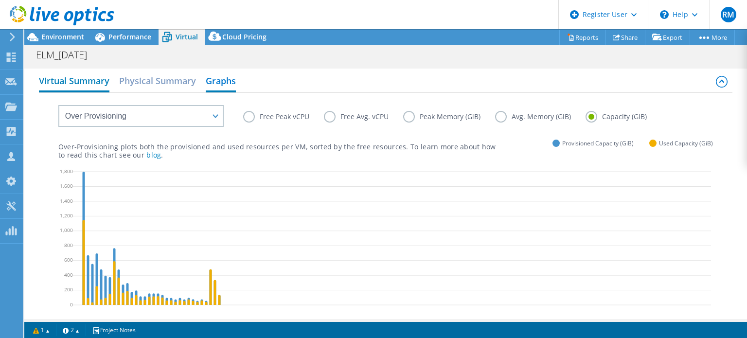
click at [77, 76] on h2 "Virtual Summary" at bounding box center [74, 81] width 71 height 21
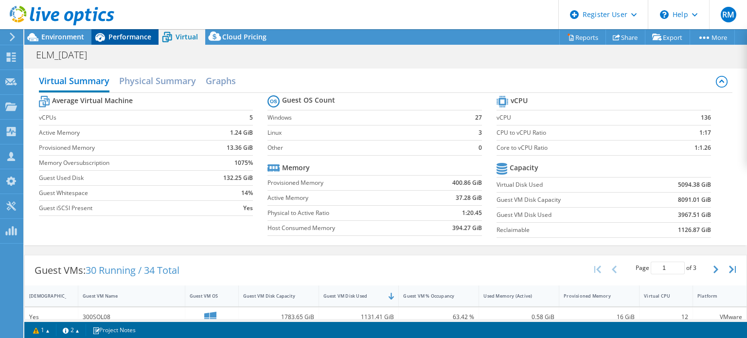
click at [121, 41] on div "Performance" at bounding box center [124, 37] width 67 height 16
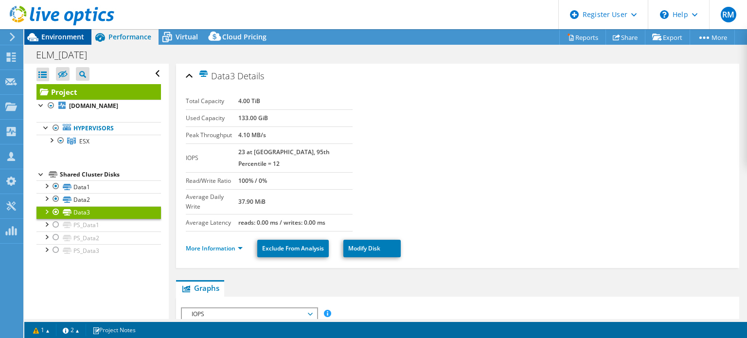
click at [74, 35] on span "Environment" at bounding box center [62, 36] width 43 height 9
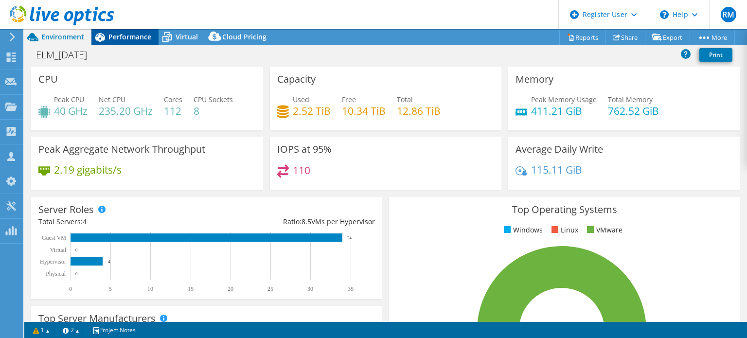
click at [136, 38] on span "Performance" at bounding box center [129, 36] width 43 height 9
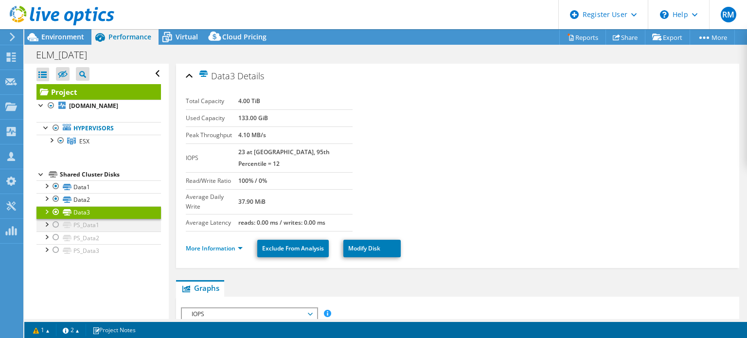
click at [59, 224] on div at bounding box center [56, 225] width 10 height 12
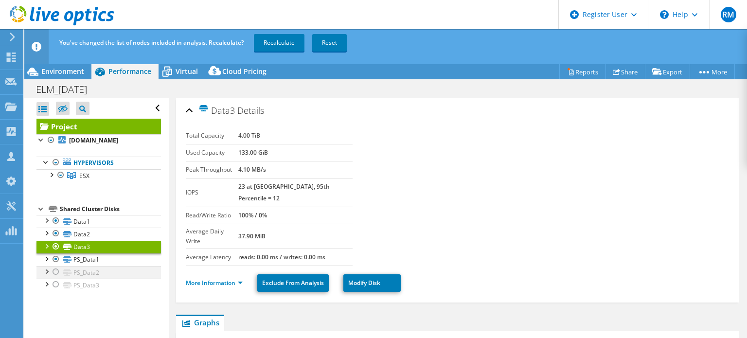
click at [56, 269] on div at bounding box center [56, 272] width 10 height 12
click at [54, 285] on div at bounding box center [56, 285] width 10 height 12
click at [54, 245] on div at bounding box center [56, 247] width 10 height 12
click at [54, 234] on div at bounding box center [56, 234] width 10 height 12
click at [56, 220] on div at bounding box center [56, 221] width 10 height 12
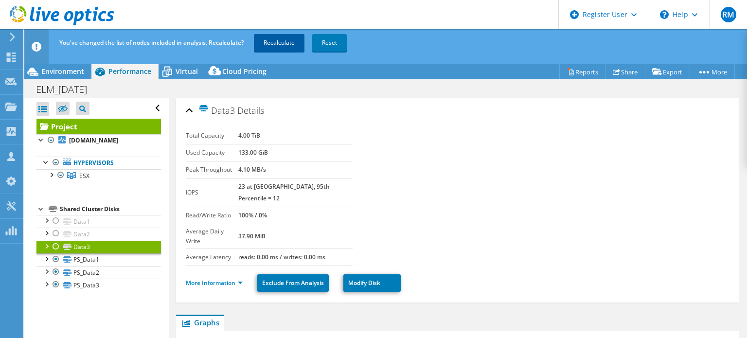
click at [280, 41] on link "Recalculate" at bounding box center [279, 43] width 51 height 18
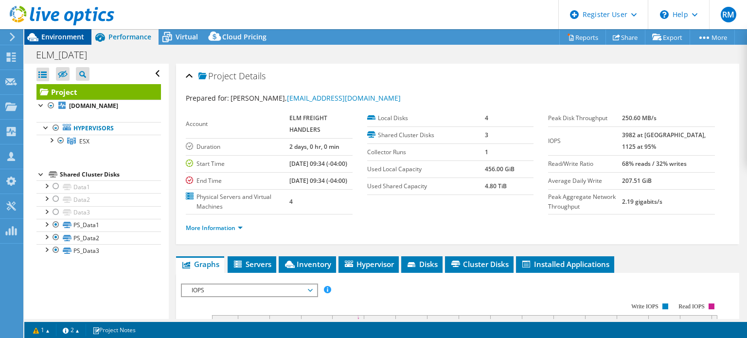
click at [82, 36] on span "Environment" at bounding box center [62, 36] width 43 height 9
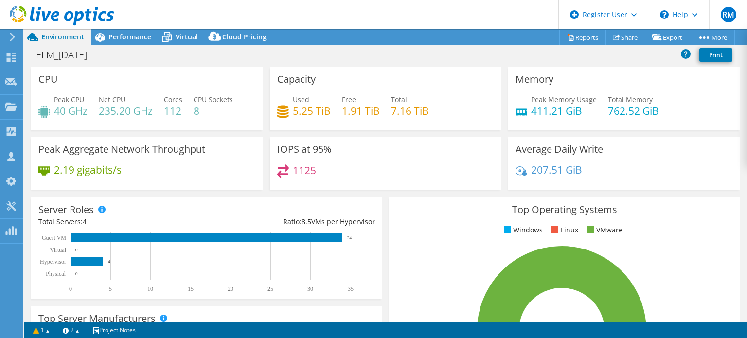
click at [346, 82] on div "Capacity Used 5.25 TiB Free 1.91 TiB Total 7.16 TiB" at bounding box center [386, 99] width 232 height 64
click at [202, 33] on div "Virtual" at bounding box center [182, 37] width 47 height 16
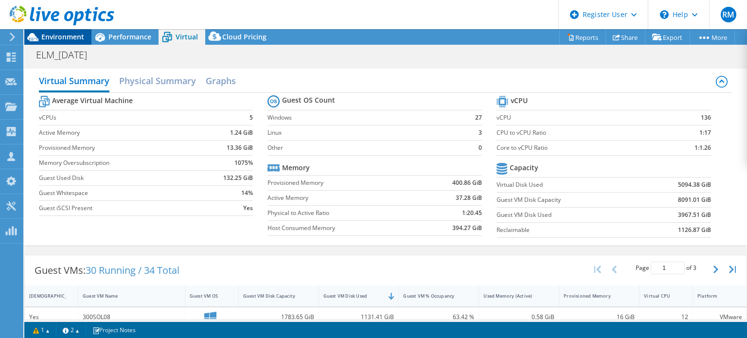
click at [74, 38] on span "Environment" at bounding box center [62, 36] width 43 height 9
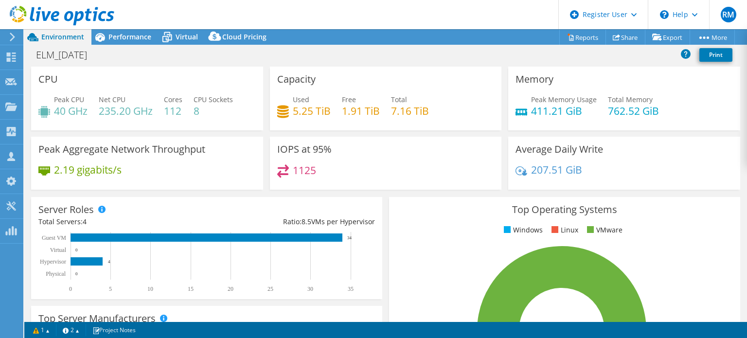
drag, startPoint x: 363, startPoint y: 32, endPoint x: 329, endPoint y: 27, distance: 33.8
click at [329, 27] on header "RM Dell User Ryann Mannan Ryann.Mannan@dell.com Dell My Profile Log Out \n Help…" at bounding box center [373, 14] width 747 height 29
click at [348, 50] on div "ELM_09-09-25 Print" at bounding box center [385, 55] width 723 height 18
click at [348, 23] on header "RM Dell User Ryann Mannan Ryann.Mannan@dell.com Dell My Profile Log Out \n Help…" at bounding box center [373, 14] width 747 height 29
click at [346, 26] on header "RM Dell User Ryann Mannan Ryann.Mannan@dell.com Dell My Profile Log Out \n Help…" at bounding box center [373, 14] width 747 height 29
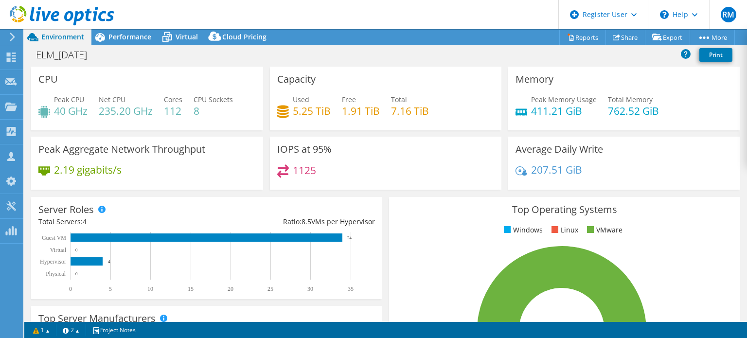
click at [338, 28] on header "RM Dell User Ryann Mannan Ryann.Mannan@dell.com Dell My Profile Log Out \n Help…" at bounding box center [373, 14] width 747 height 29
drag, startPoint x: 340, startPoint y: 12, endPoint x: 308, endPoint y: 15, distance: 31.7
click at [308, 15] on header "RM Dell User Ryann Mannan Ryann.Mannan@dell.com Dell My Profile Log Out \n Help…" at bounding box center [373, 14] width 747 height 29
click at [152, 33] on div "Performance" at bounding box center [124, 37] width 67 height 16
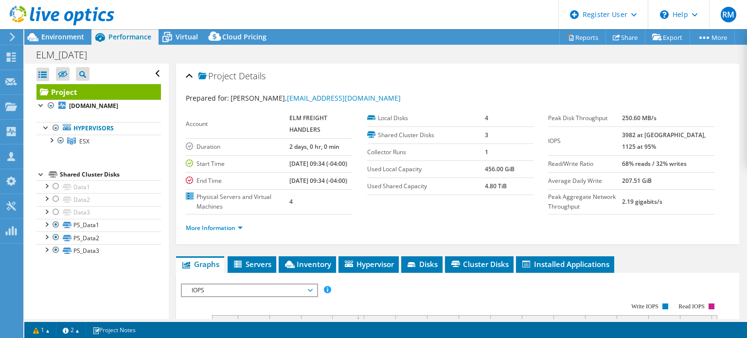
drag, startPoint x: 340, startPoint y: 8, endPoint x: 314, endPoint y: 11, distance: 27.0
click at [314, 11] on header "RM Dell User Ryann Mannan Ryann.Mannan@dell.com Dell My Profile Log Out \n Help…" at bounding box center [373, 14] width 747 height 29
drag, startPoint x: 314, startPoint y: 11, endPoint x: 274, endPoint y: 10, distance: 39.4
click at [274, 10] on header "RM Dell User Ryann Mannan Ryann.Mannan@dell.com Dell My Profile Log Out \n Help…" at bounding box center [373, 14] width 747 height 29
drag, startPoint x: 280, startPoint y: 16, endPoint x: 250, endPoint y: 15, distance: 29.2
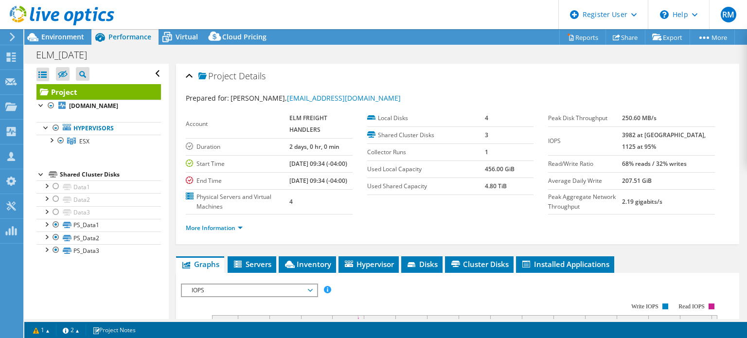
click at [250, 15] on header "RM Dell User Ryann Mannan Ryann.Mannan@dell.com Dell My Profile Log Out \n Help…" at bounding box center [373, 14] width 747 height 29
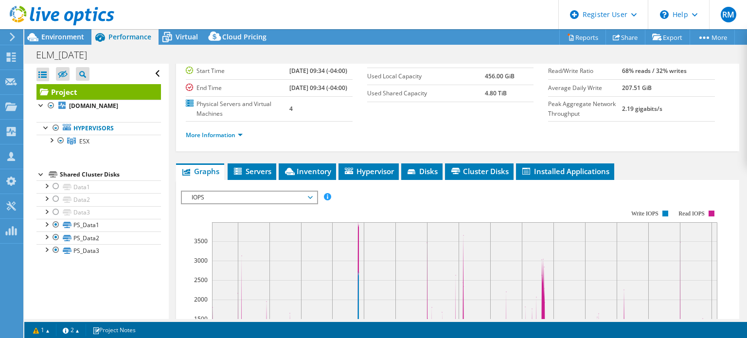
scroll to position [93, 0]
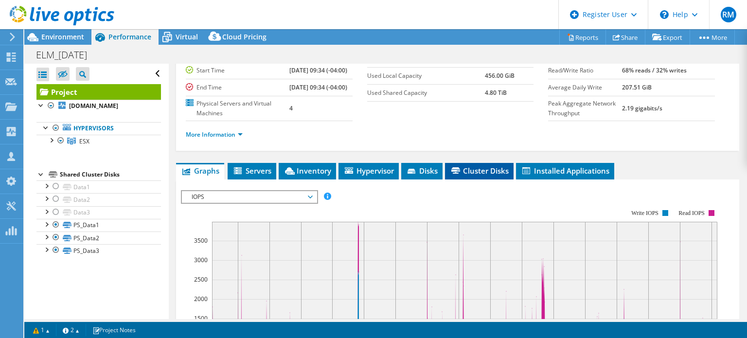
click at [477, 179] on li "Cluster Disks" at bounding box center [479, 171] width 69 height 17
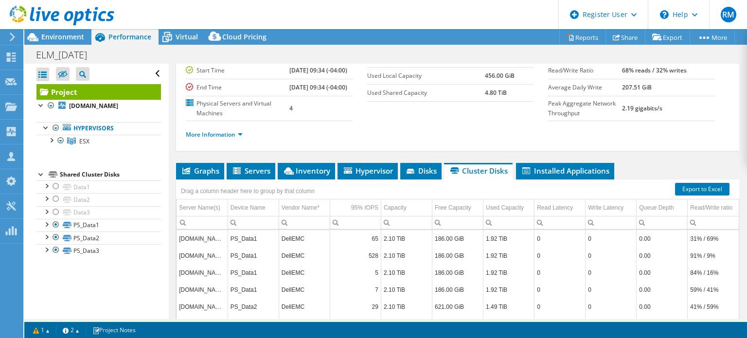
click at [429, 148] on div "More Information" at bounding box center [458, 134] width 544 height 27
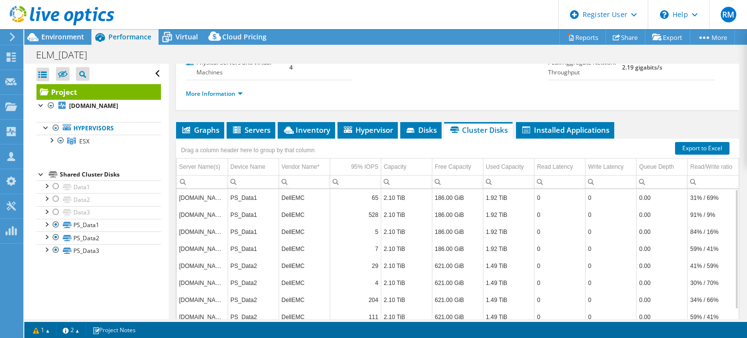
scroll to position [115, 0]
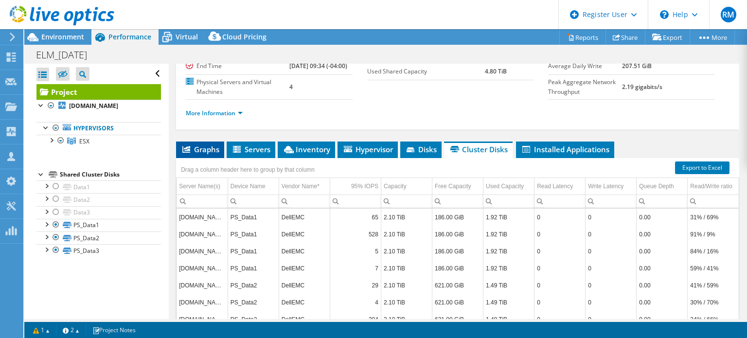
click at [208, 154] on span "Graphs" at bounding box center [200, 149] width 38 height 10
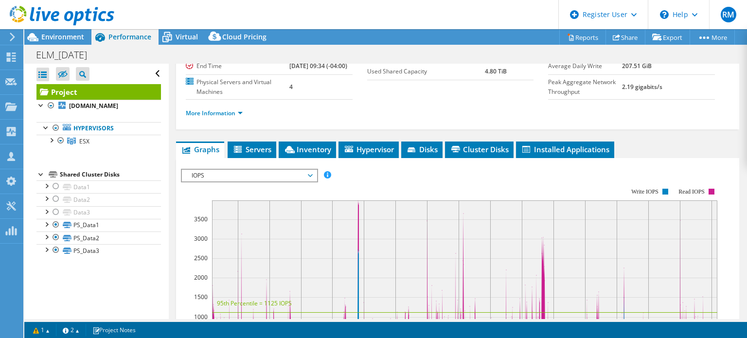
click at [328, 119] on ul "More Information" at bounding box center [458, 112] width 544 height 13
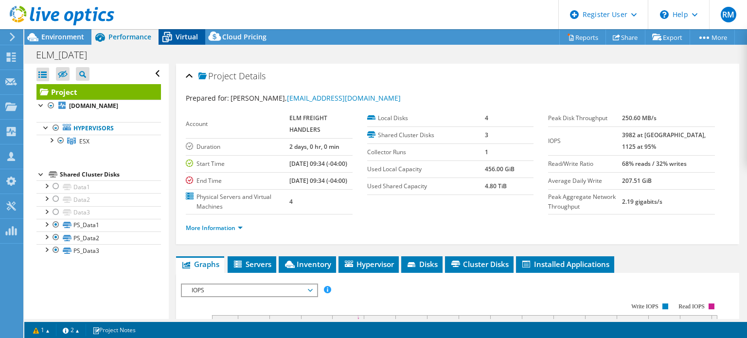
click at [186, 35] on span "Virtual" at bounding box center [187, 36] width 22 height 9
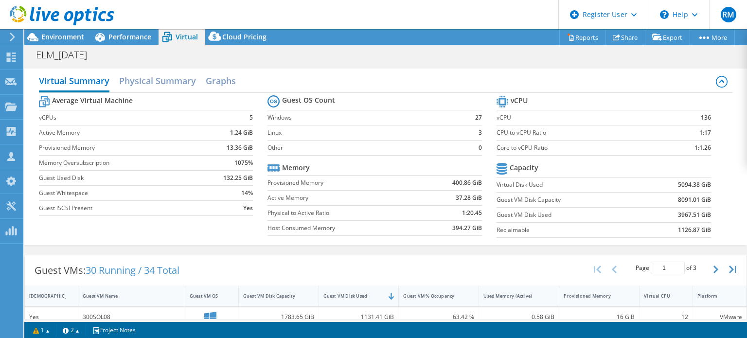
click at [371, 162] on tr "Memory" at bounding box center [374, 167] width 214 height 15
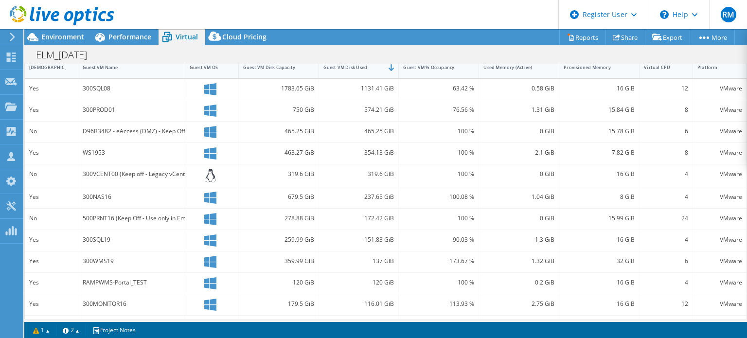
scroll to position [133, 0]
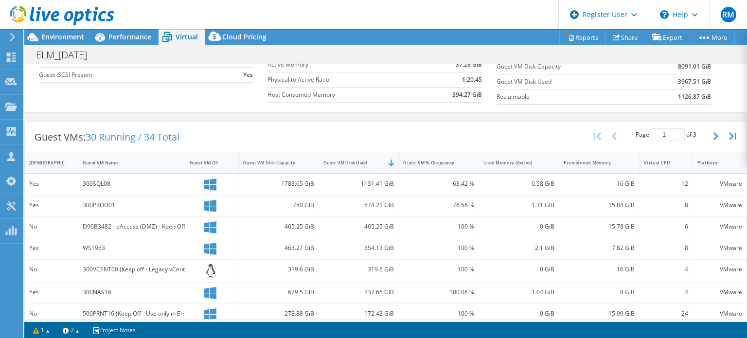
click at [342, 53] on div "ELM_09-09-25 Print" at bounding box center [385, 55] width 723 height 18
click at [319, 31] on div "Project Actions Project Actions Reports Share Export vSAN ReadyNode Sizer" at bounding box center [385, 37] width 723 height 16
click at [320, 19] on header "RM Dell User Ryann Mannan Ryann.Mannan@dell.com Dell My Profile Log Out \n Help…" at bounding box center [373, 14] width 747 height 29
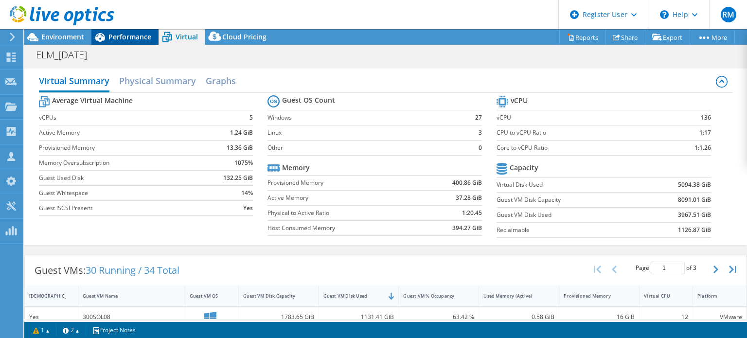
click at [146, 38] on span "Performance" at bounding box center [129, 36] width 43 height 9
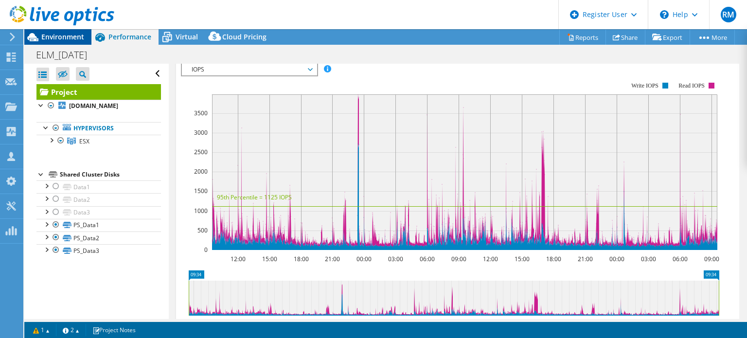
click at [84, 35] on div "Environment" at bounding box center [57, 37] width 67 height 16
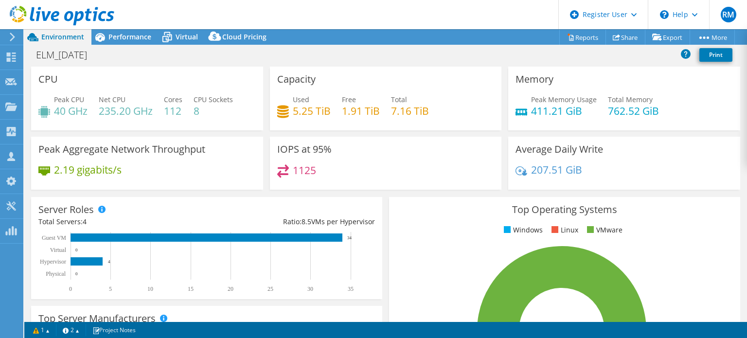
click at [180, 29] on header "RM Dell User Ryann Mannan Ryann.Mannan@dell.com Dell My Profile Log Out \n Help…" at bounding box center [373, 14] width 747 height 29
click at [187, 35] on span "Virtual" at bounding box center [187, 36] width 22 height 9
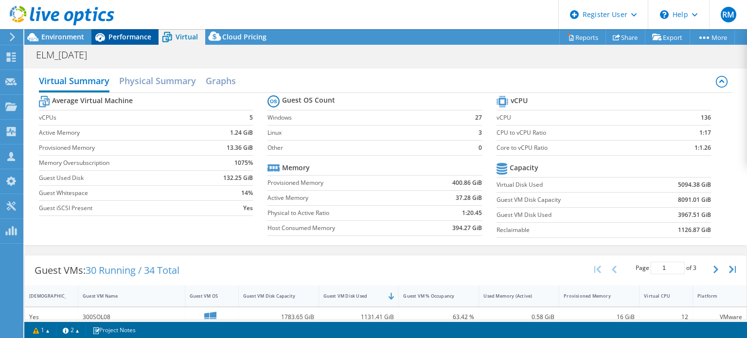
click at [142, 38] on span "Performance" at bounding box center [129, 36] width 43 height 9
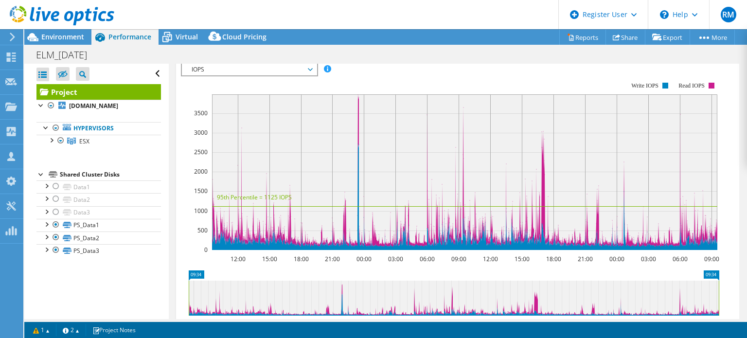
click at [193, 124] on rect at bounding box center [450, 166] width 538 height 194
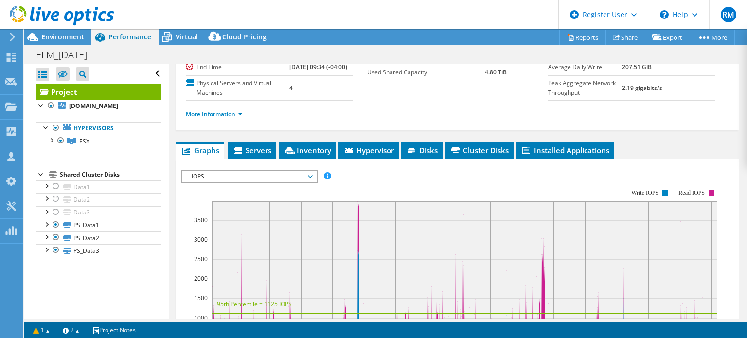
scroll to position [113, 0]
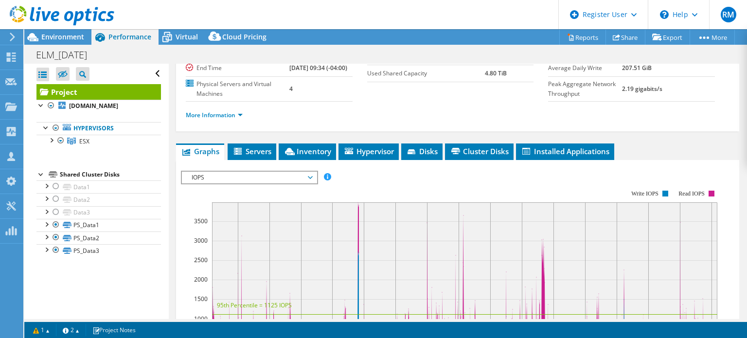
click at [204, 183] on span "IOPS" at bounding box center [249, 178] width 125 height 12
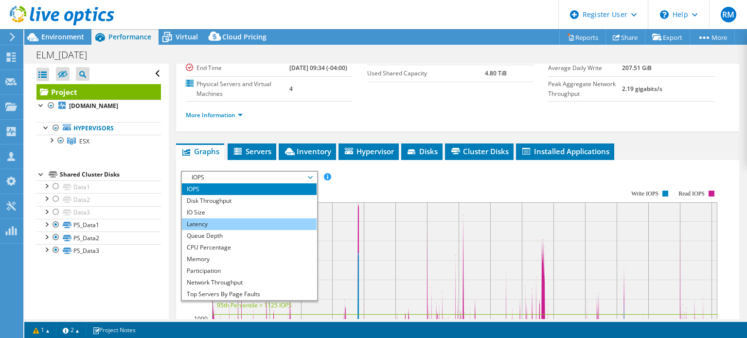
click at [220, 230] on li "Latency" at bounding box center [249, 224] width 135 height 12
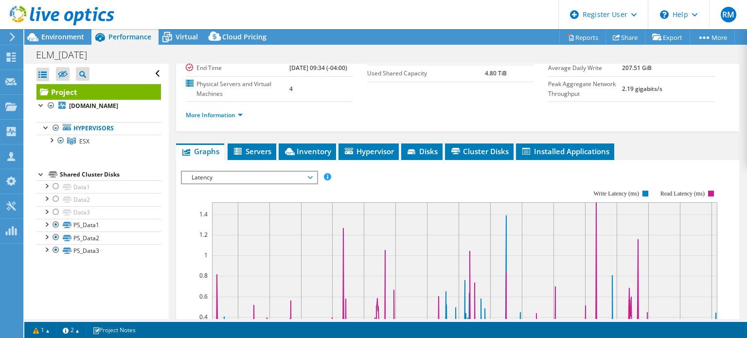
click at [218, 183] on span "Latency" at bounding box center [249, 178] width 125 height 12
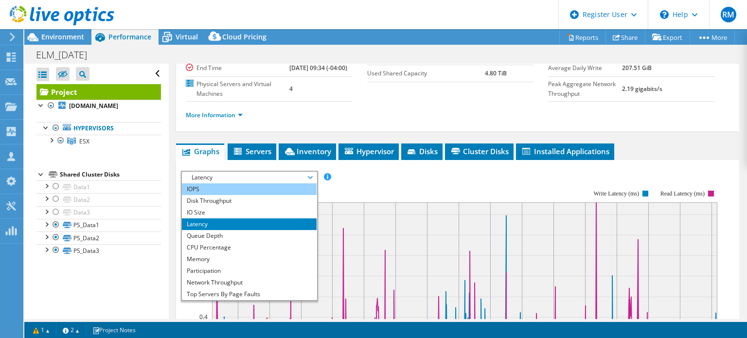
click at [218, 195] on li "IOPS" at bounding box center [249, 189] width 135 height 12
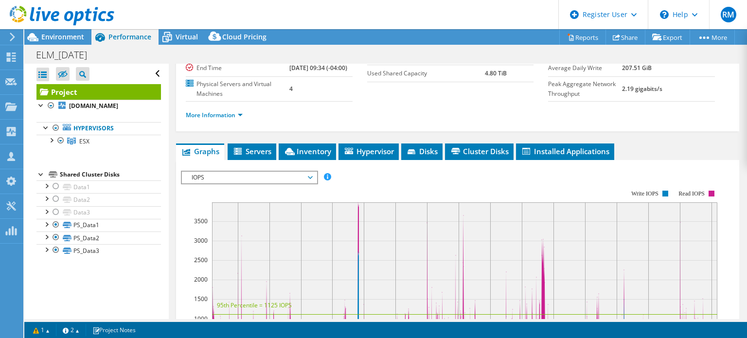
click at [308, 129] on div "More Information" at bounding box center [458, 115] width 544 height 27
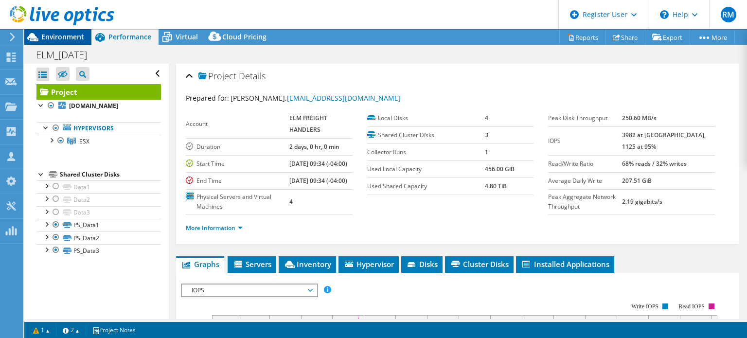
click at [84, 34] on div "Environment" at bounding box center [57, 37] width 67 height 16
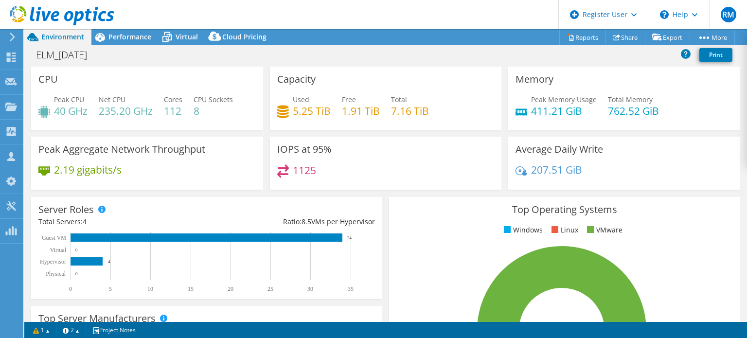
drag, startPoint x: 356, startPoint y: 17, endPoint x: 311, endPoint y: 16, distance: 44.7
click at [311, 16] on header "RM Dell User Ryann Mannan Ryann.Mannan@dell.com Dell My Profile Log Out \n Help…" at bounding box center [373, 14] width 747 height 29
click at [182, 33] on span "Virtual" at bounding box center [187, 36] width 22 height 9
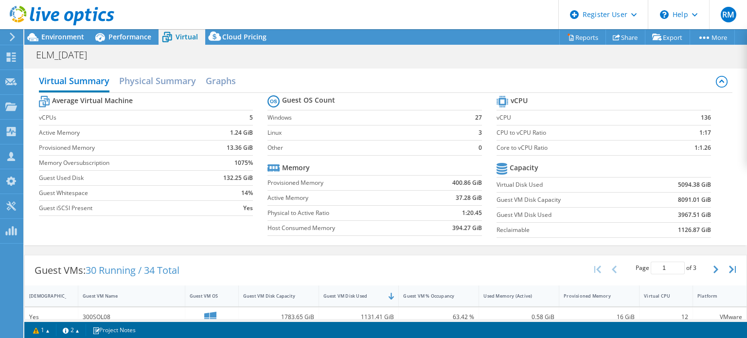
click at [379, 178] on label "Provisioned Memory" at bounding box center [343, 183] width 152 height 10
click at [76, 35] on span "Environment" at bounding box center [62, 36] width 43 height 9
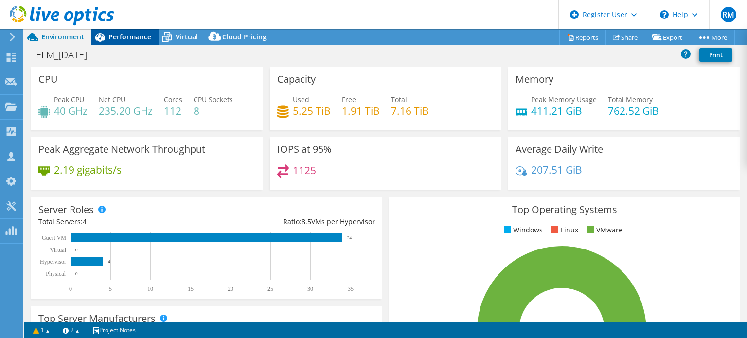
click at [136, 40] on span "Performance" at bounding box center [129, 36] width 43 height 9
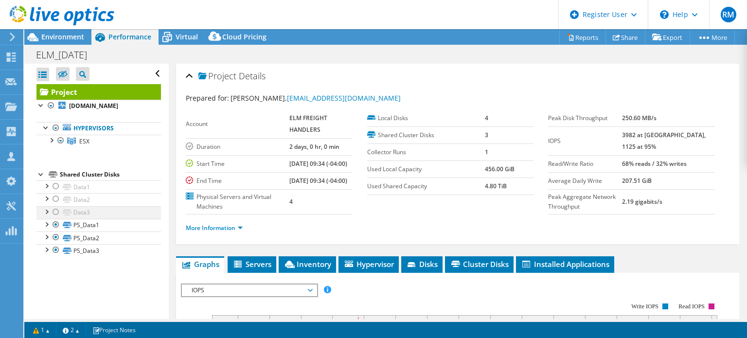
click at [54, 210] on div at bounding box center [56, 212] width 10 height 12
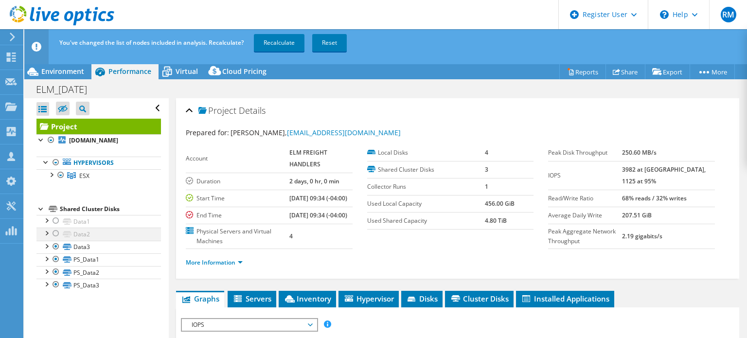
click at [54, 233] on div at bounding box center [56, 234] width 10 height 12
click at [55, 221] on div at bounding box center [56, 221] width 10 height 12
click at [275, 38] on link "Recalculate" at bounding box center [279, 43] width 51 height 18
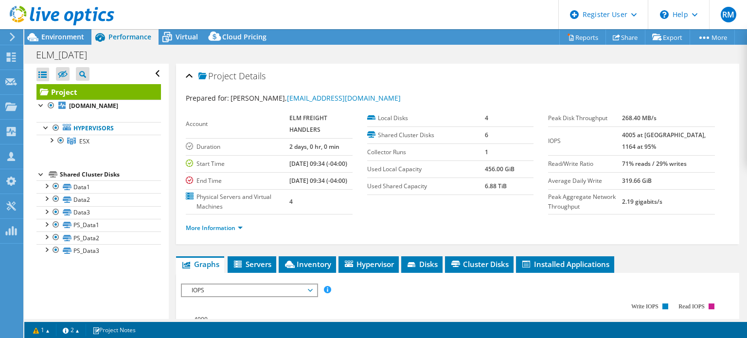
click at [376, 46] on div "ELM_09-09-25 Print" at bounding box center [385, 55] width 723 height 18
drag, startPoint x: 357, startPoint y: 34, endPoint x: 332, endPoint y: 25, distance: 26.6
drag, startPoint x: 332, startPoint y: 25, endPoint x: 313, endPoint y: 50, distance: 30.9
drag, startPoint x: 313, startPoint y: 50, endPoint x: 299, endPoint y: 39, distance: 18.0
drag, startPoint x: 299, startPoint y: 39, endPoint x: 283, endPoint y: 21, distance: 24.4
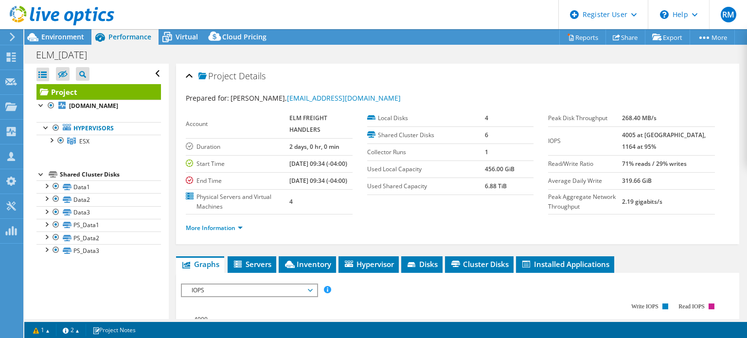
drag, startPoint x: 283, startPoint y: 21, endPoint x: 261, endPoint y: 13, distance: 23.2
click at [261, 13] on header "RM Dell User Ryann Mannan Ryann.Mannan@dell.com Dell My Profile Log Out \n Help…" at bounding box center [373, 14] width 747 height 29
click at [404, 214] on section "Account ELM FREIGHT HANDLERS Duration 2 days, 0 hr, 0 min Start Time 09/09/2025…" at bounding box center [367, 162] width 362 height 105
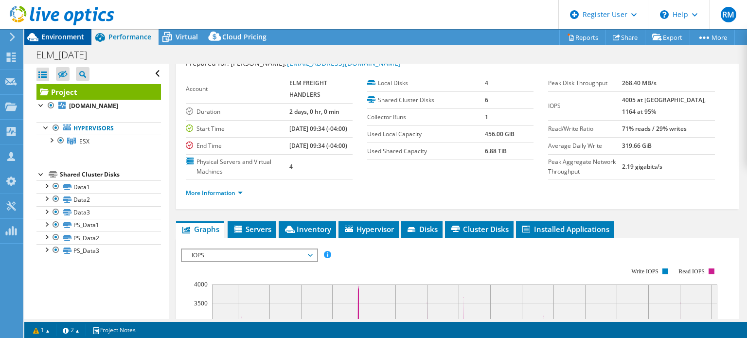
click at [71, 41] on span "Environment" at bounding box center [62, 36] width 43 height 9
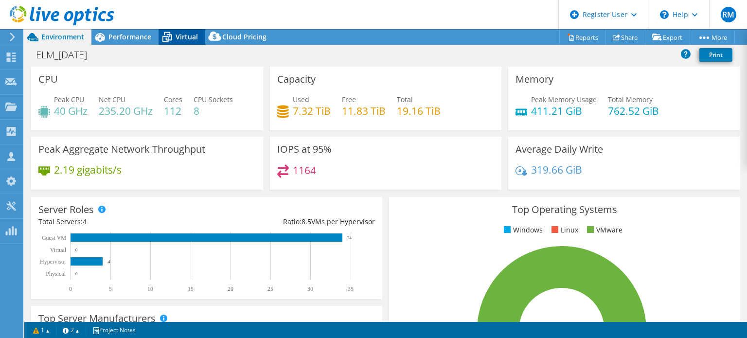
click at [204, 37] on div "Virtual" at bounding box center [182, 37] width 47 height 16
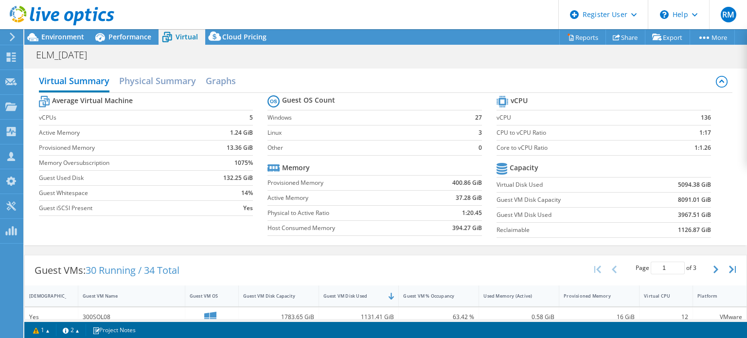
scroll to position [105, 0]
click at [388, 215] on label "Physical to Active Ratio" at bounding box center [343, 213] width 152 height 10
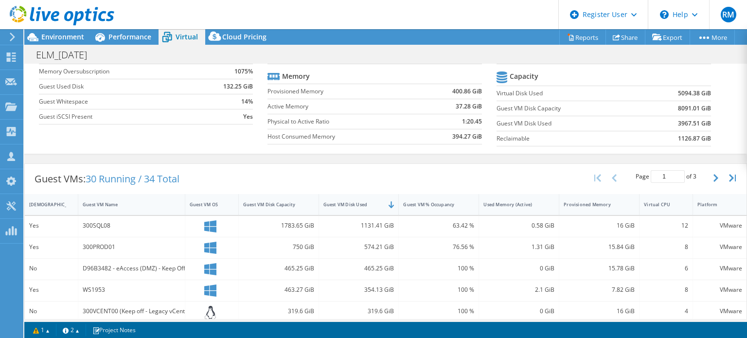
scroll to position [91, 0]
click at [123, 43] on div "Performance" at bounding box center [124, 37] width 67 height 16
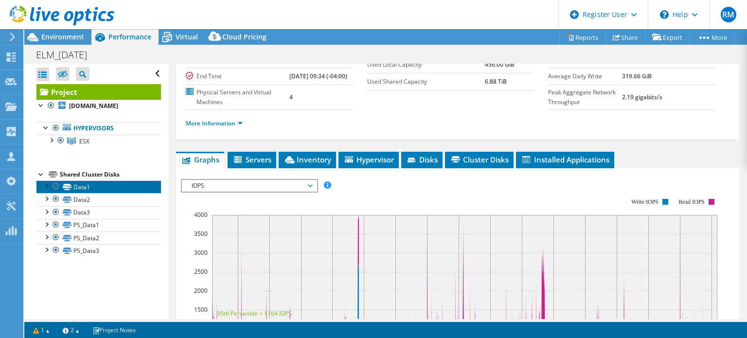
click at [117, 188] on link "Data1" at bounding box center [98, 186] width 124 height 13
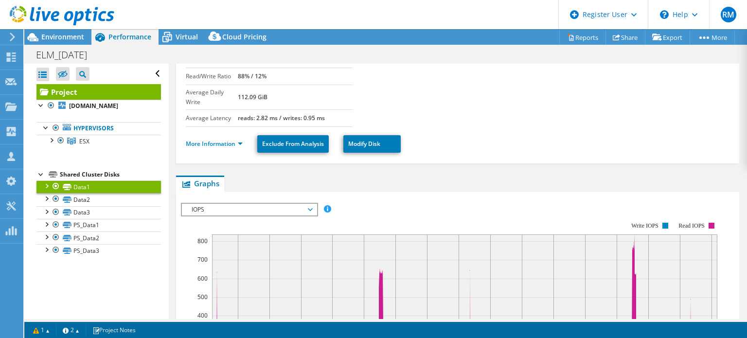
scroll to position [1, 0]
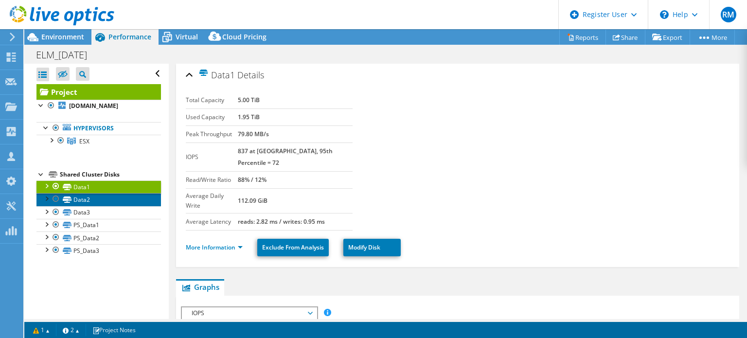
click at [124, 201] on link "Data2" at bounding box center [98, 199] width 124 height 13
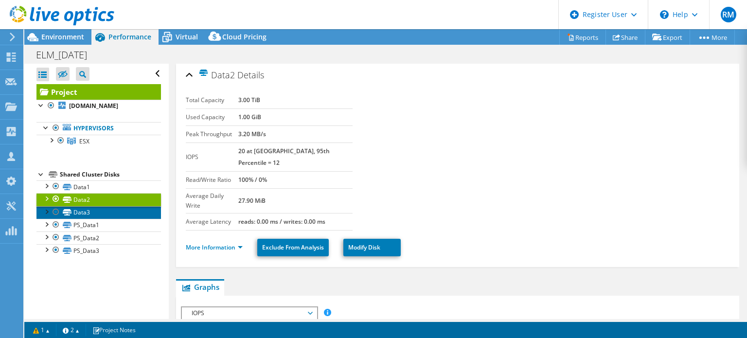
click at [132, 210] on link "Data3" at bounding box center [98, 212] width 124 height 13
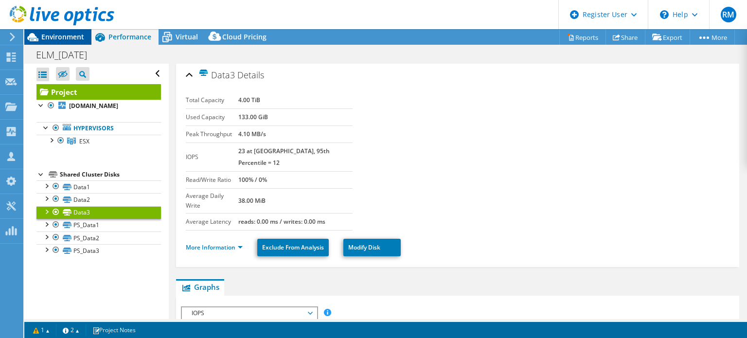
click at [72, 41] on span "Environment" at bounding box center [62, 36] width 43 height 9
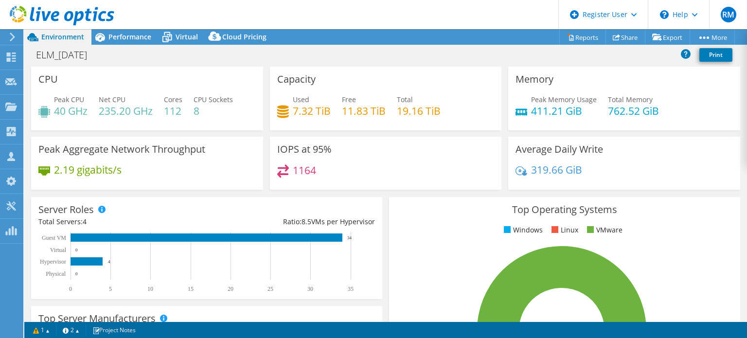
click at [350, 35] on div "Project Actions Project Actions Reports Share Export vSAN ReadyNode Sizer" at bounding box center [385, 37] width 723 height 16
click at [336, 7] on header "RM Dell User Ryann Mannan Ryann.Mannan@dell.com Dell My Profile Log Out \n Help…" at bounding box center [373, 14] width 747 height 29
click at [350, 57] on div "ELM_09-09-25 Print" at bounding box center [385, 55] width 723 height 18
drag, startPoint x: 350, startPoint y: 57, endPoint x: 336, endPoint y: 33, distance: 28.3
drag, startPoint x: 336, startPoint y: 33, endPoint x: 335, endPoint y: 17, distance: 15.6
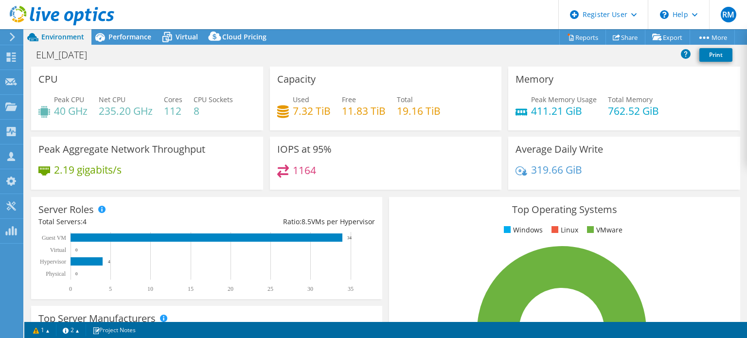
drag, startPoint x: 335, startPoint y: 17, endPoint x: 313, endPoint y: 17, distance: 22.4
click at [313, 17] on header "RM Dell User Ryann Mannan Ryann.Mannan@dell.com Dell My Profile Log Out \n Help…" at bounding box center [373, 14] width 747 height 29
click at [375, 14] on header "RM Dell User Ryann Mannan Ryann.Mannan@dell.com Dell My Profile Log Out \n Help…" at bounding box center [373, 14] width 747 height 29
drag, startPoint x: 375, startPoint y: 14, endPoint x: 364, endPoint y: 36, distance: 24.6
drag, startPoint x: 364, startPoint y: 36, endPoint x: 364, endPoint y: 13, distance: 22.9
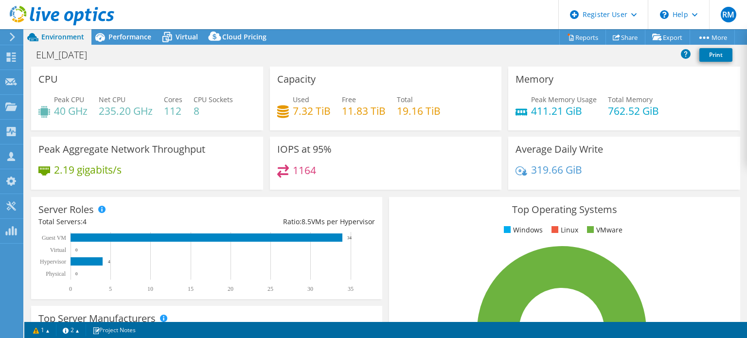
click at [364, 13] on header "RM Dell User Ryann Mannan Ryann.Mannan@dell.com Dell My Profile Log Out \n Help…" at bounding box center [373, 14] width 747 height 29
click at [183, 41] on span "Virtual" at bounding box center [187, 36] width 22 height 9
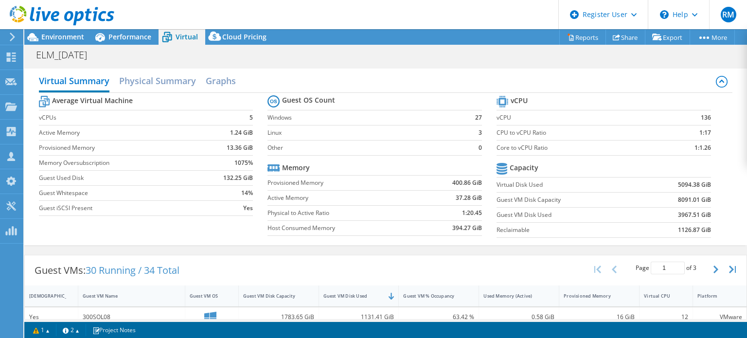
scroll to position [122, 0]
click at [315, 200] on label "Active Memory" at bounding box center [343, 198] width 152 height 10
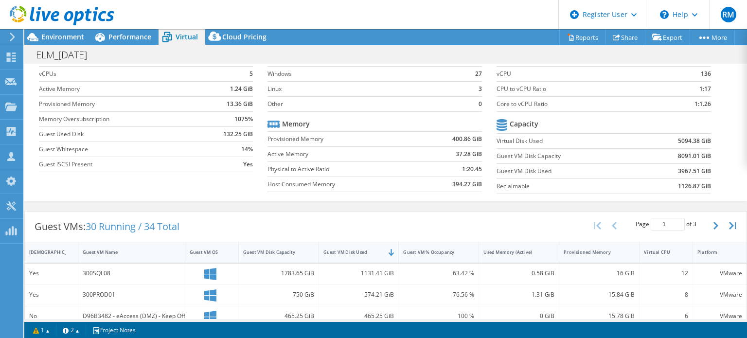
scroll to position [0, 0]
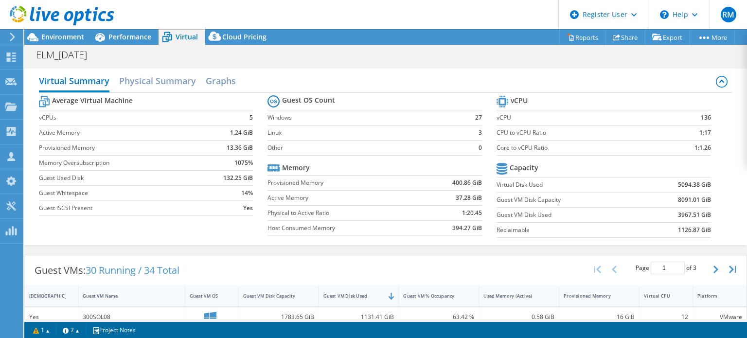
drag, startPoint x: 339, startPoint y: 23, endPoint x: 323, endPoint y: 17, distance: 17.2
click at [323, 17] on header "RM Dell User Ryann Mannan Ryann.Mannan@dell.com Dell My Profile Log Out \n Help…" at bounding box center [373, 14] width 747 height 29
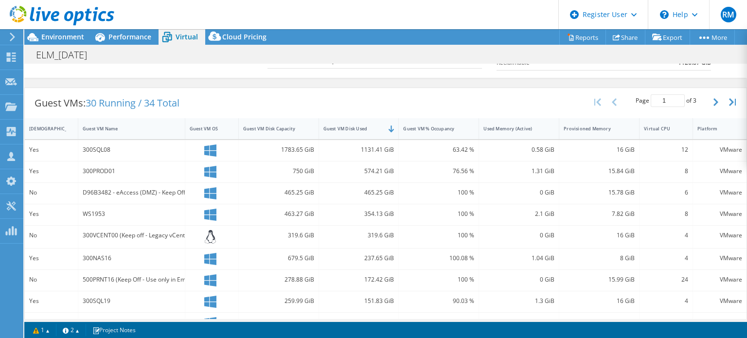
scroll to position [194, 0]
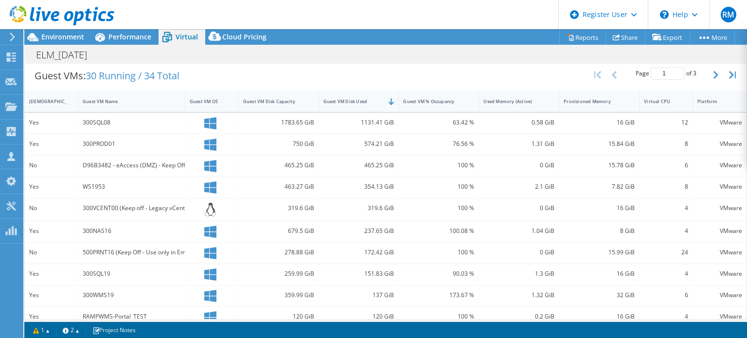
drag, startPoint x: 371, startPoint y: 58, endPoint x: 354, endPoint y: 44, distance: 22.6
drag, startPoint x: 354, startPoint y: 44, endPoint x: 327, endPoint y: 43, distance: 26.3
click at [327, 43] on div "Project Actions Project Actions Reports Share Export vSAN ReadyNode Sizer" at bounding box center [385, 37] width 723 height 16
click at [84, 40] on div "Environment" at bounding box center [57, 37] width 67 height 16
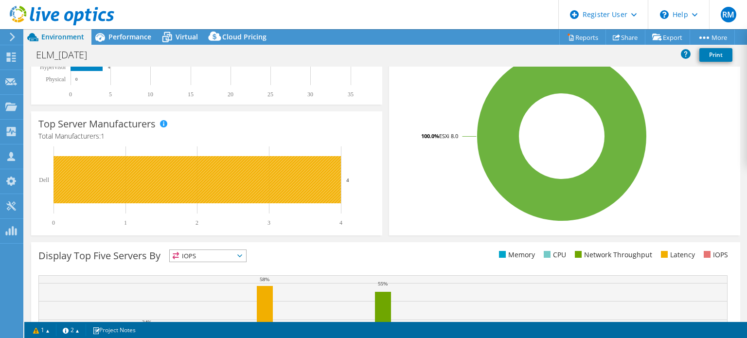
scroll to position [0, 0]
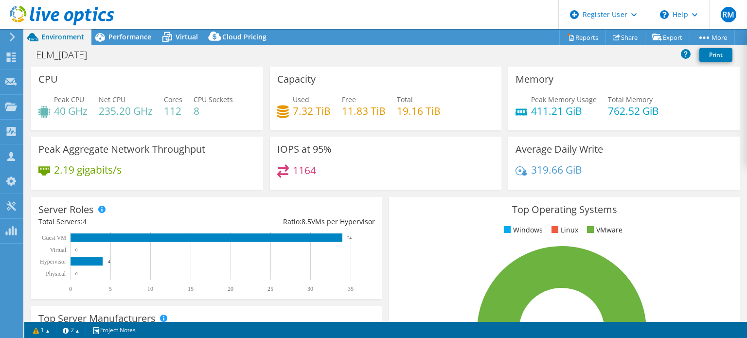
click at [181, 46] on div "ELM_09-09-25 Print" at bounding box center [385, 55] width 723 height 18
click at [181, 41] on span "Virtual" at bounding box center [187, 36] width 22 height 9
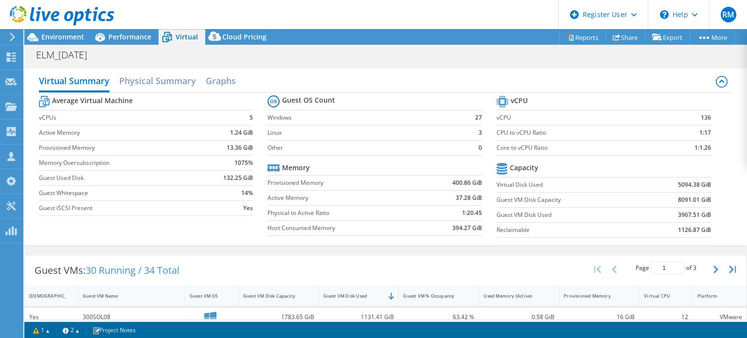
click at [365, 34] on div "Project Actions Project Actions Reports Share Export vSAN ReadyNode Sizer" at bounding box center [385, 37] width 723 height 16
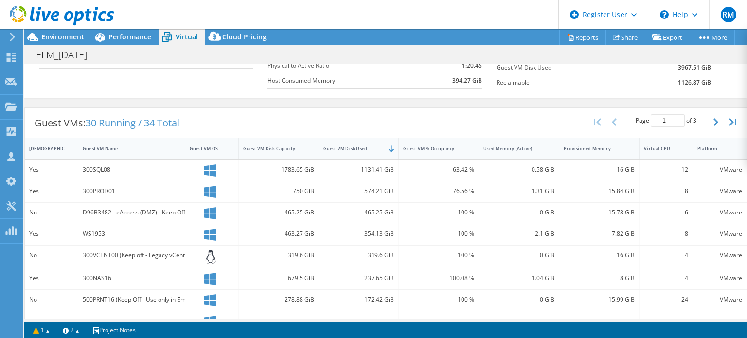
click at [388, 40] on div "Project Actions Project Actions Reports Share Export vSAN ReadyNode Sizer" at bounding box center [385, 37] width 723 height 16
click at [382, 36] on div "Project Actions Project Actions Reports Share Export vSAN ReadyNode Sizer" at bounding box center [385, 37] width 723 height 16
click at [370, 23] on header "RM Dell User Ryann Mannan Ryann.Mannan@dell.com Dell My Profile Log Out \n Help…" at bounding box center [373, 14] width 747 height 29
drag, startPoint x: 358, startPoint y: 79, endPoint x: 360, endPoint y: 72, distance: 7.1
click at [360, 73] on td "Host Consumed Memory" at bounding box center [343, 80] width 152 height 15
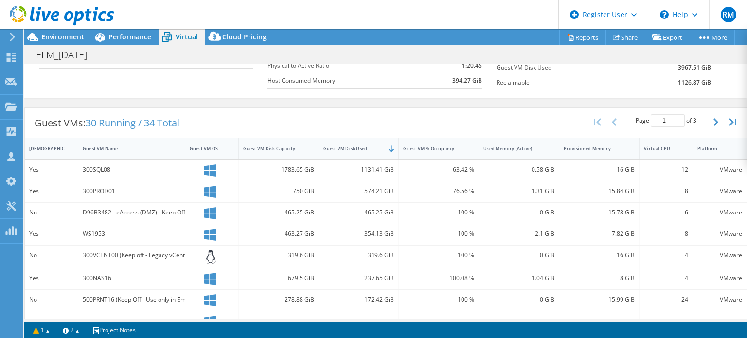
scroll to position [0, 0]
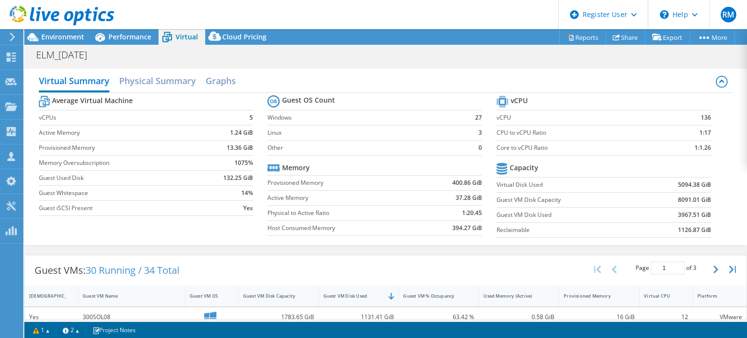
drag, startPoint x: 317, startPoint y: 48, endPoint x: 313, endPoint y: 35, distance: 13.7
drag, startPoint x: 313, startPoint y: 35, endPoint x: 299, endPoint y: 23, distance: 18.3
drag, startPoint x: 299, startPoint y: 23, endPoint x: 277, endPoint y: 20, distance: 22.0
click at [277, 20] on header "RM Dell User Ryann Mannan Ryann.Mannan@dell.com Dell My Profile Log Out \n Help…" at bounding box center [373, 14] width 747 height 29
click at [363, 170] on tr "Memory" at bounding box center [374, 167] width 214 height 15
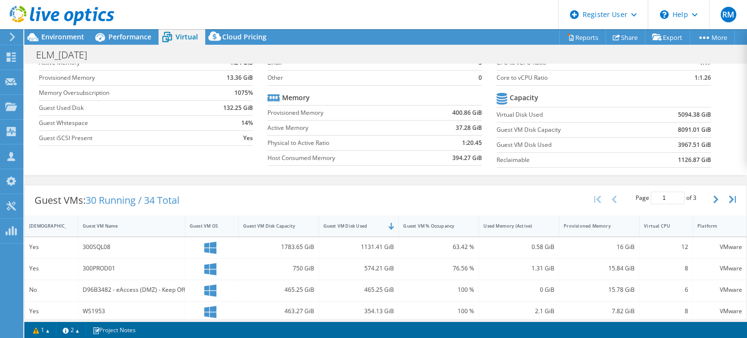
scroll to position [71, 0]
click at [85, 35] on div "Environment" at bounding box center [57, 37] width 67 height 16
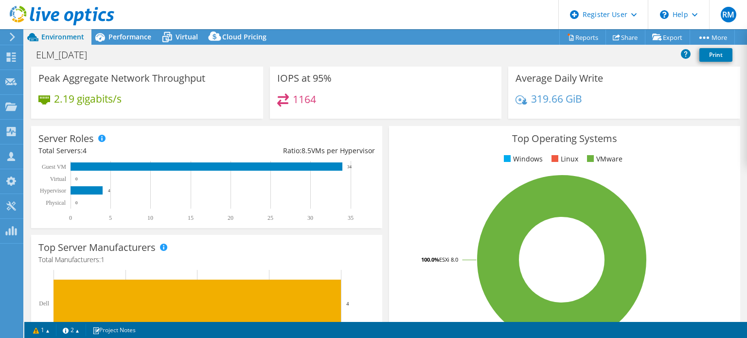
scroll to position [0, 0]
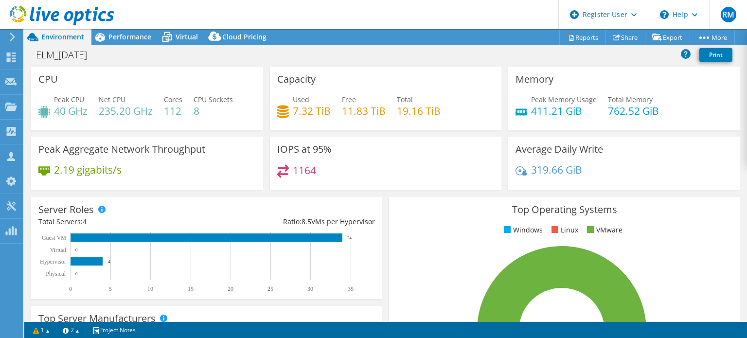
drag, startPoint x: 330, startPoint y: 26, endPoint x: 313, endPoint y: 20, distance: 18.0
click at [313, 20] on header "RM Dell User Ryann Mannan Ryann.Mannan@dell.com Dell My Profile Log Out \n Help…" at bounding box center [373, 14] width 747 height 29
drag, startPoint x: 198, startPoint y: 15, endPoint x: 169, endPoint y: 15, distance: 29.2
click at [169, 15] on header "RM Dell User Ryann Mannan Ryann.Mannan@dell.com Dell My Profile Log Out \n Help…" at bounding box center [373, 14] width 747 height 29
click at [177, 40] on span "Virtual" at bounding box center [187, 36] width 22 height 9
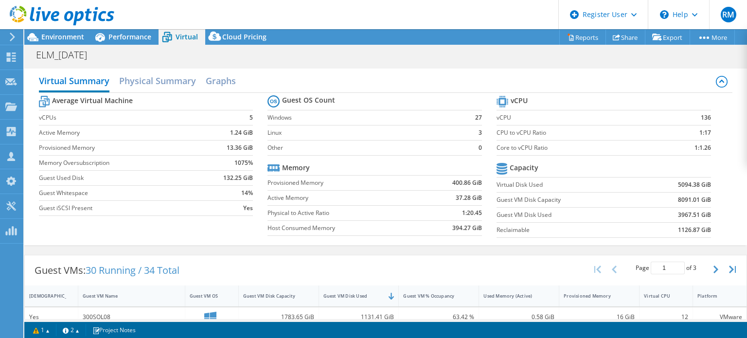
drag, startPoint x: 359, startPoint y: 91, endPoint x: 338, endPoint y: 115, distance: 31.0
drag, startPoint x: 338, startPoint y: 115, endPoint x: 325, endPoint y: 130, distance: 20.7
drag, startPoint x: 325, startPoint y: 130, endPoint x: 312, endPoint y: 146, distance: 20.4
drag, startPoint x: 312, startPoint y: 146, endPoint x: 303, endPoint y: 160, distance: 16.2
drag, startPoint x: 303, startPoint y: 160, endPoint x: 292, endPoint y: 183, distance: 25.4
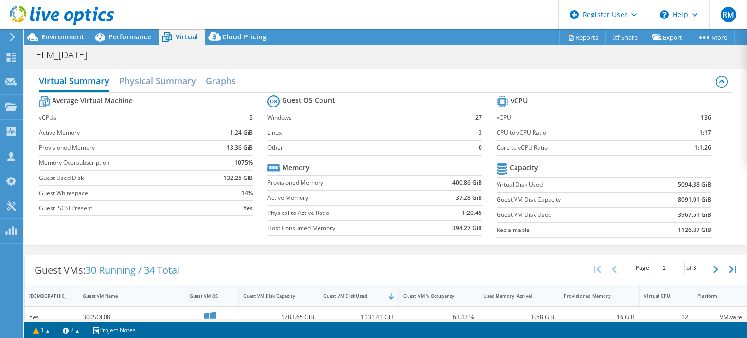
drag, startPoint x: 292, startPoint y: 183, endPoint x: 265, endPoint y: 71, distance: 115.5
click at [265, 71] on div "Virtual Summary Physical Summary Graphs" at bounding box center [386, 82] width 694 height 22
click at [78, 37] on span "Environment" at bounding box center [62, 36] width 43 height 9
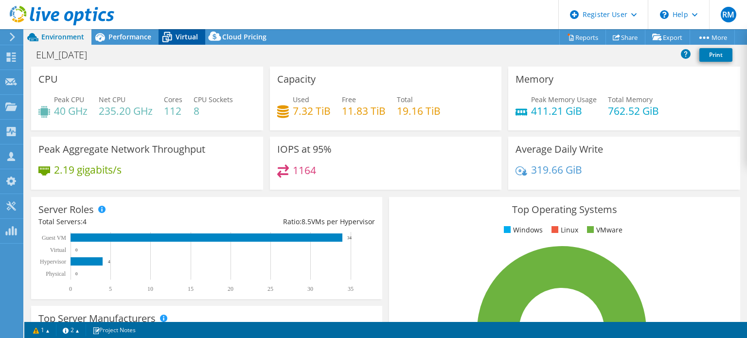
click at [173, 38] on icon at bounding box center [167, 37] width 17 height 17
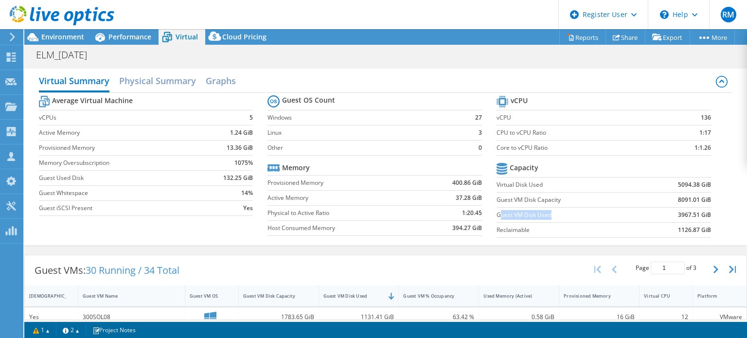
drag, startPoint x: 494, startPoint y: 213, endPoint x: 547, endPoint y: 214, distance: 53.0
click at [547, 214] on label "Guest VM Disk Used" at bounding box center [568, 215] width 145 height 10
click at [560, 216] on label "Guest VM Disk Used" at bounding box center [568, 215] width 145 height 10
click at [126, 39] on span "Performance" at bounding box center [129, 36] width 43 height 9
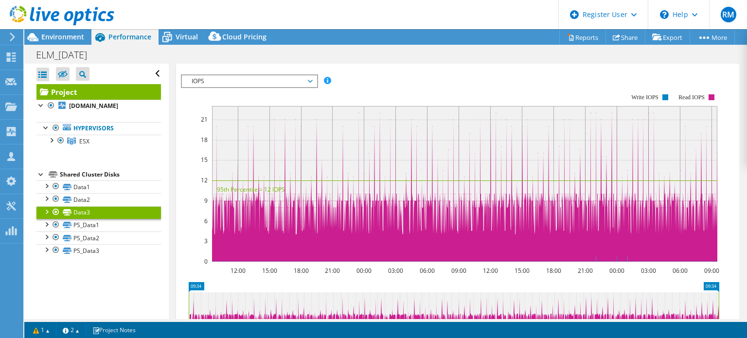
click at [176, 86] on section "IOPS Disk Throughput IO Size Latency Queue Depth CPU Percentage Memory Page Fau…" at bounding box center [457, 260] width 563 height 393
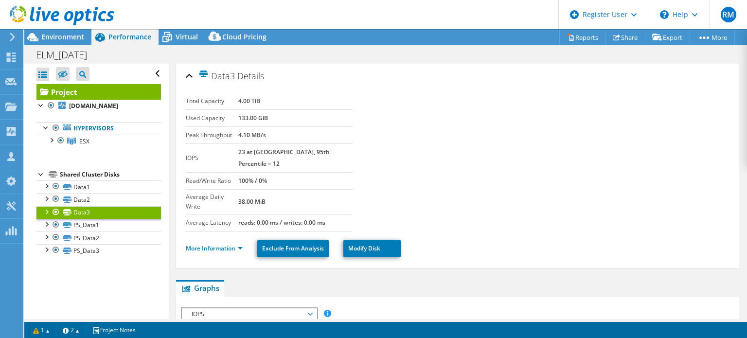
click at [189, 75] on div "Data3 Details" at bounding box center [458, 76] width 544 height 21
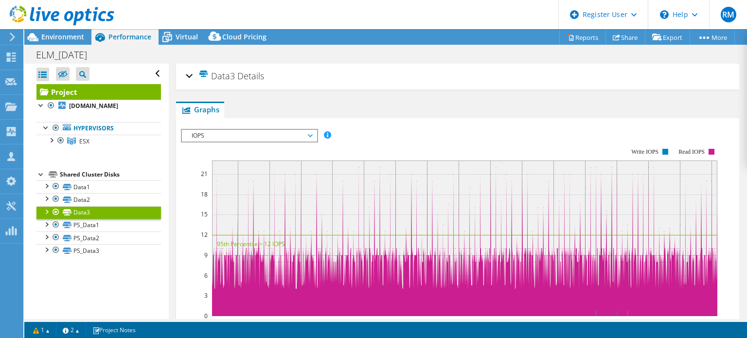
click at [121, 92] on link "Project" at bounding box center [98, 92] width 124 height 16
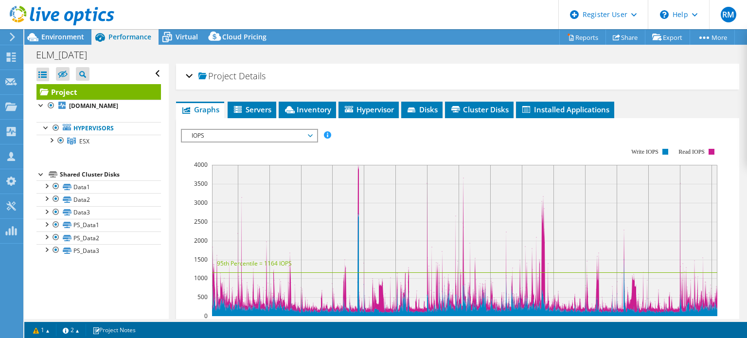
click at [186, 77] on div "Project Details" at bounding box center [458, 76] width 544 height 21
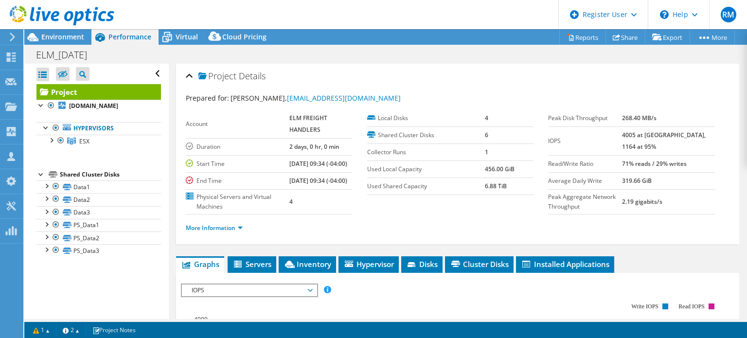
drag, startPoint x: 280, startPoint y: 13, endPoint x: 230, endPoint y: 14, distance: 50.1
click at [230, 14] on header "RM Dell User Ryann Mannan Ryann.Mannan@dell.com Dell My Profile Log Out \n Help…" at bounding box center [373, 14] width 747 height 29
click at [59, 35] on span "Environment" at bounding box center [62, 36] width 43 height 9
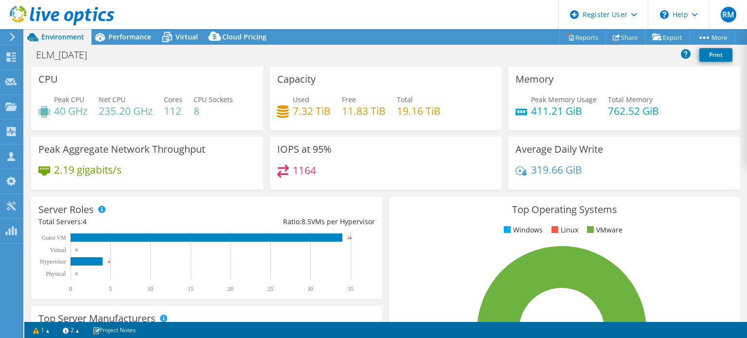
drag, startPoint x: 403, startPoint y: 48, endPoint x: 364, endPoint y: 29, distance: 43.1
drag, startPoint x: 364, startPoint y: 29, endPoint x: 349, endPoint y: 19, distance: 18.1
drag, startPoint x: 349, startPoint y: 19, endPoint x: 338, endPoint y: 18, distance: 10.7
click at [338, 18] on header "RM Dell User Ryann Mannan Ryann.Mannan@dell.com Dell My Profile Log Out \n Help…" at bounding box center [373, 14] width 747 height 29
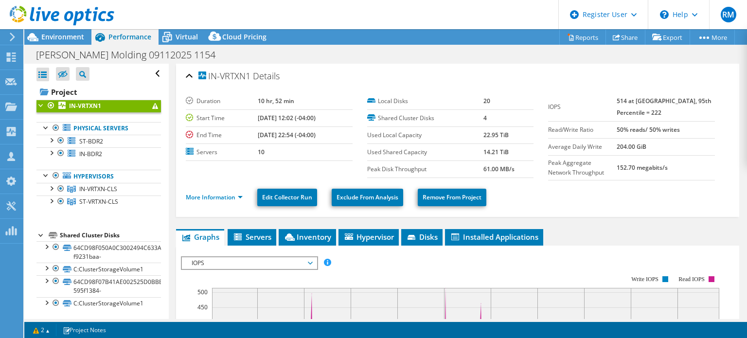
select select "USD"
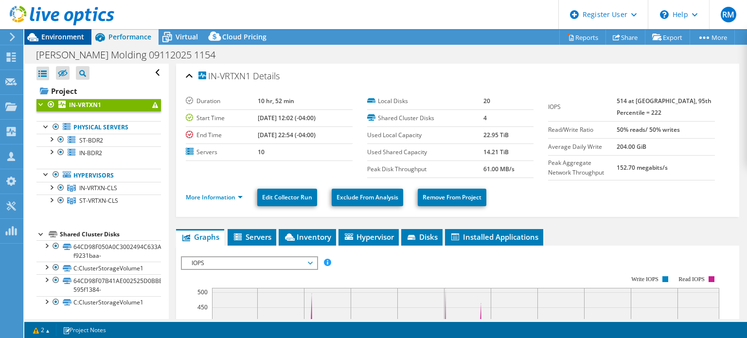
click at [80, 33] on span "Environment" at bounding box center [62, 36] width 43 height 9
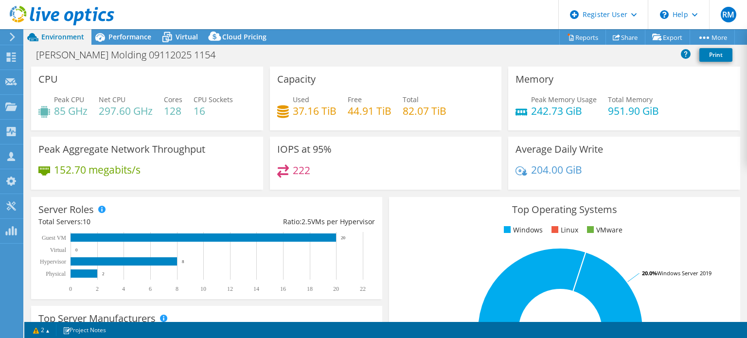
click at [377, 55] on div "[PERSON_NAME] Molding 09112025 1154 Print" at bounding box center [385, 55] width 723 height 18
drag, startPoint x: 377, startPoint y: 55, endPoint x: 332, endPoint y: 36, distance: 49.0
drag, startPoint x: 332, startPoint y: 36, endPoint x: 290, endPoint y: 3, distance: 53.7
drag, startPoint x: 290, startPoint y: 3, endPoint x: 264, endPoint y: 16, distance: 28.7
click at [264, 16] on header "RM Dell User [PERSON_NAME] [PERSON_NAME][EMAIL_ADDRESS][PERSON_NAME][DOMAIN_NAM…" at bounding box center [373, 14] width 747 height 29
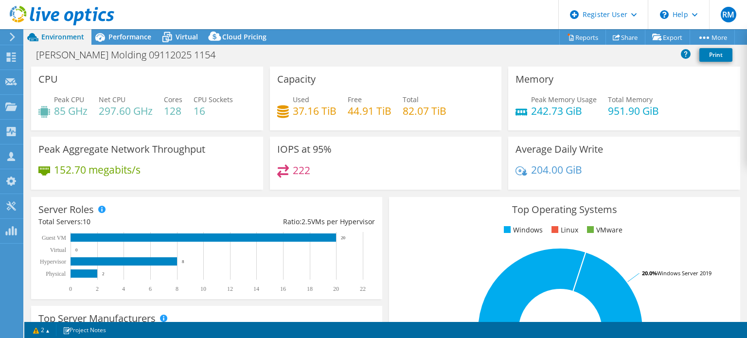
click at [325, 26] on header "RM Dell User [PERSON_NAME] [PERSON_NAME][EMAIL_ADDRESS][PERSON_NAME][DOMAIN_NAM…" at bounding box center [373, 14] width 747 height 29
drag, startPoint x: 325, startPoint y: 26, endPoint x: 296, endPoint y: 22, distance: 30.0
click at [296, 22] on header "RM Dell User [PERSON_NAME] [PERSON_NAME][EMAIL_ADDRESS][PERSON_NAME][DOMAIN_NAM…" at bounding box center [373, 14] width 747 height 29
drag, startPoint x: 378, startPoint y: 29, endPoint x: 325, endPoint y: 18, distance: 54.3
click at [325, 18] on header "RM Dell User [PERSON_NAME] [PERSON_NAME][EMAIL_ADDRESS][PERSON_NAME][DOMAIN_NAM…" at bounding box center [373, 14] width 747 height 29
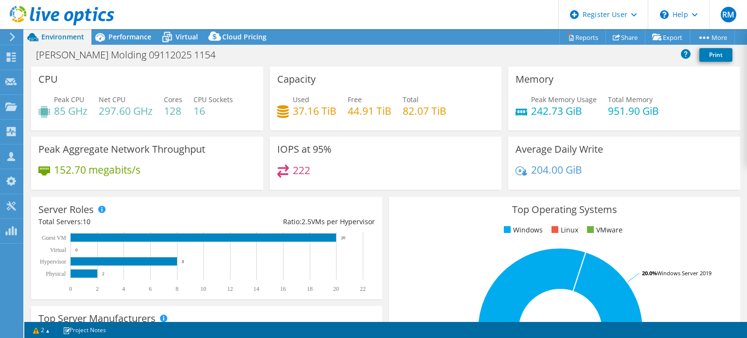
drag, startPoint x: 325, startPoint y: 18, endPoint x: 287, endPoint y: 18, distance: 37.4
click at [287, 18] on header "RM Dell User [PERSON_NAME] [PERSON_NAME][EMAIL_ADDRESS][PERSON_NAME][DOMAIN_NAM…" at bounding box center [373, 14] width 747 height 29
click at [43, 332] on link "2" at bounding box center [41, 330] width 30 height 12
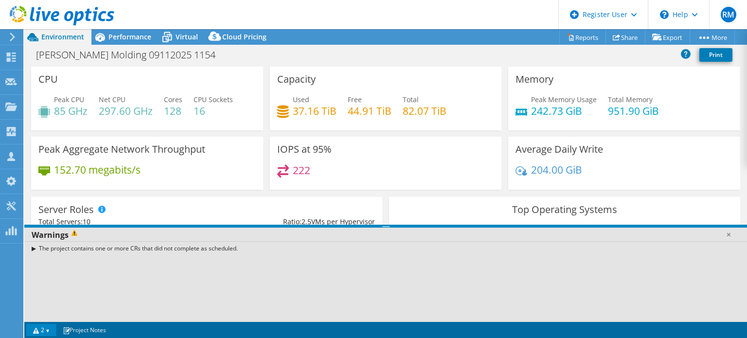
click at [45, 331] on link "2" at bounding box center [41, 330] width 30 height 12
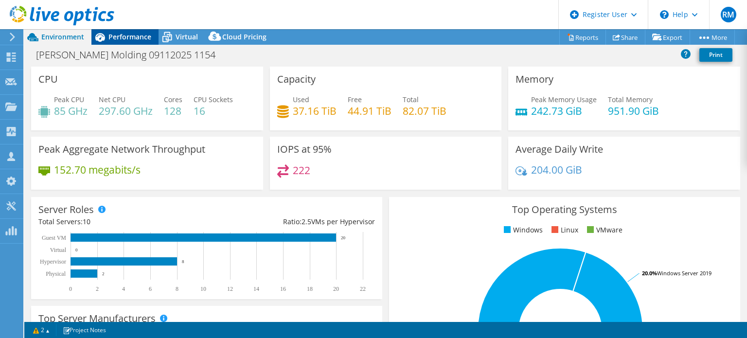
click at [130, 34] on span "Performance" at bounding box center [129, 36] width 43 height 9
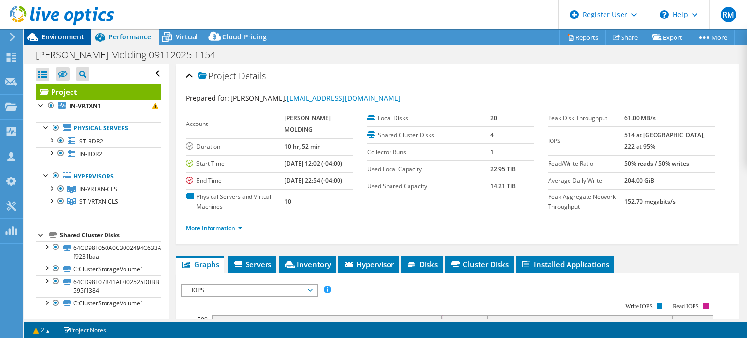
click at [69, 37] on span "Environment" at bounding box center [62, 36] width 43 height 9
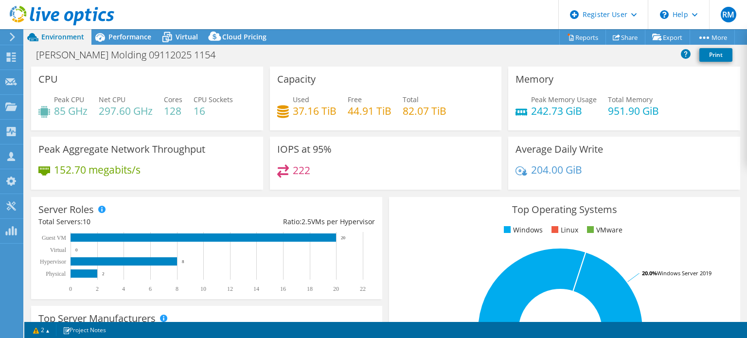
drag, startPoint x: 334, startPoint y: 20, endPoint x: 288, endPoint y: 22, distance: 46.3
click at [288, 22] on header "RM Dell User Ryann Mannan Ryann.Mannan@dell.com Dell My Profile Log Out \n Help…" at bounding box center [373, 14] width 747 height 29
click at [347, 21] on header "RM Dell User Ryann Mannan Ryann.Mannan@dell.com Dell My Profile Log Out \n Help…" at bounding box center [373, 14] width 747 height 29
drag, startPoint x: 371, startPoint y: 62, endPoint x: 356, endPoint y: 42, distance: 24.7
drag, startPoint x: 356, startPoint y: 42, endPoint x: 344, endPoint y: 27, distance: 19.4
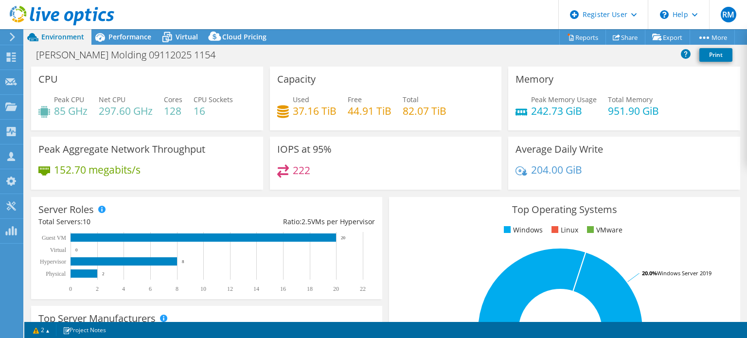
drag, startPoint x: 344, startPoint y: 27, endPoint x: 315, endPoint y: 19, distance: 30.1
drag, startPoint x: 315, startPoint y: 19, endPoint x: 288, endPoint y: 17, distance: 27.3
click at [288, 17] on header "RM Dell User Ryann Mannan Ryann.Mannan@dell.com Dell My Profile Log Out \n Help…" at bounding box center [373, 14] width 747 height 29
drag, startPoint x: 353, startPoint y: 5, endPoint x: 322, endPoint y: 4, distance: 30.6
click at [322, 4] on header "RM Dell User Ryann Mannan Ryann.Mannan@dell.com Dell My Profile Log Out \n Help…" at bounding box center [373, 14] width 747 height 29
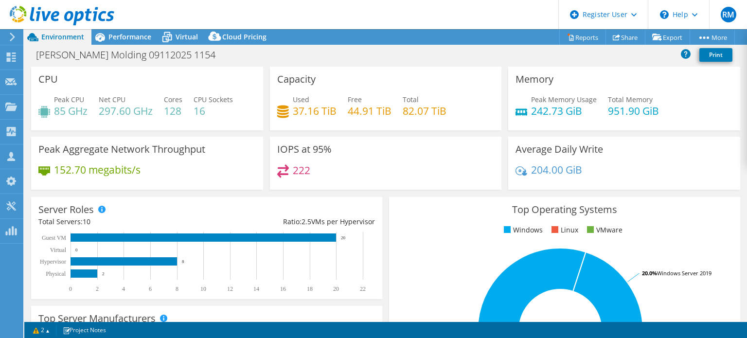
click at [436, 21] on header "RM Dell User Ryann Mannan Ryann.Mannan@dell.com Dell My Profile Log Out \n Help…" at bounding box center [373, 14] width 747 height 29
click at [537, 16] on header "RM Dell User Ryann Mannan Ryann.Mannan@dell.com Dell My Profile Log Out \n Help…" at bounding box center [373, 14] width 747 height 29
click at [501, 232] on li "Windows" at bounding box center [521, 230] width 41 height 11
drag, startPoint x: 408, startPoint y: 23, endPoint x: 379, endPoint y: 8, distance: 33.3
drag, startPoint x: 379, startPoint y: 8, endPoint x: 346, endPoint y: 7, distance: 33.1
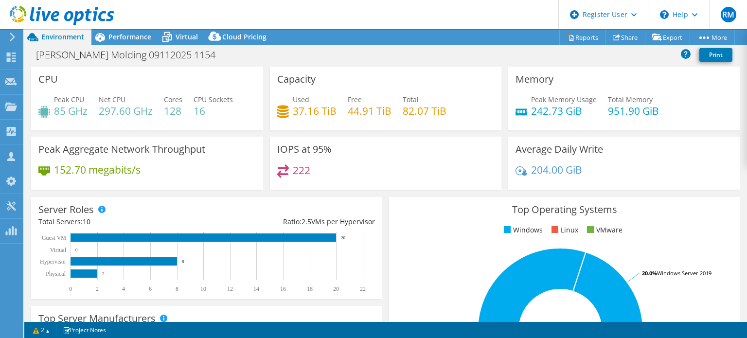
drag, startPoint x: 346, startPoint y: 7, endPoint x: 303, endPoint y: 17, distance: 43.4
click at [303, 17] on header "RM Dell User Ryann Mannan Ryann.Mannan@dell.com Dell My Profile Log Out \n Help…" at bounding box center [373, 14] width 747 height 29
drag, startPoint x: 366, startPoint y: 12, endPoint x: 328, endPoint y: 12, distance: 37.4
drag, startPoint x: 328, startPoint y: 12, endPoint x: 269, endPoint y: 23, distance: 60.4
click at [269, 23] on header "RM Dell User Ryann Mannan Ryann.Mannan@dell.com Dell My Profile Log Out \n Help…" at bounding box center [373, 14] width 747 height 29
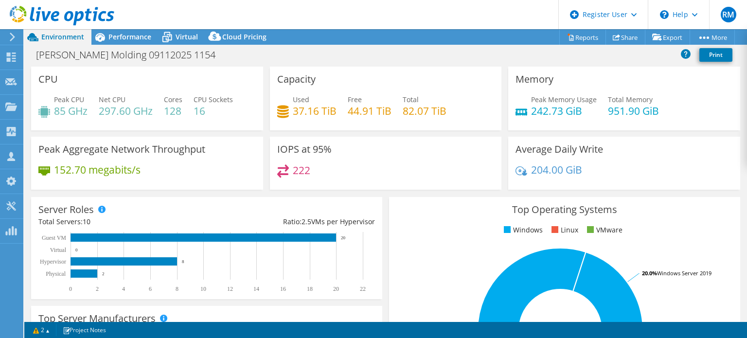
click at [354, 25] on header "RM Dell User Ryann Mannan Ryann.Mannan@dell.com Dell My Profile Log Out \n Help…" at bounding box center [373, 14] width 747 height 29
drag, startPoint x: 354, startPoint y: 25, endPoint x: 331, endPoint y: 14, distance: 26.3
click at [331, 14] on header "RM Dell User Ryann Mannan Ryann.Mannan@dell.com Dell My Profile Log Out \n Help…" at bounding box center [373, 14] width 747 height 29
drag, startPoint x: 348, startPoint y: 26, endPoint x: 341, endPoint y: 22, distance: 7.8
drag, startPoint x: 341, startPoint y: 22, endPoint x: 322, endPoint y: 38, distance: 24.8
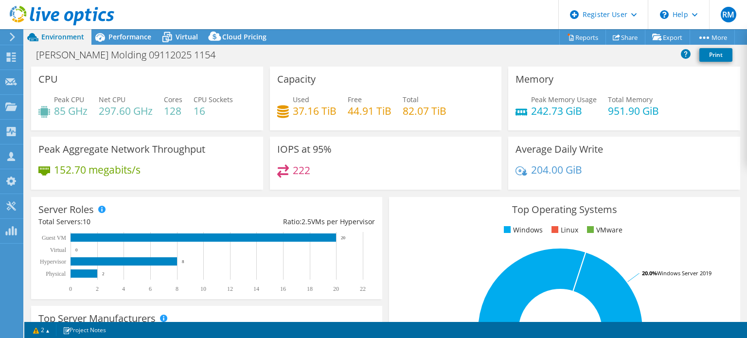
drag, startPoint x: 322, startPoint y: 38, endPoint x: 308, endPoint y: 19, distance: 24.0
drag, startPoint x: 308, startPoint y: 19, endPoint x: 288, endPoint y: 13, distance: 20.8
click at [288, 13] on header "RM Dell User Ryann Mannan Ryann.Mannan@dell.com Dell My Profile Log Out \n Help…" at bounding box center [373, 14] width 747 height 29
drag, startPoint x: 287, startPoint y: 24, endPoint x: 282, endPoint y: 22, distance: 5.1
click at [282, 22] on header "RM Dell User Ryann Mannan Ryann.Mannan@dell.com Dell My Profile Log Out \n Help…" at bounding box center [373, 14] width 747 height 29
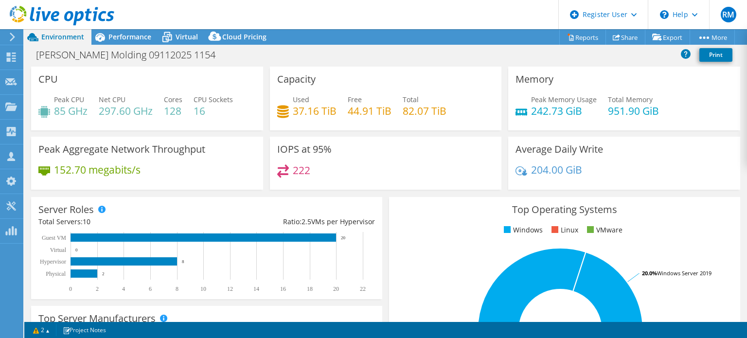
drag, startPoint x: 291, startPoint y: 27, endPoint x: 283, endPoint y: 22, distance: 9.4
click at [283, 22] on header "RM Dell User Ryann Mannan Ryann.Mannan@dell.com Dell My Profile Log Out \n Help…" at bounding box center [373, 14] width 747 height 29
click at [358, 75] on div "Capacity Used 37.16 TiB Free 44.91 TiB Total 82.07 TiB" at bounding box center [386, 99] width 232 height 64
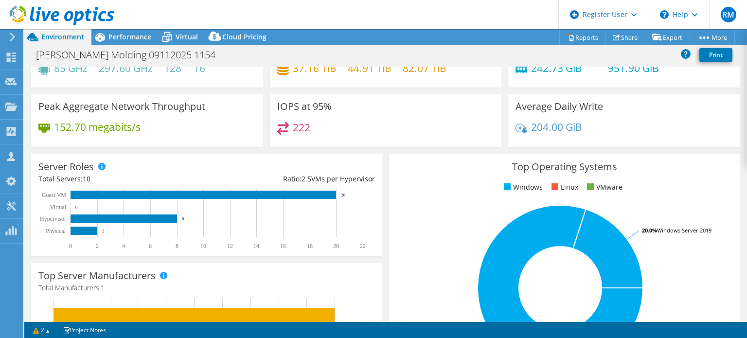
scroll to position [43, 0]
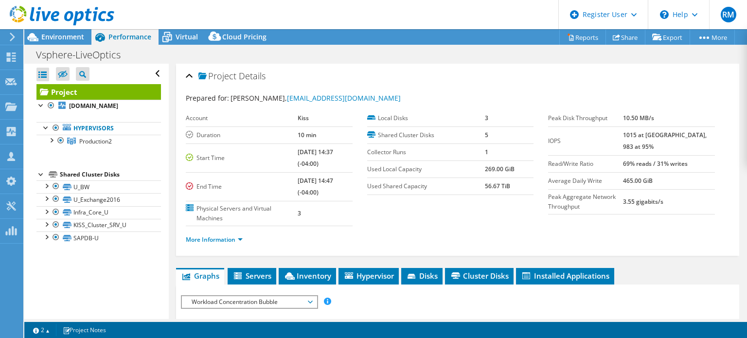
select select "USEast"
select select "USD"
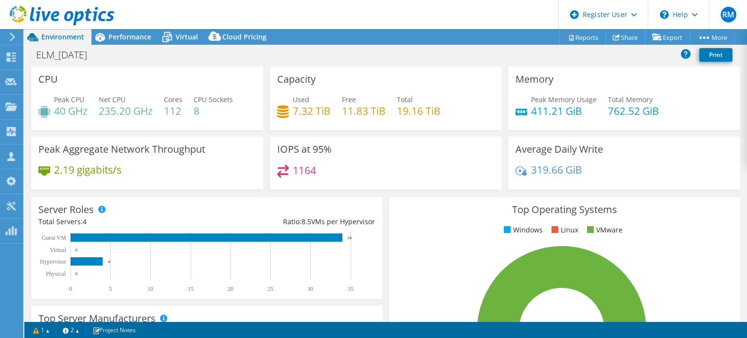
select select "USD"
click at [140, 36] on span "Performance" at bounding box center [129, 36] width 43 height 9
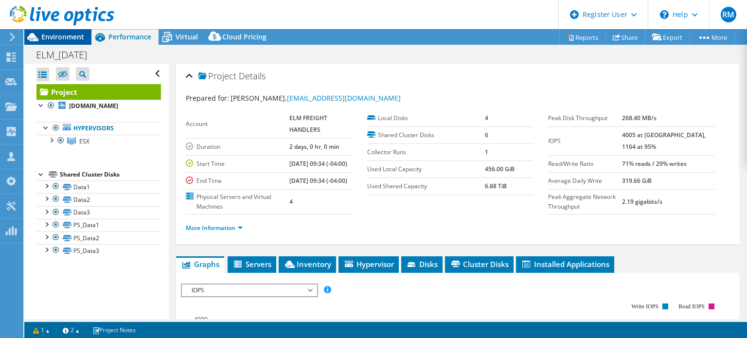
click at [84, 36] on span "Environment" at bounding box center [62, 36] width 43 height 9
